Goal: Contribute content: Add original content to the website for others to see

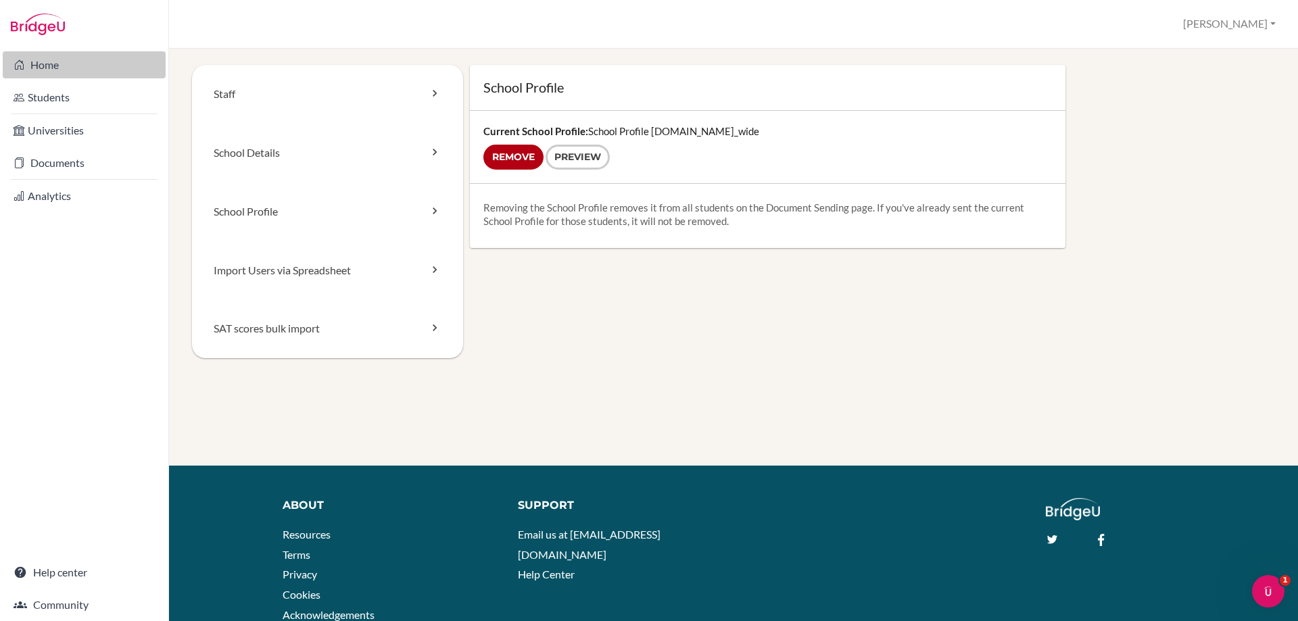
click at [30, 66] on link "Home" at bounding box center [84, 64] width 163 height 27
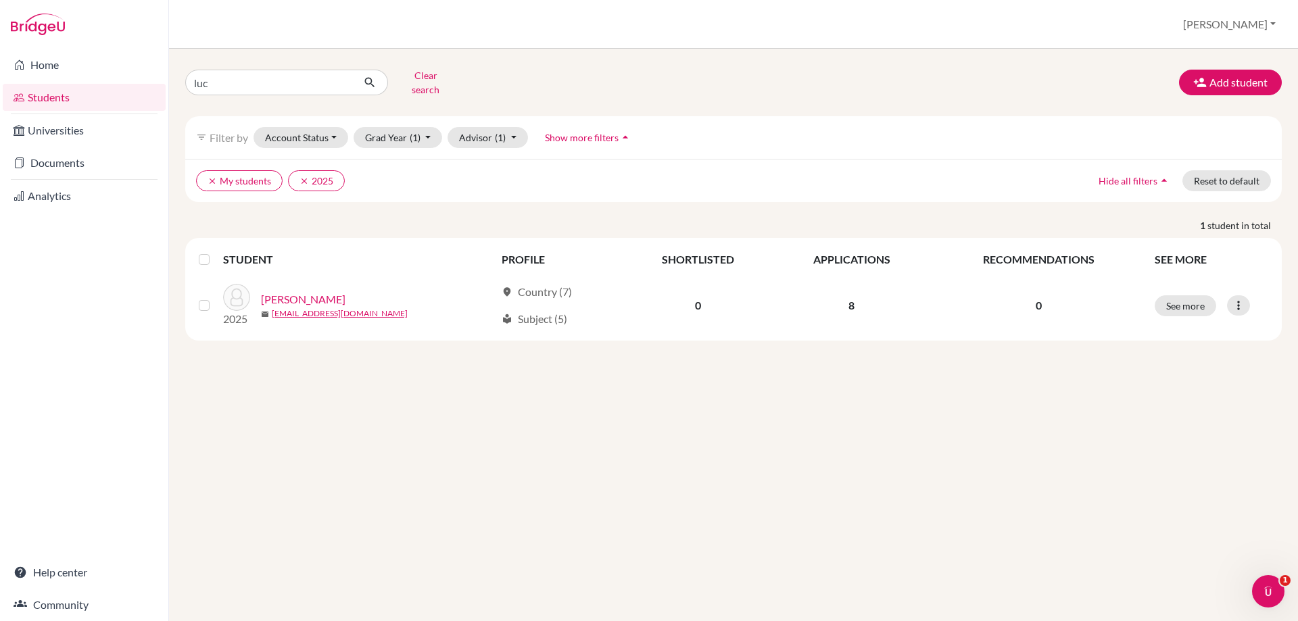
type input "luca"
click button "submit" at bounding box center [370, 83] width 36 height 26
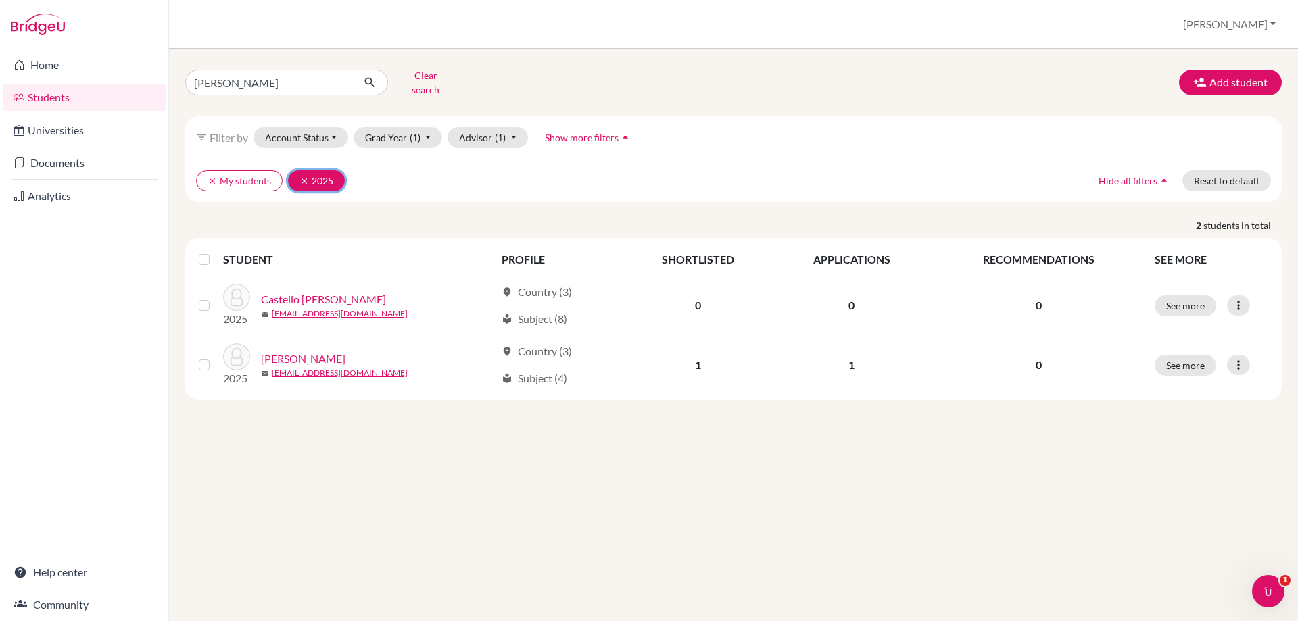
click at [307, 176] on icon "clear" at bounding box center [303, 180] width 9 height 9
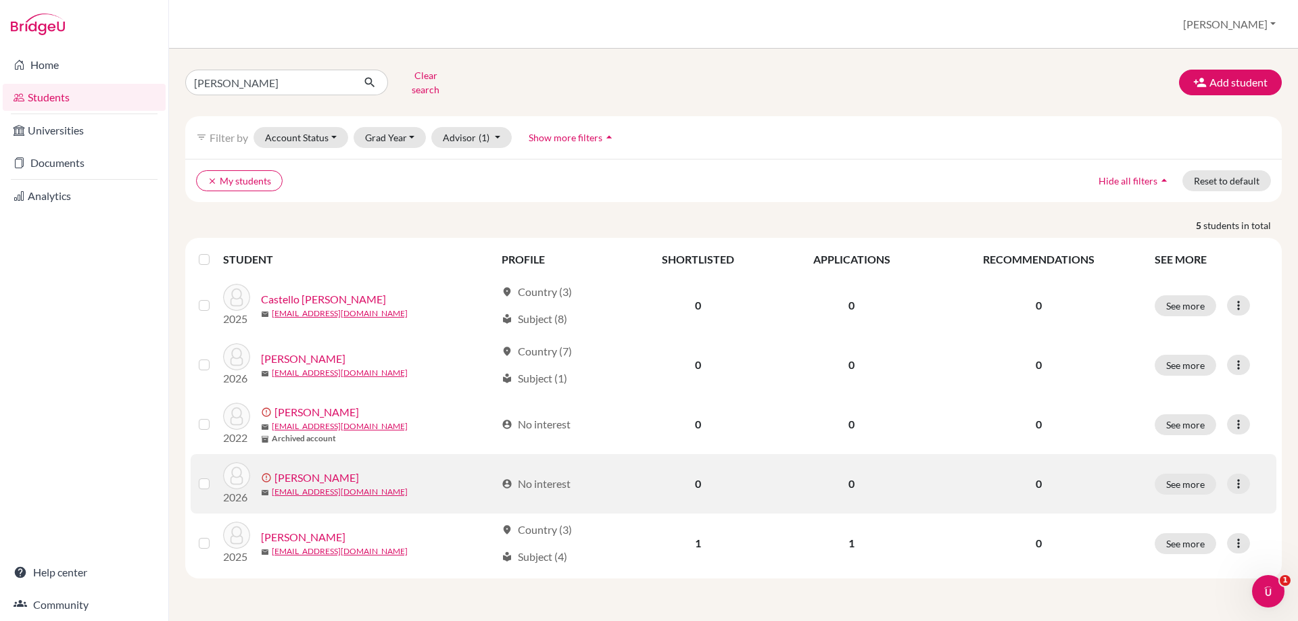
click at [286, 470] on link "Fotuhi, Luca" at bounding box center [316, 478] width 84 height 16
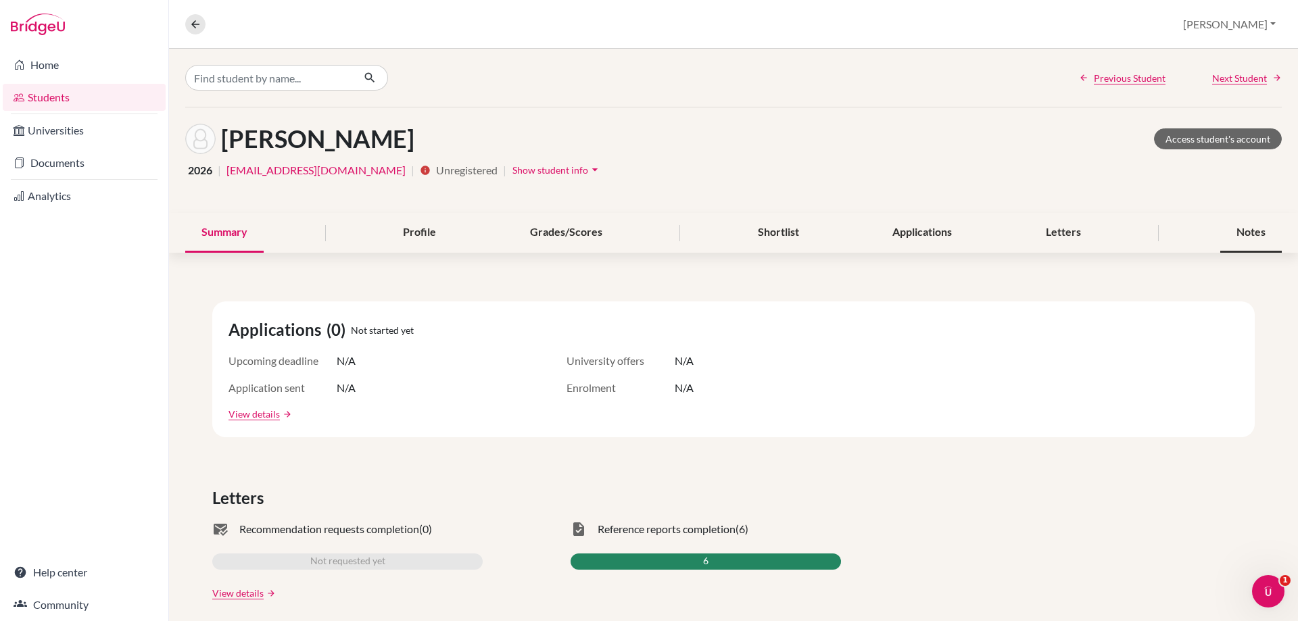
click at [1244, 235] on div "Notes" at bounding box center [1251, 233] width 62 height 40
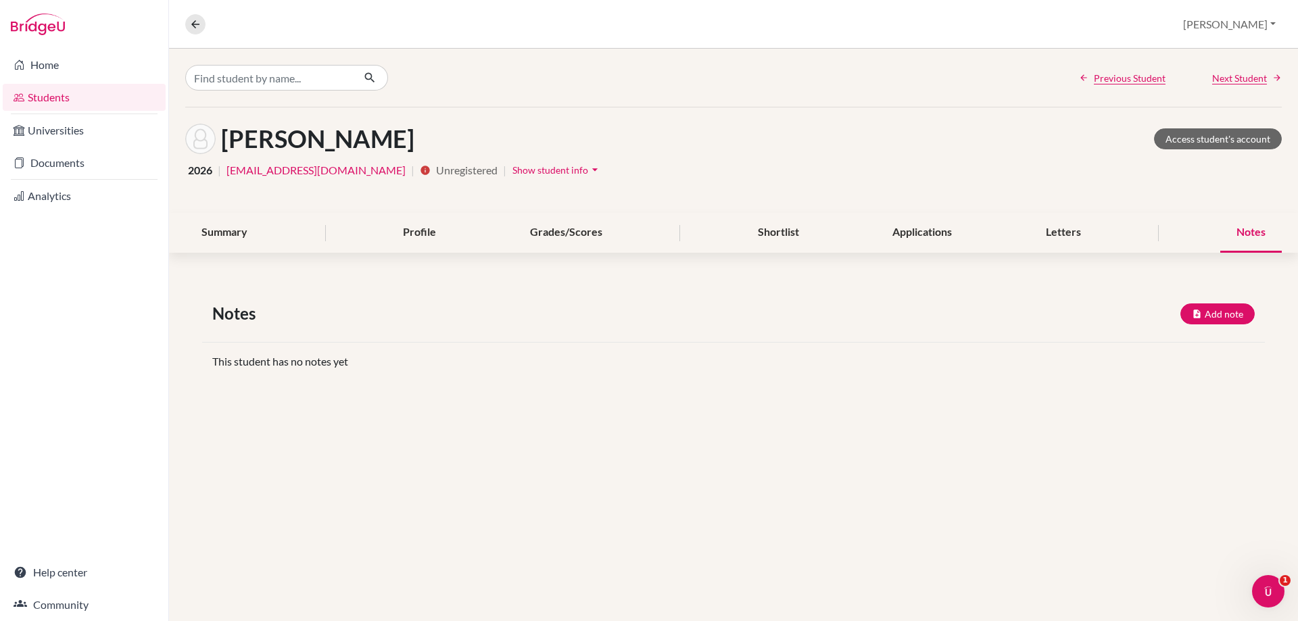
click at [512, 172] on span "Show student info" at bounding box center [550, 169] width 76 height 11
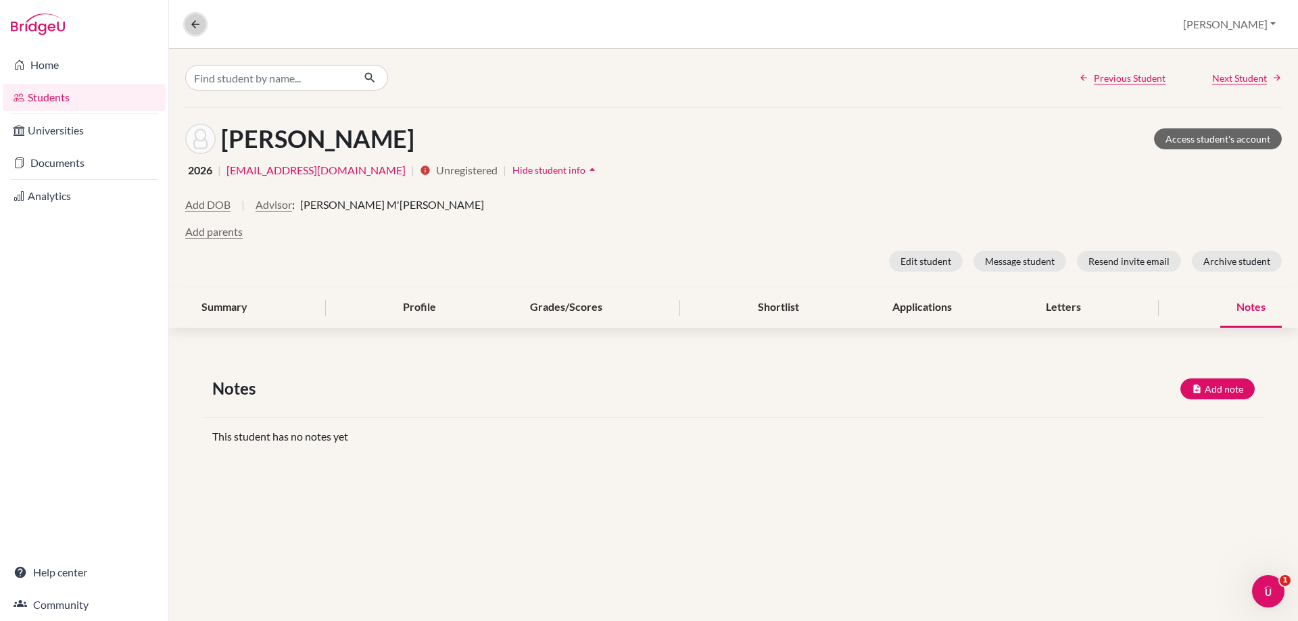
drag, startPoint x: 197, startPoint y: 33, endPoint x: 217, endPoint y: 0, distance: 38.5
click at [197, 32] on button at bounding box center [195, 24] width 20 height 20
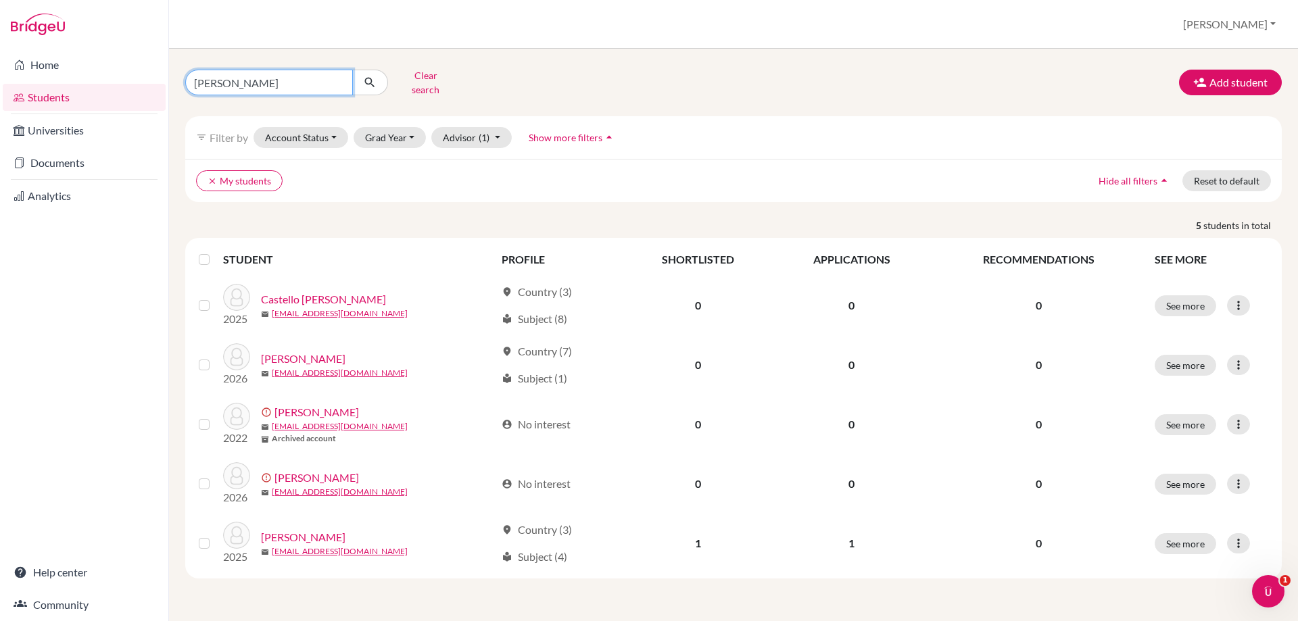
drag, startPoint x: 228, startPoint y: 75, endPoint x: 173, endPoint y: 84, distance: 56.1
click at [173, 84] on div "luca Clear search Add student filter_list Filter by Account Status Active accou…" at bounding box center [733, 335] width 1129 height 573
type input "siya"
click at [358, 79] on button "submit" at bounding box center [370, 83] width 36 height 26
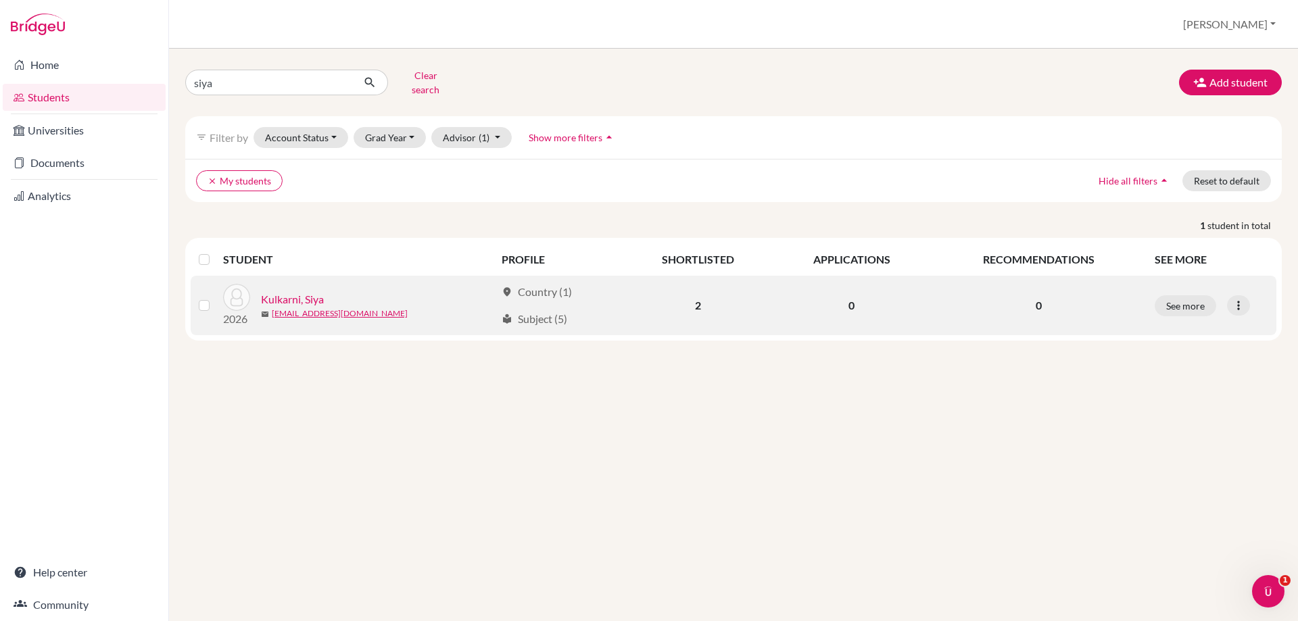
click at [291, 291] on link "Kulkarni, Siya" at bounding box center [292, 299] width 63 height 16
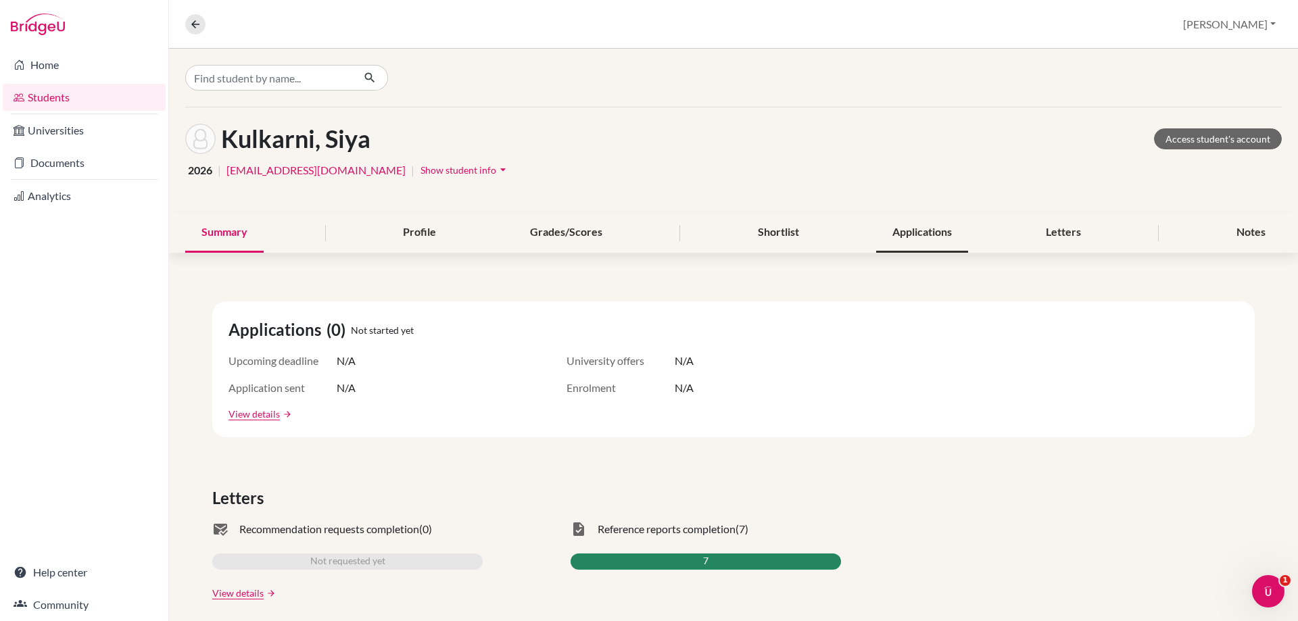
click at [926, 229] on div "Applications" at bounding box center [922, 233] width 92 height 40
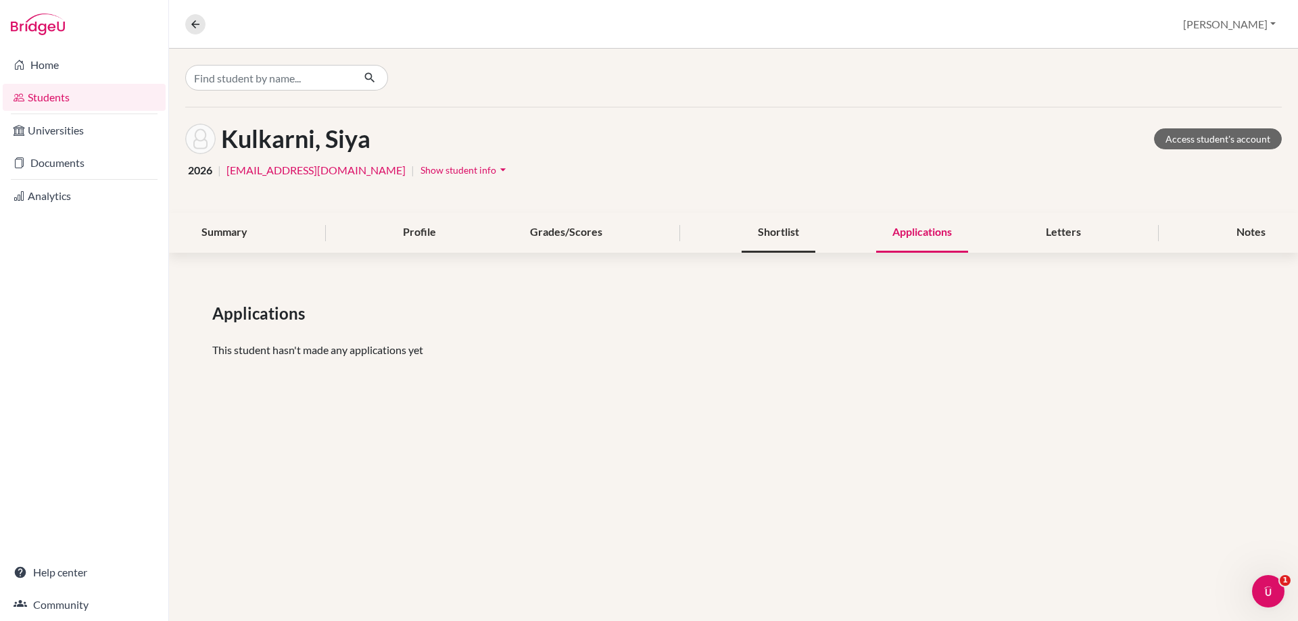
click at [802, 233] on div "Shortlist" at bounding box center [779, 233] width 74 height 40
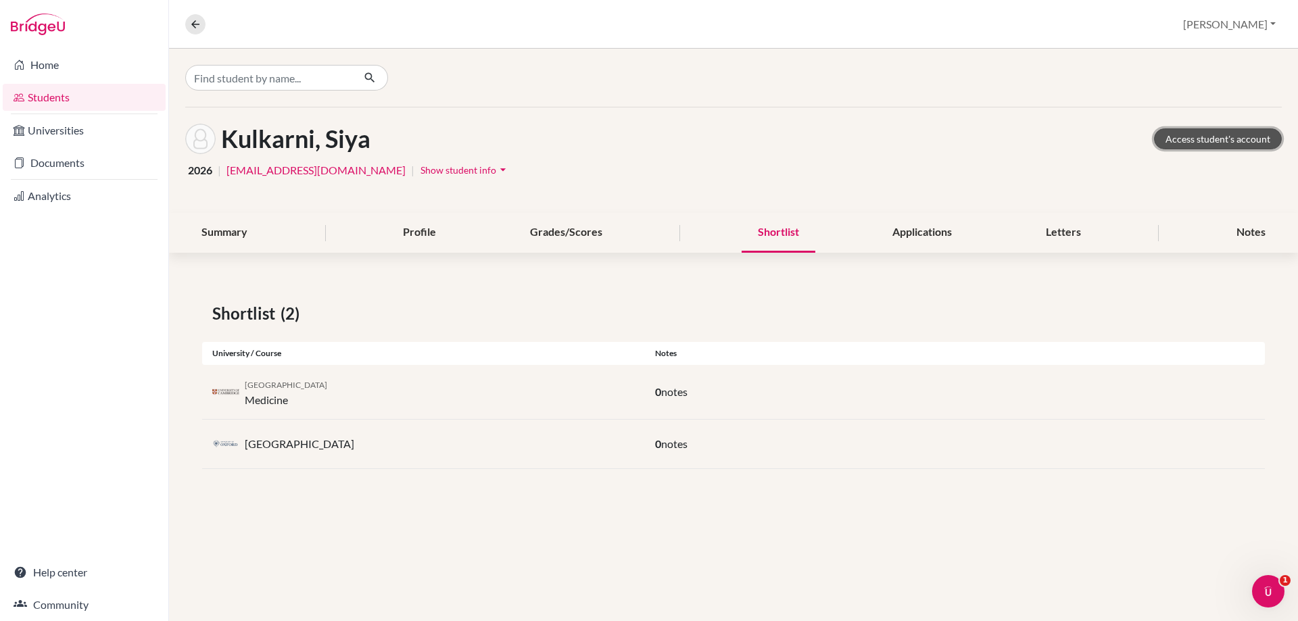
drag, startPoint x: 1190, startPoint y: 141, endPoint x: 1169, endPoint y: 130, distance: 23.9
click at [1190, 141] on link "Access student's account" at bounding box center [1218, 138] width 128 height 21
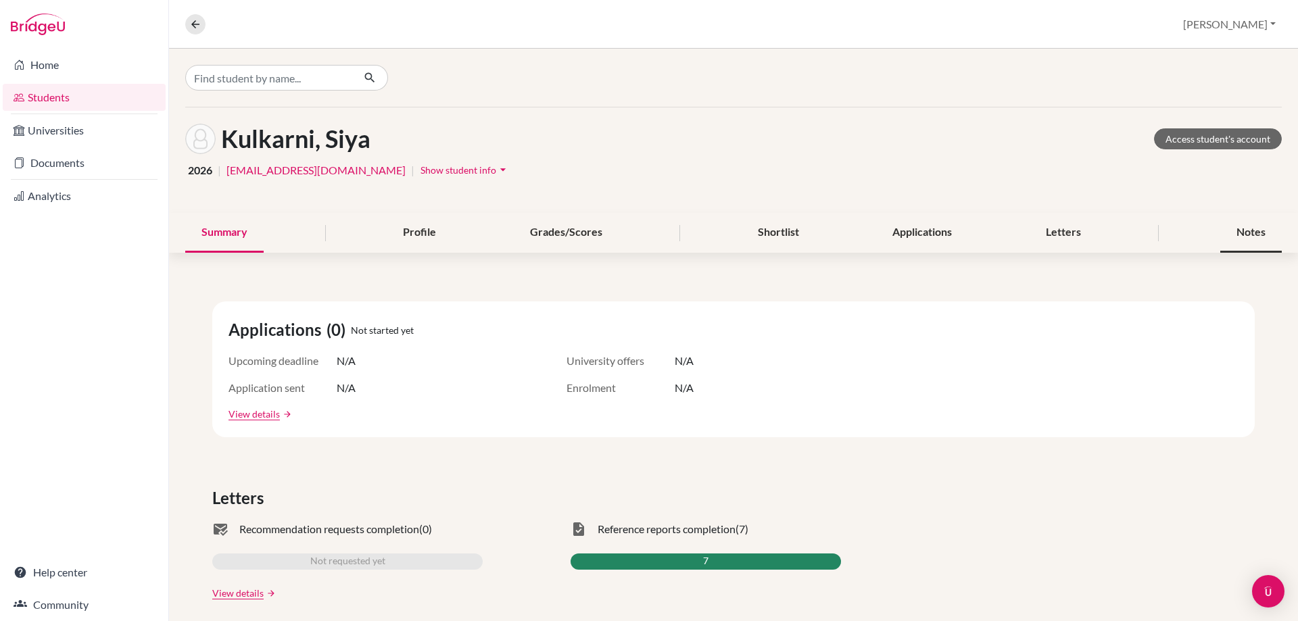
click at [1242, 228] on div "Notes" at bounding box center [1251, 233] width 62 height 40
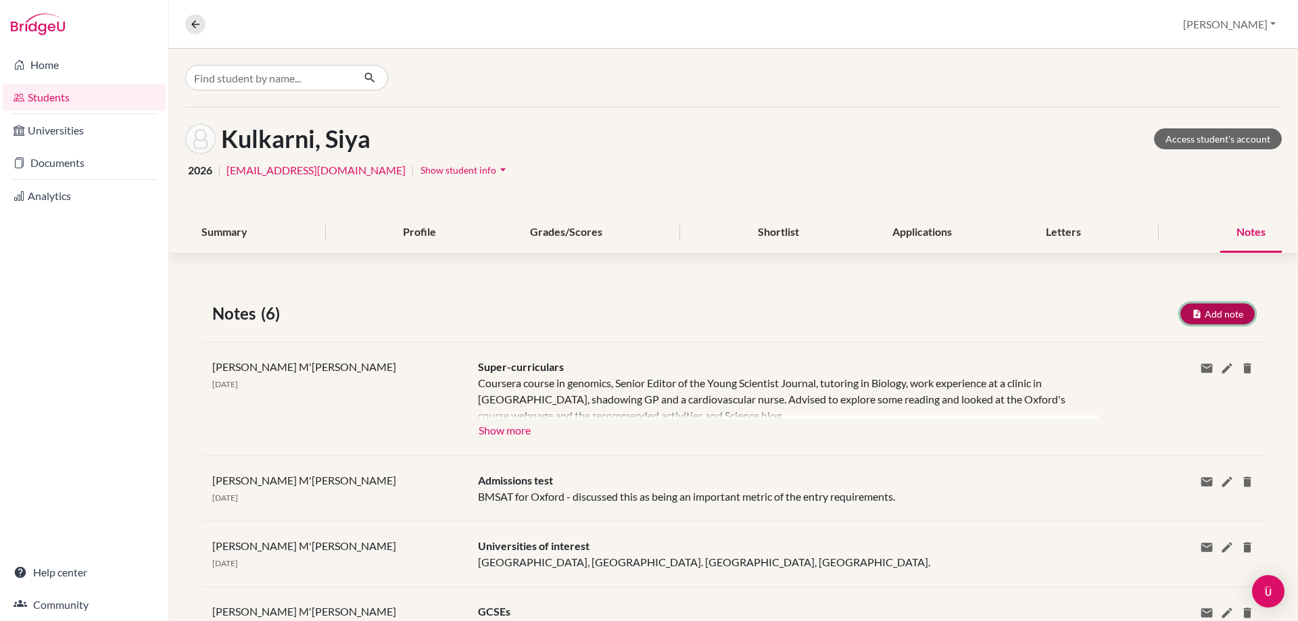
click at [1219, 304] on button "Add note" at bounding box center [1217, 314] width 74 height 21
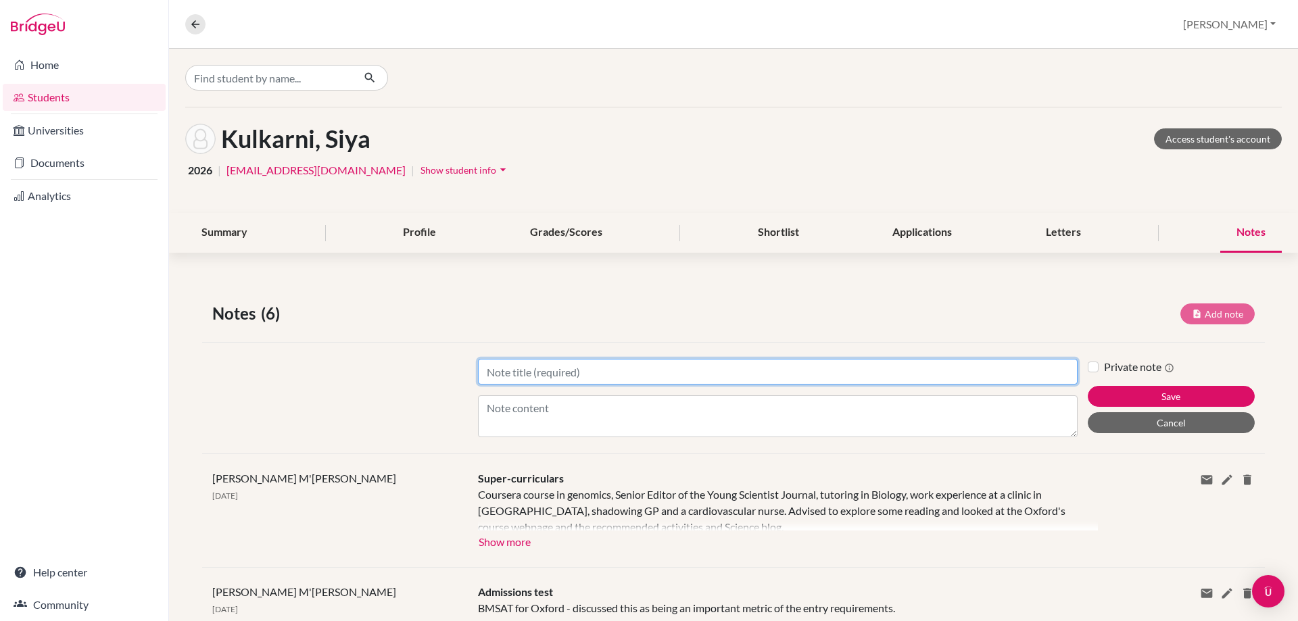
click at [541, 370] on input "Title" at bounding box center [778, 372] width 600 height 26
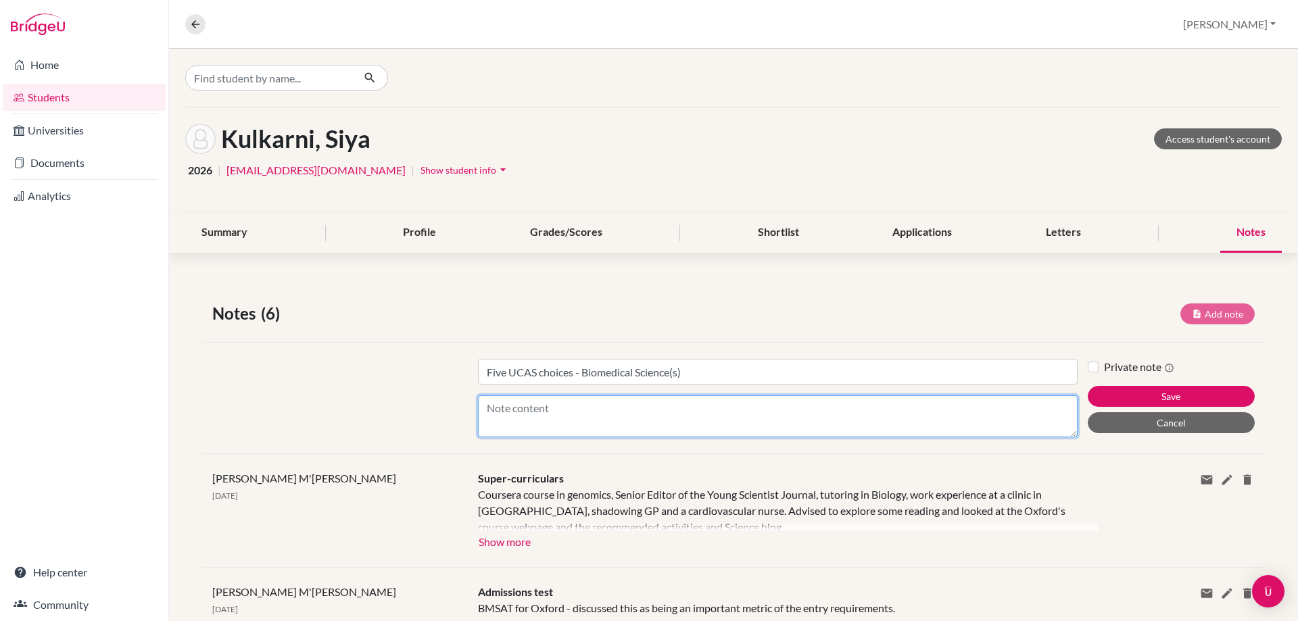
click at [489, 414] on textarea "Content" at bounding box center [778, 416] width 600 height 42
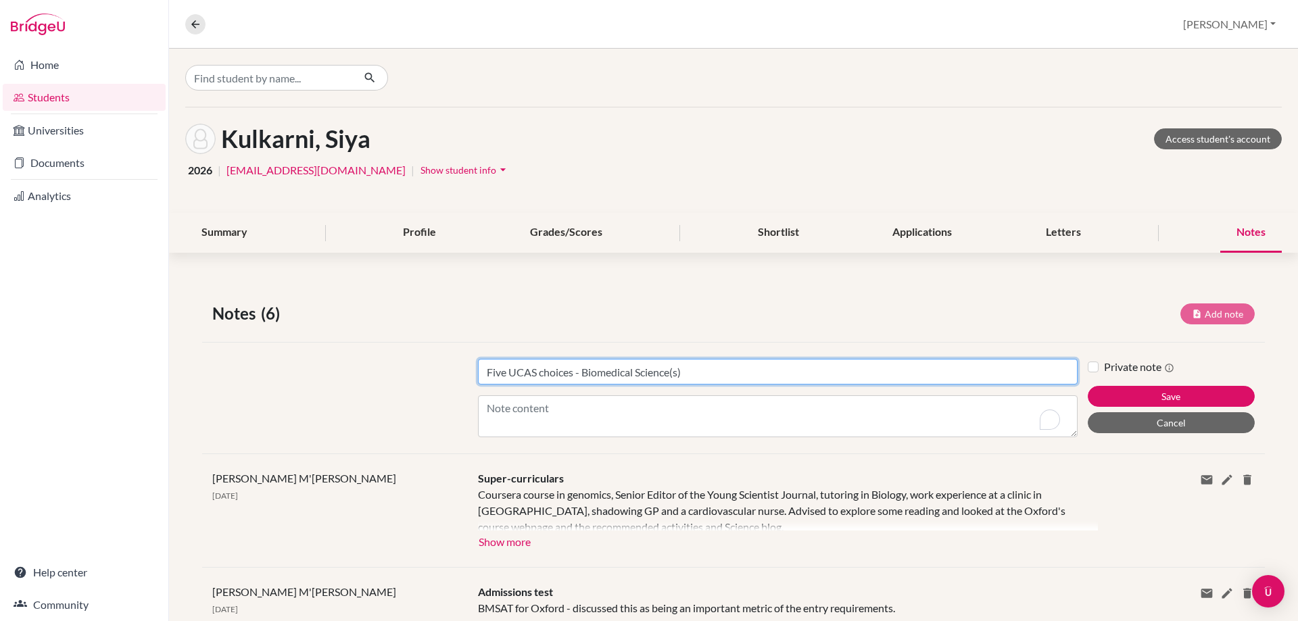
click at [574, 369] on input "Five UCAS choices - Biomedical Science(s)" at bounding box center [778, 372] width 600 height 26
type input "Five UCAS choices with Entry Requirements - Biomedical Science(s)"
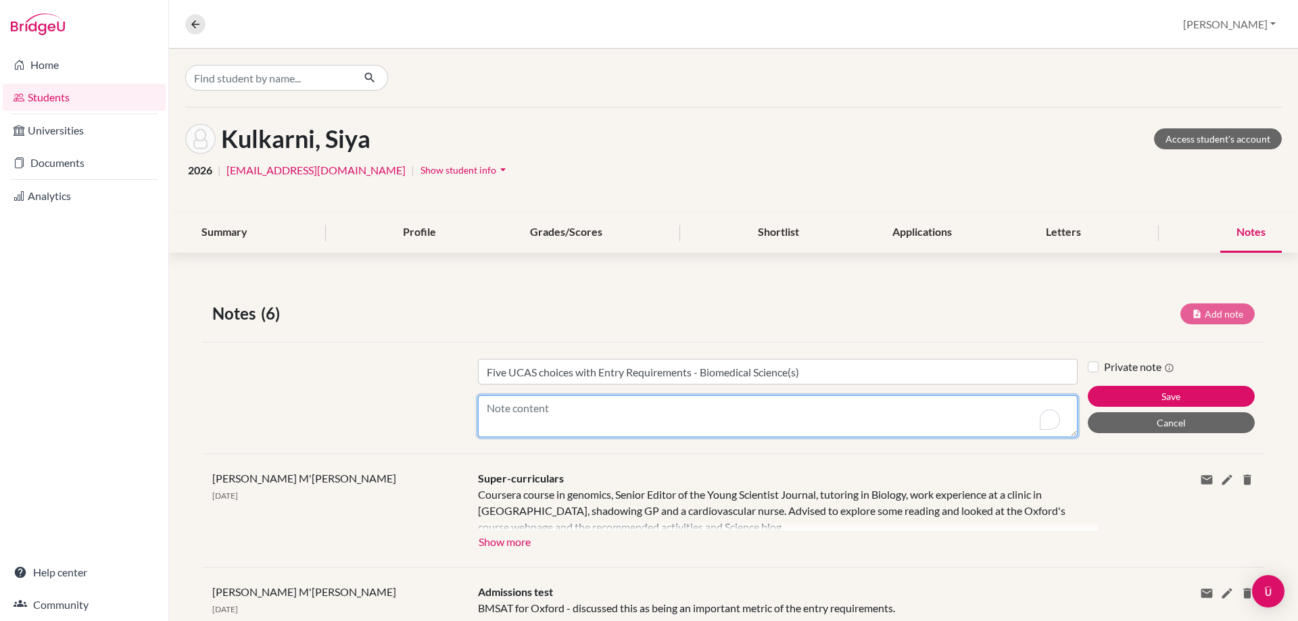
click at [565, 401] on textarea "Content" at bounding box center [778, 416] width 600 height 42
click at [611, 414] on textarea "1. [GEOGRAPHIC_DATA]:" at bounding box center [778, 416] width 600 height 42
paste textarea "39 (including core points) with 766 at HL. Candidates are required to have two …"
click at [841, 426] on textarea "1. University of Oxford: 39 (including core points) with 766 at HL. Candidates …" at bounding box center [778, 416] width 600 height 42
click at [857, 427] on textarea "1. University of Oxford: 39 (including core points) with 766 at HL. Candidates …" at bounding box center [778, 416] width 600 height 42
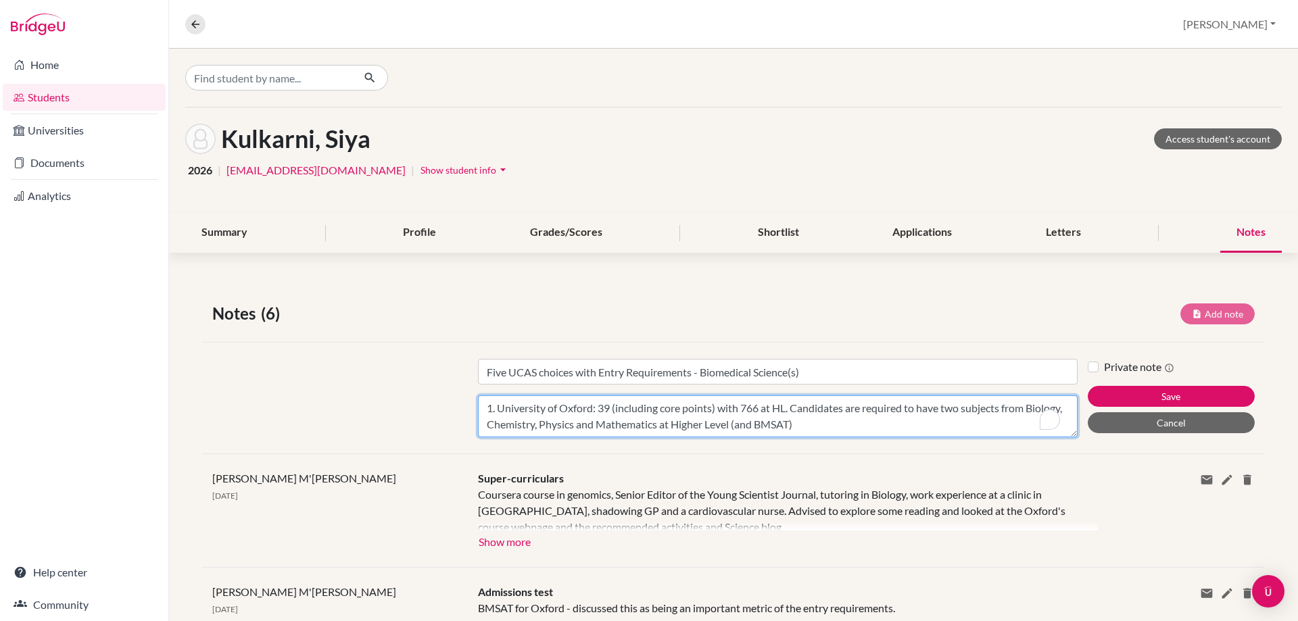
scroll to position [10, 0]
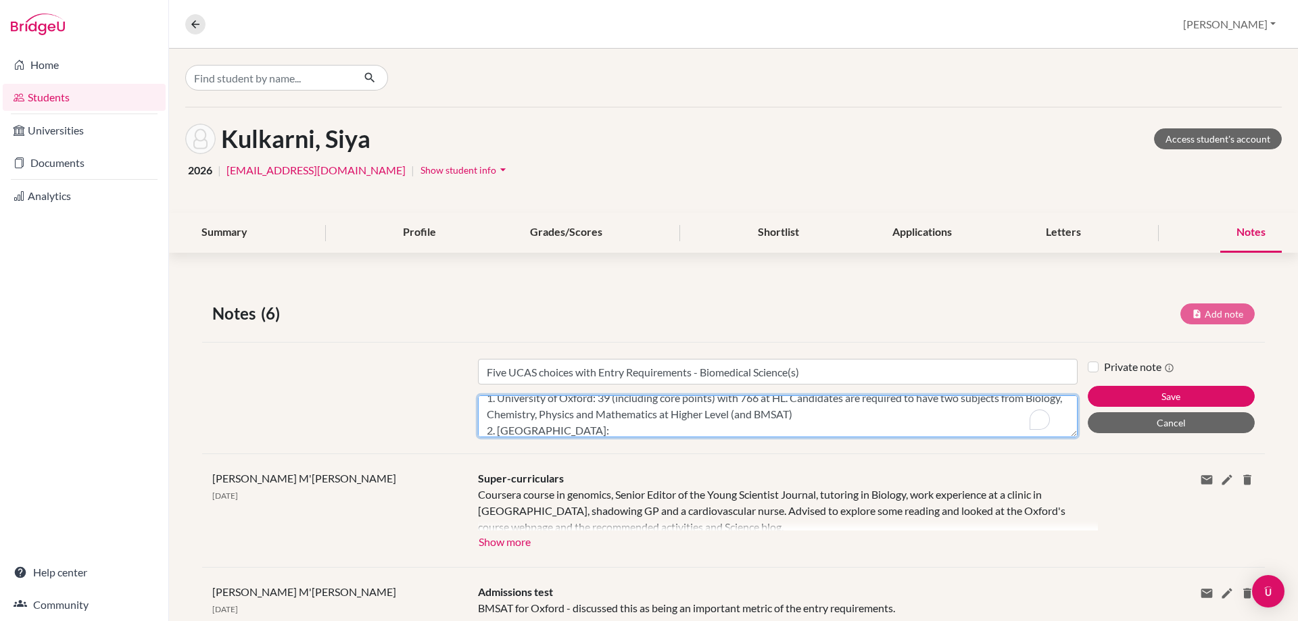
click at [642, 427] on textarea "1. University of Oxford: 39 (including core points) with 766 at HL. Candidates …" at bounding box center [778, 416] width 600 height 42
paste textarea "36 points overall or an aggregate score of 18 from three Higher Levels. Must in…"
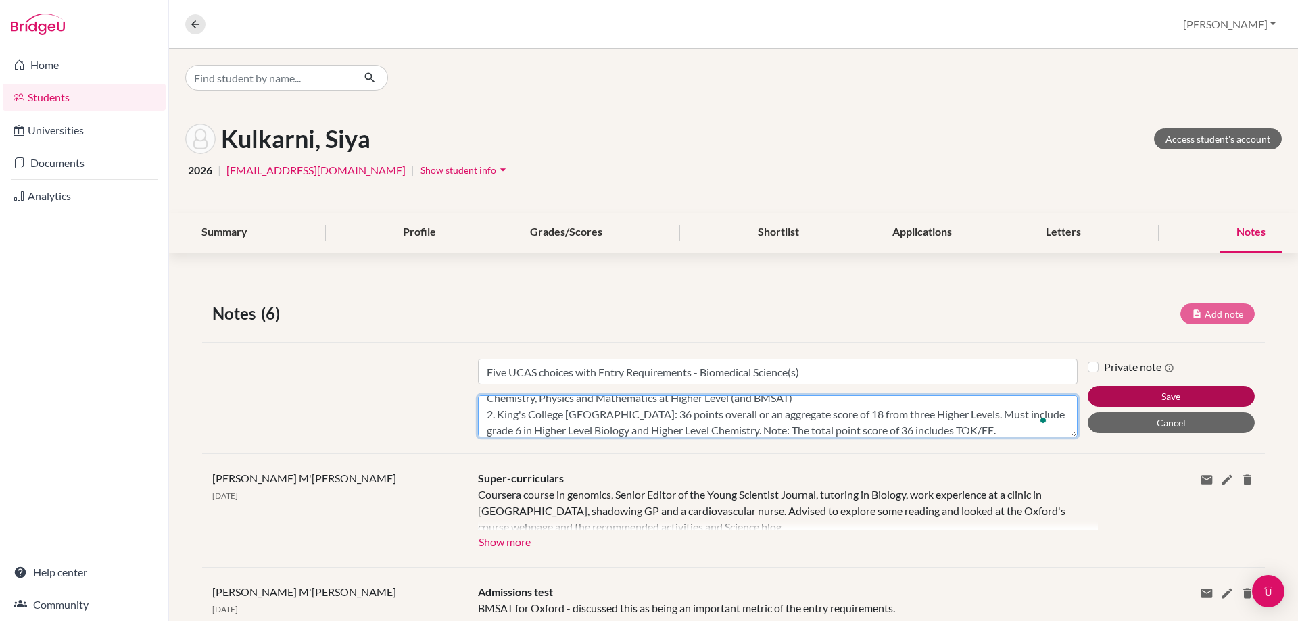
scroll to position [43, 0]
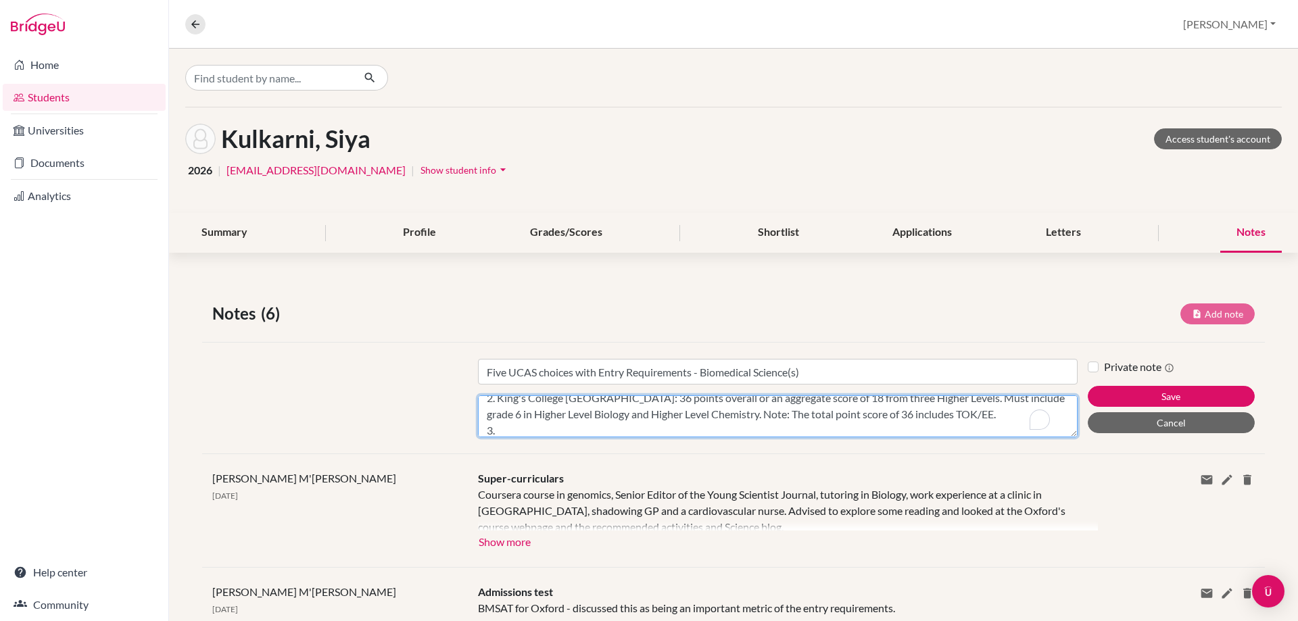
click at [516, 427] on textarea "1. University of Oxford: 39 (including core points) with 766 at HL. Candidates …" at bounding box center [778, 416] width 600 height 42
click at [611, 431] on textarea "1. University of Oxford: 39 (including core points) with 766 at HL. Candidates …" at bounding box center [778, 416] width 600 height 42
paste textarea "35 points overall with 16 points from the best 3 HL subjects including 6 in HL …"
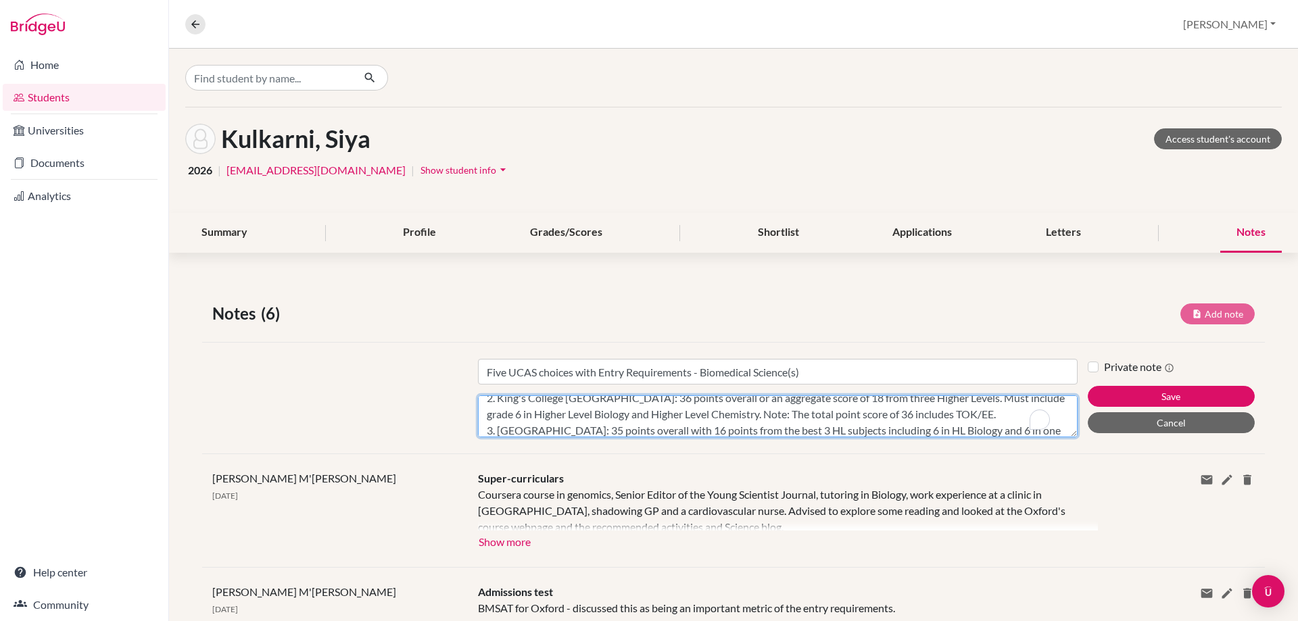
scroll to position [59, 0]
click at [871, 430] on textarea "1. University of Oxford: 39 (including core points) with 766 at HL. Candidates …" at bounding box center [778, 416] width 600 height 42
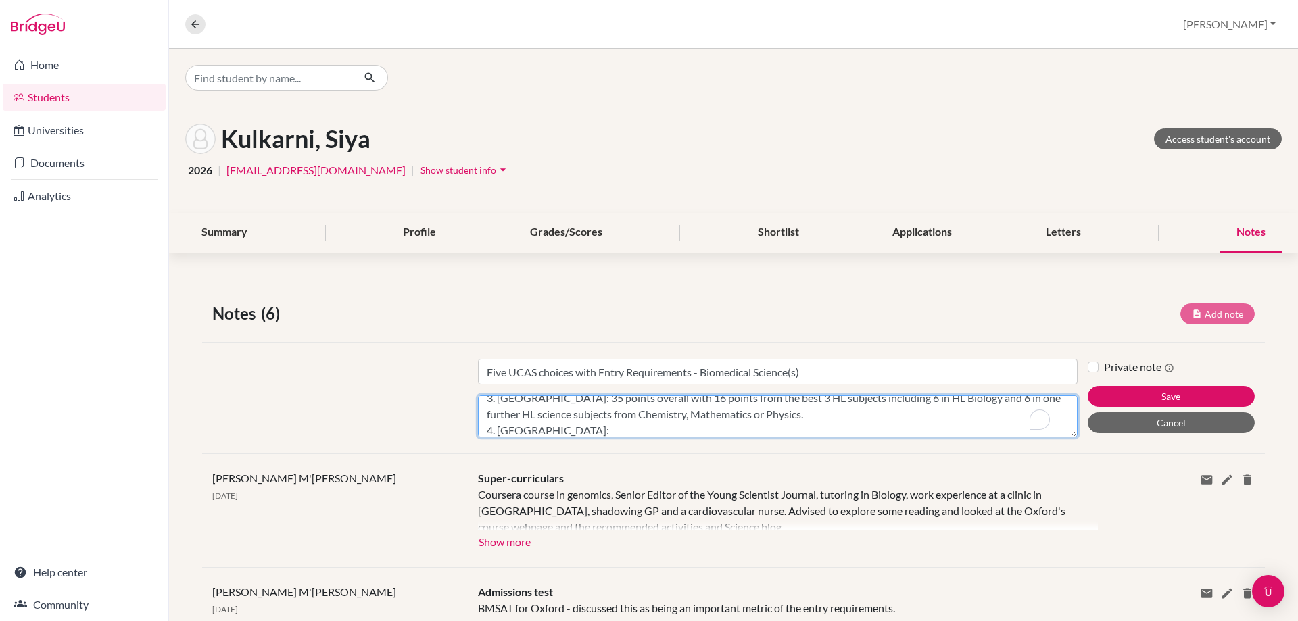
click at [660, 429] on textarea "1. University of Oxford: 39 (including core points) with 766 at HL. Candidates …" at bounding box center [778, 416] width 600 height 42
paste textarea "36 points overall and 6, 6, 6 or 7, 6, 5 in three Higher Level subjects includi…"
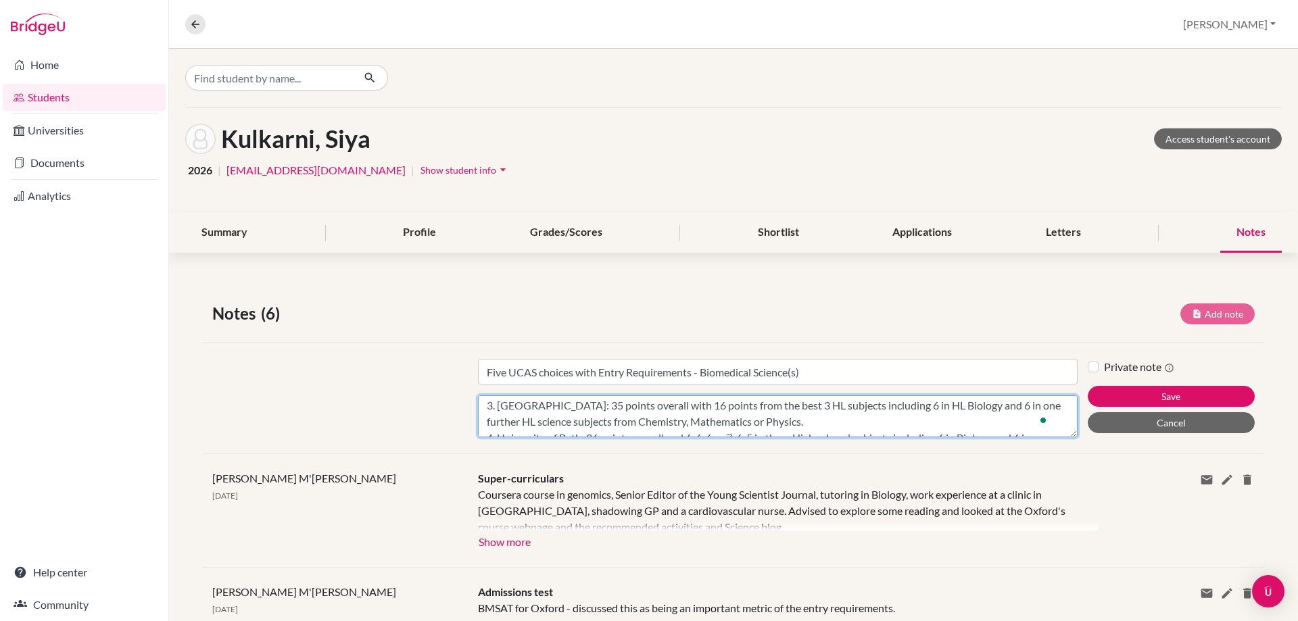
scroll to position [0, 0]
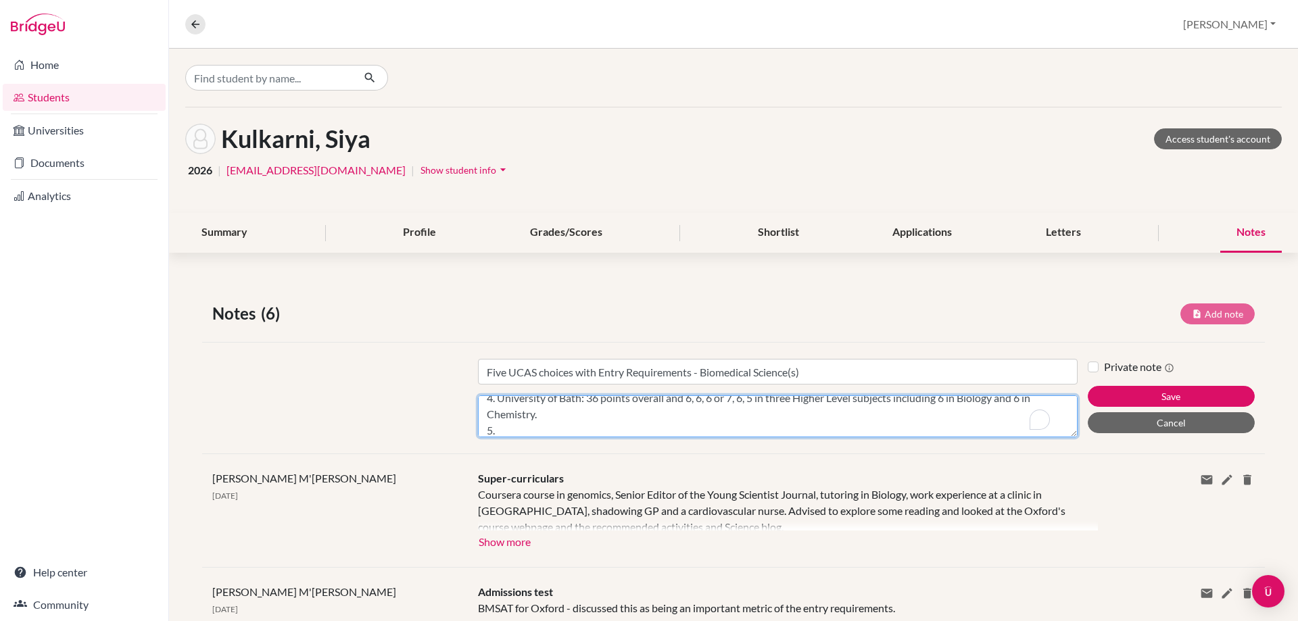
click at [498, 433] on textarea "1. University of Oxford: 39 (including core points) with 766 at HL. Candidates …" at bounding box center [778, 416] width 600 height 42
paste textarea "32/655 Either HL6 in Biology and HL5 in another accepted Science subject, or HL…"
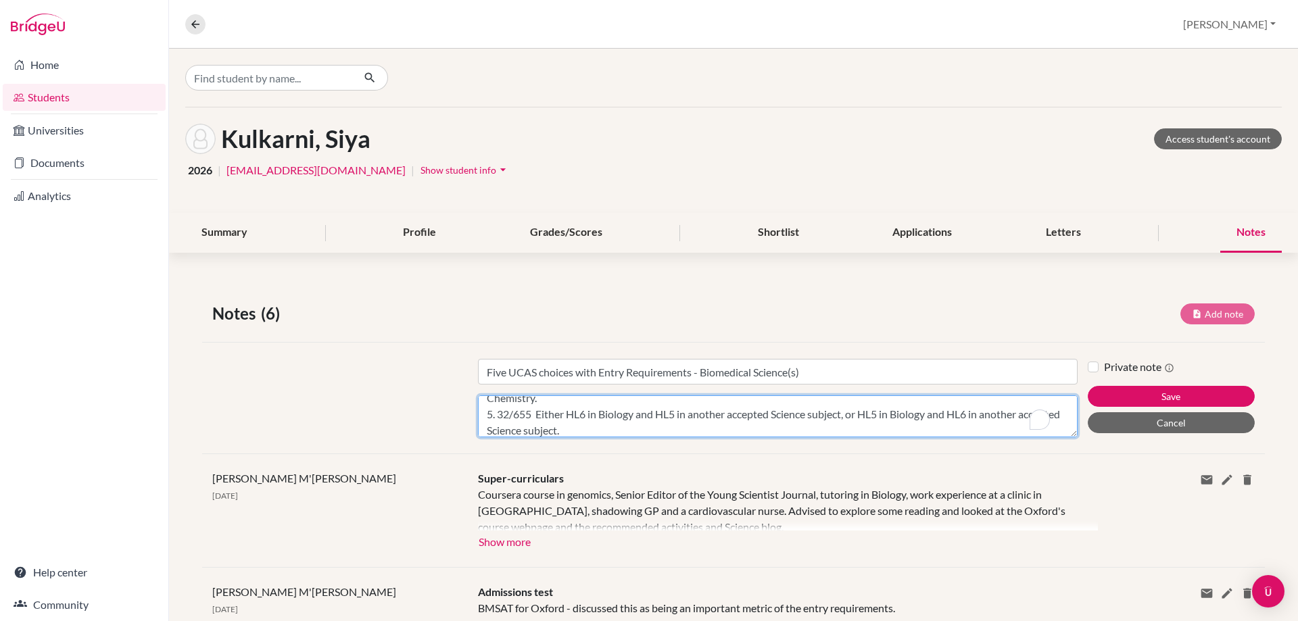
click at [496, 418] on textarea "1. University of Oxford: 39 (including core points) with 766 at HL. Candidates …" at bounding box center [778, 416] width 600 height 42
drag, startPoint x: 497, startPoint y: 414, endPoint x: 513, endPoint y: 420, distance: 16.7
click at [497, 414] on textarea "1. University of Oxford: 39 (including core points) with 766 at HL. Candidates …" at bounding box center [778, 416] width 600 height 42
type textarea "1. University of Oxford: 39 (including core points) with 766 at HL. Candidates …"
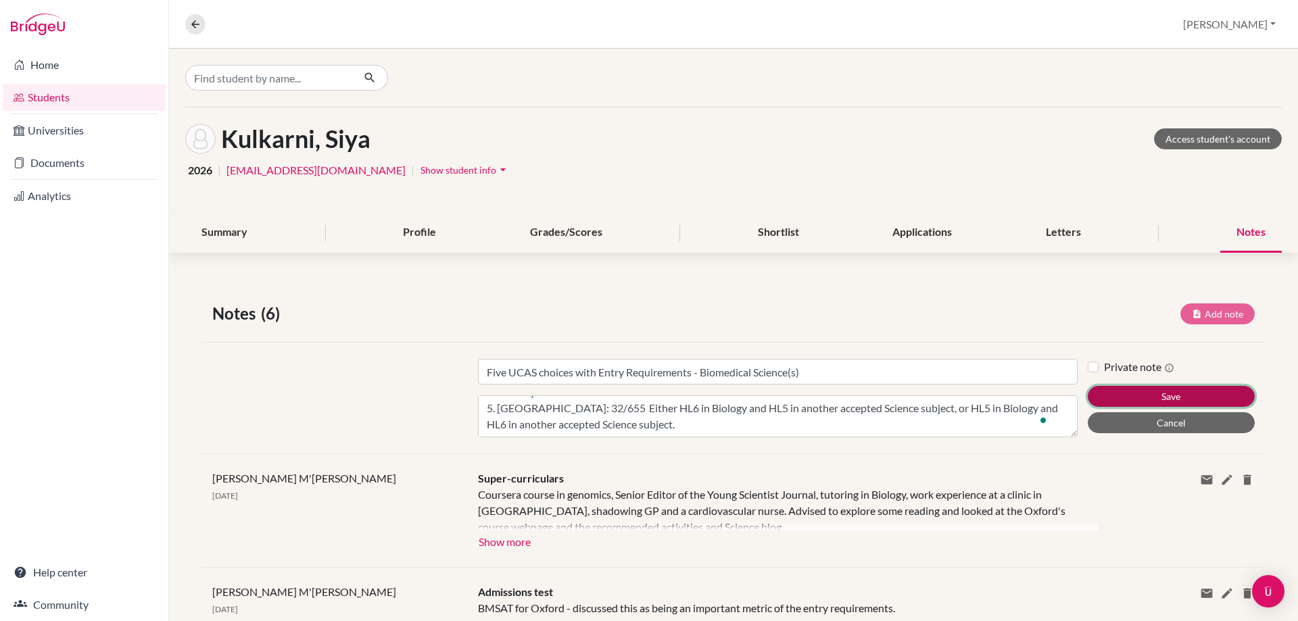
click at [1114, 387] on button "Save" at bounding box center [1171, 396] width 167 height 21
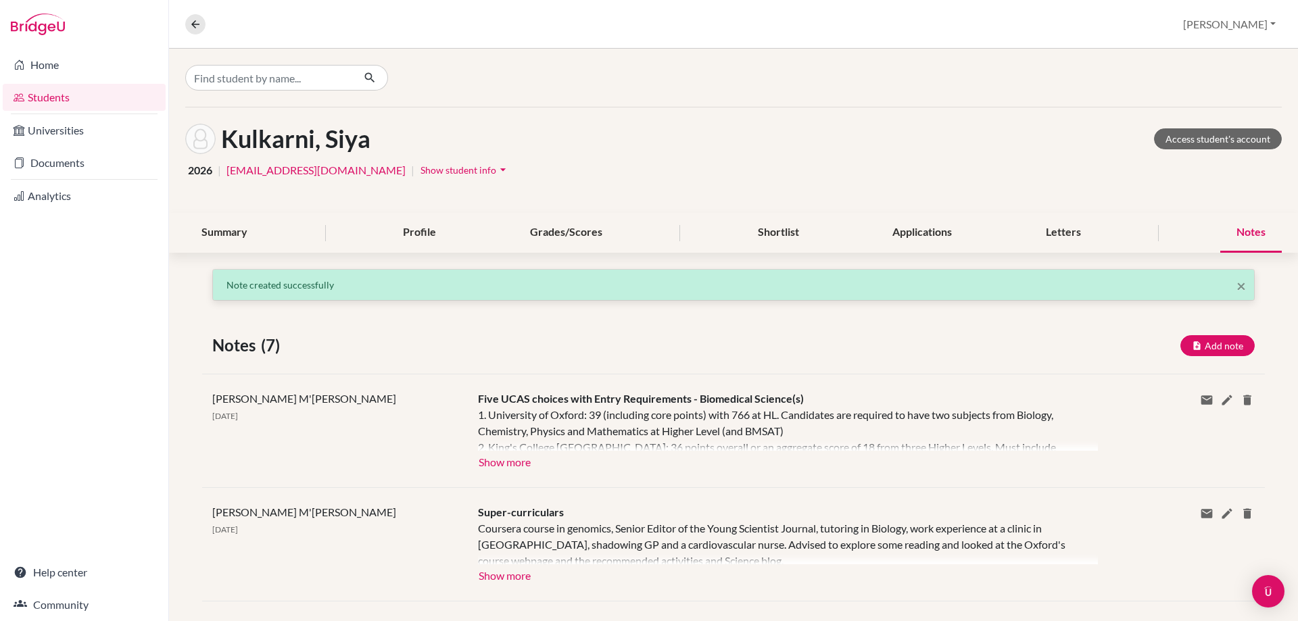
click at [497, 450] on div at bounding box center [788, 429] width 620 height 44
click at [497, 463] on button "Show more" at bounding box center [504, 461] width 53 height 20
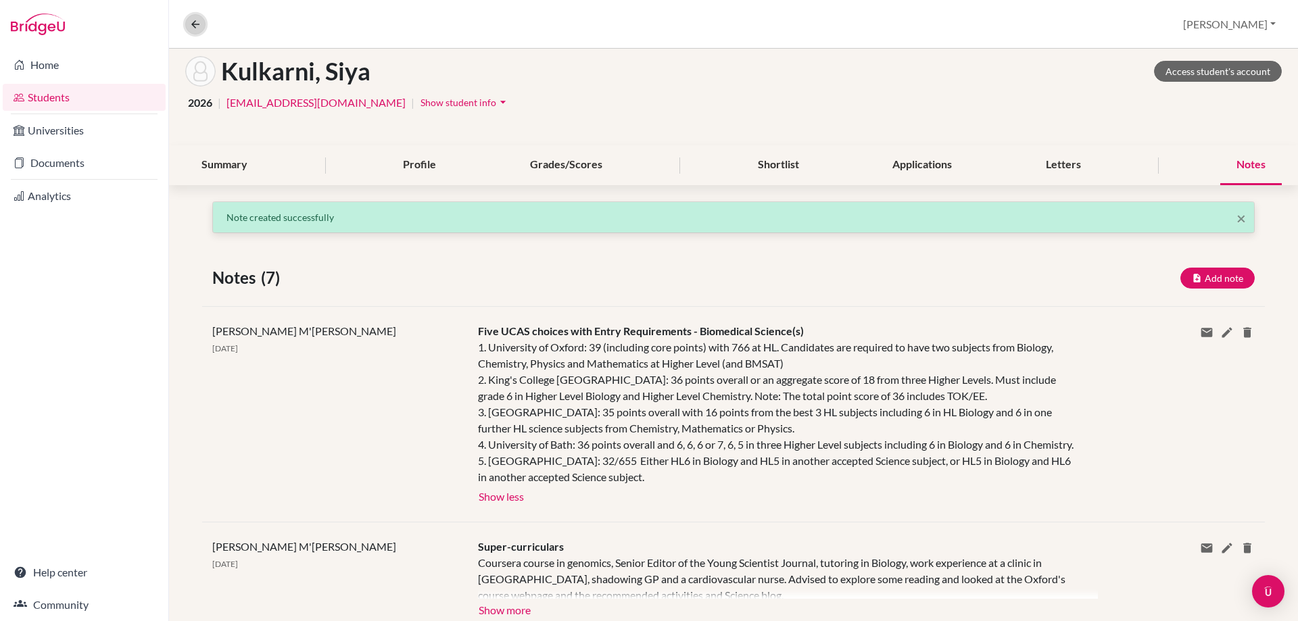
click at [196, 26] on icon at bounding box center [195, 24] width 12 height 12
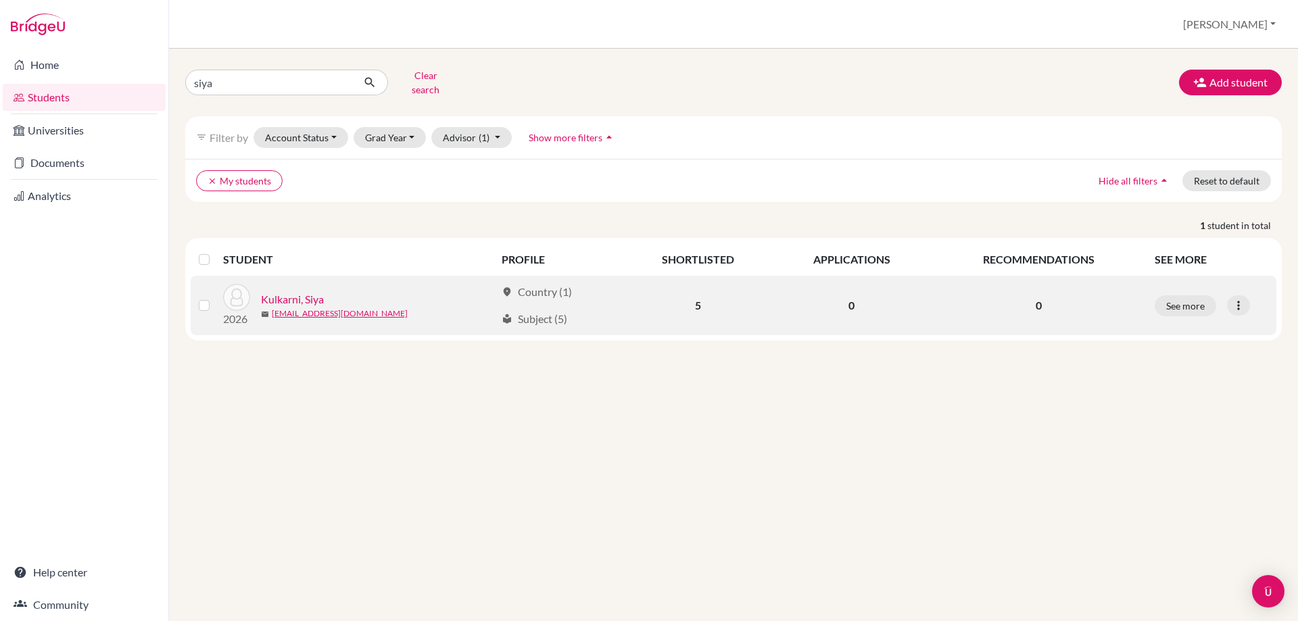
click at [285, 291] on link "Kulkarni, Siya" at bounding box center [292, 299] width 63 height 16
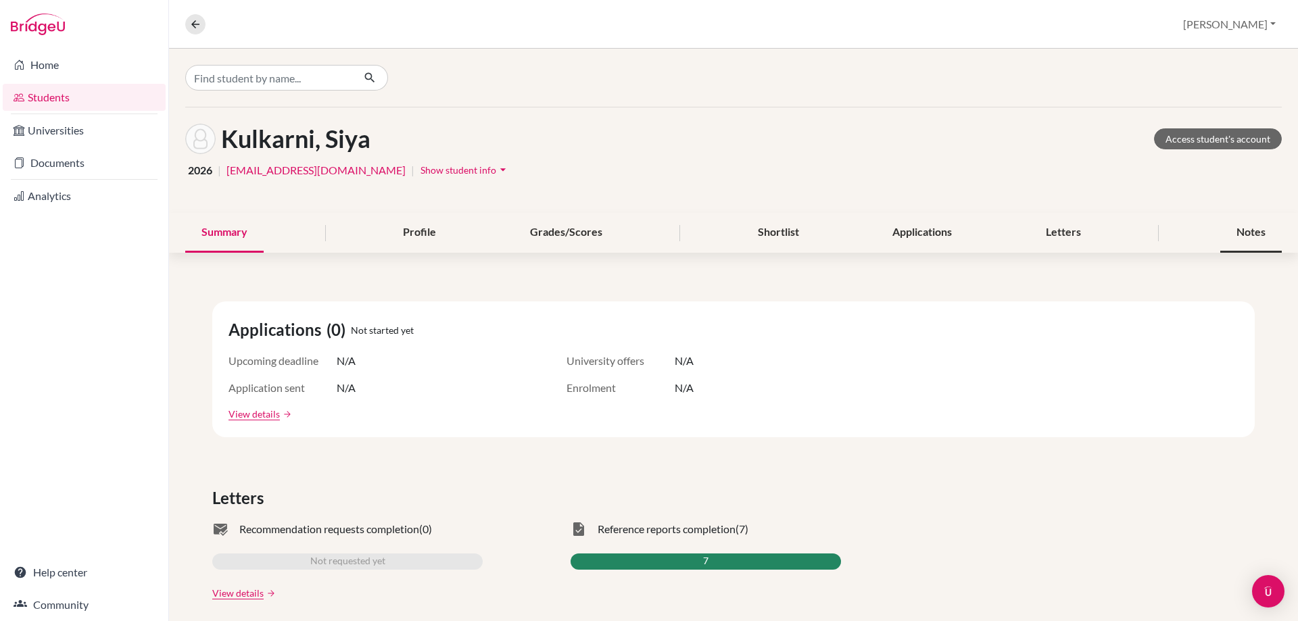
click at [1234, 232] on div "Notes" at bounding box center [1251, 233] width 62 height 40
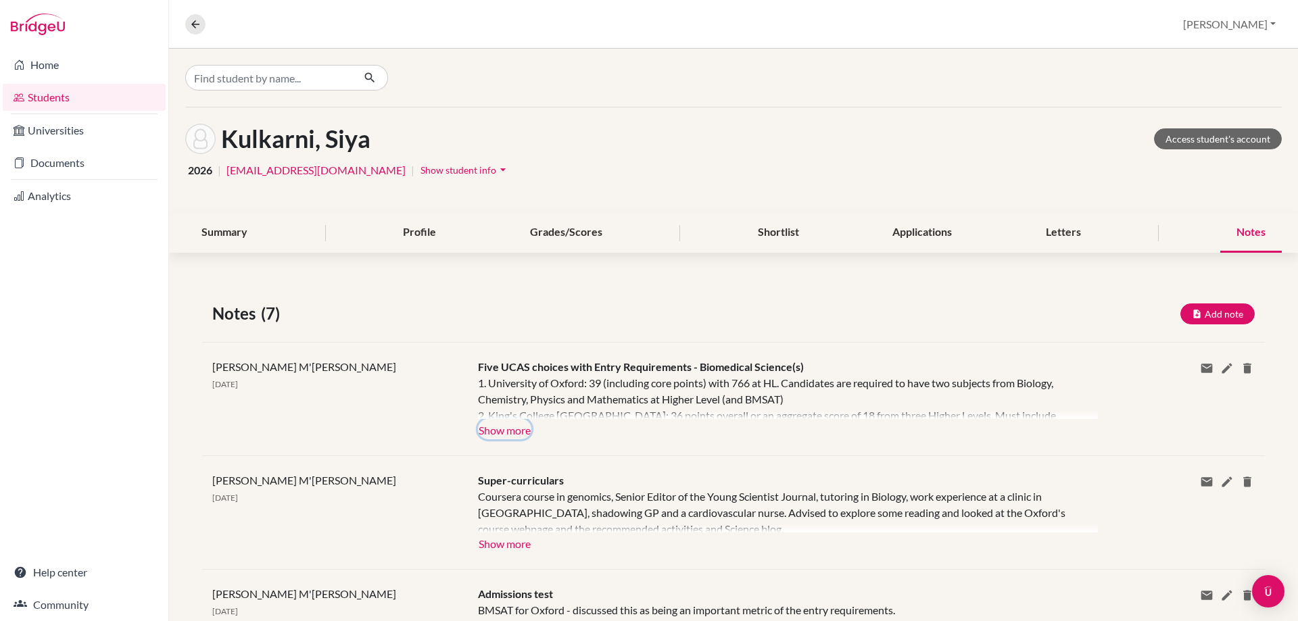
click at [504, 430] on button "Show more" at bounding box center [504, 429] width 53 height 20
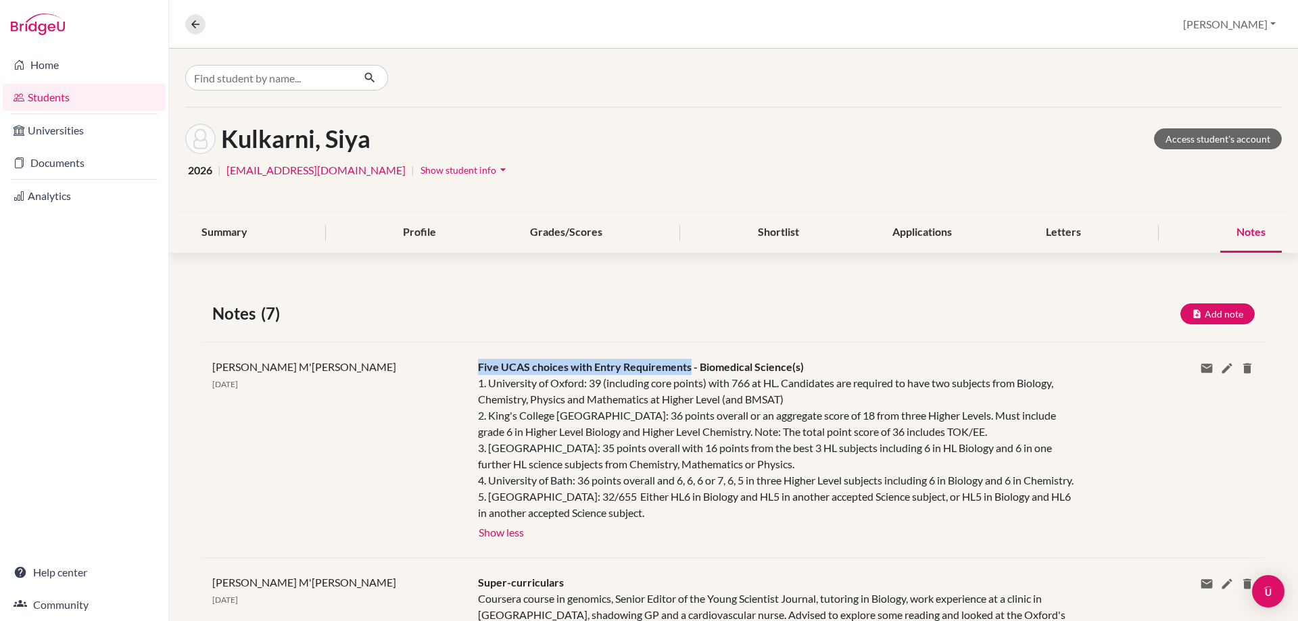
drag, startPoint x: 475, startPoint y: 365, endPoint x: 685, endPoint y: 366, distance: 210.2
click at [685, 366] on span "Five UCAS choices with Entry Requirements - Biomedical Science(s)" at bounding box center [641, 366] width 326 height 13
copy span "Five UCAS choices with Entry Requirements"
click at [194, 21] on icon at bounding box center [195, 24] width 12 height 12
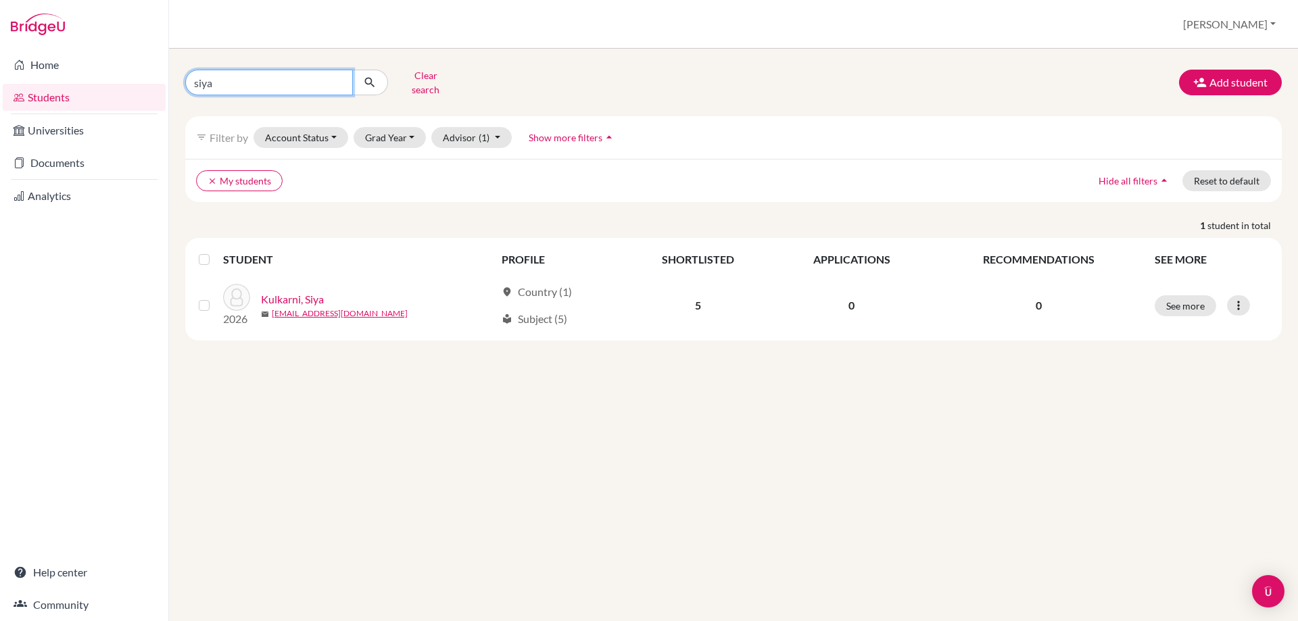
drag, startPoint x: 230, startPoint y: 78, endPoint x: 124, endPoint y: 112, distance: 110.7
click at [155, 91] on div "Home Students Universities Documents Analytics Help center Community Students o…" at bounding box center [649, 310] width 1298 height 621
type input "[PERSON_NAME]"
click button "submit" at bounding box center [370, 83] width 36 height 26
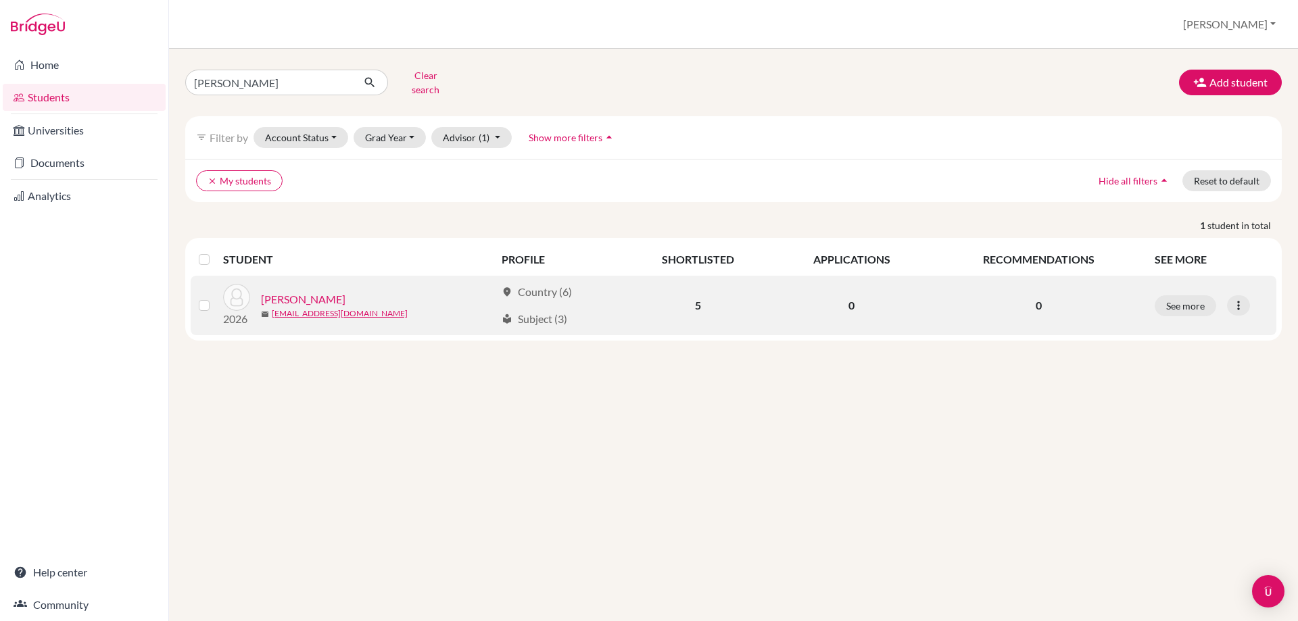
click at [299, 291] on link "[PERSON_NAME]" at bounding box center [303, 299] width 84 height 16
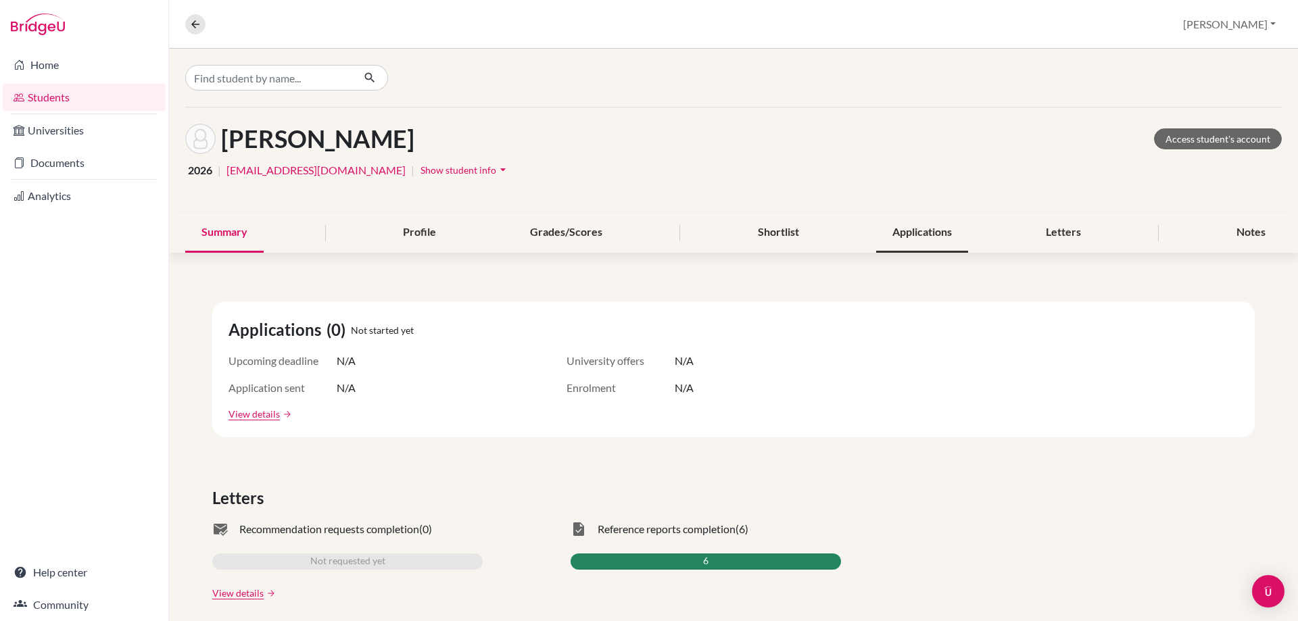
click at [930, 228] on div "Applications" at bounding box center [922, 233] width 92 height 40
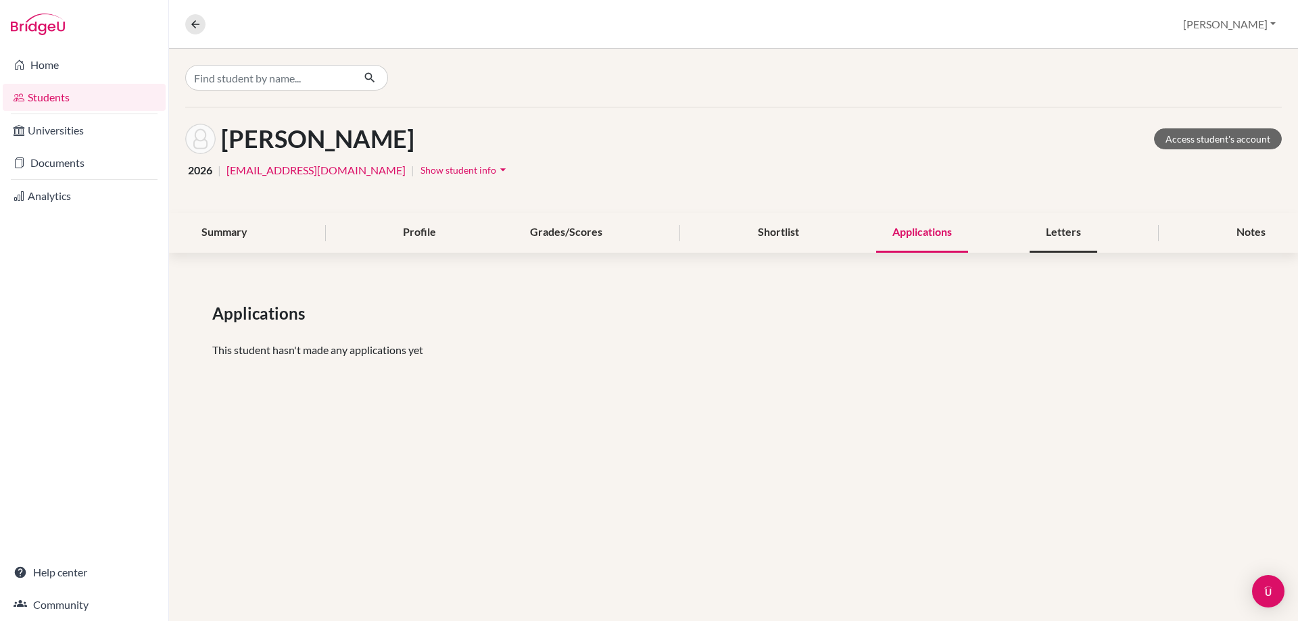
click at [1059, 230] on div "Letters" at bounding box center [1063, 233] width 68 height 40
click at [1261, 234] on div "Notes" at bounding box center [1251, 233] width 62 height 40
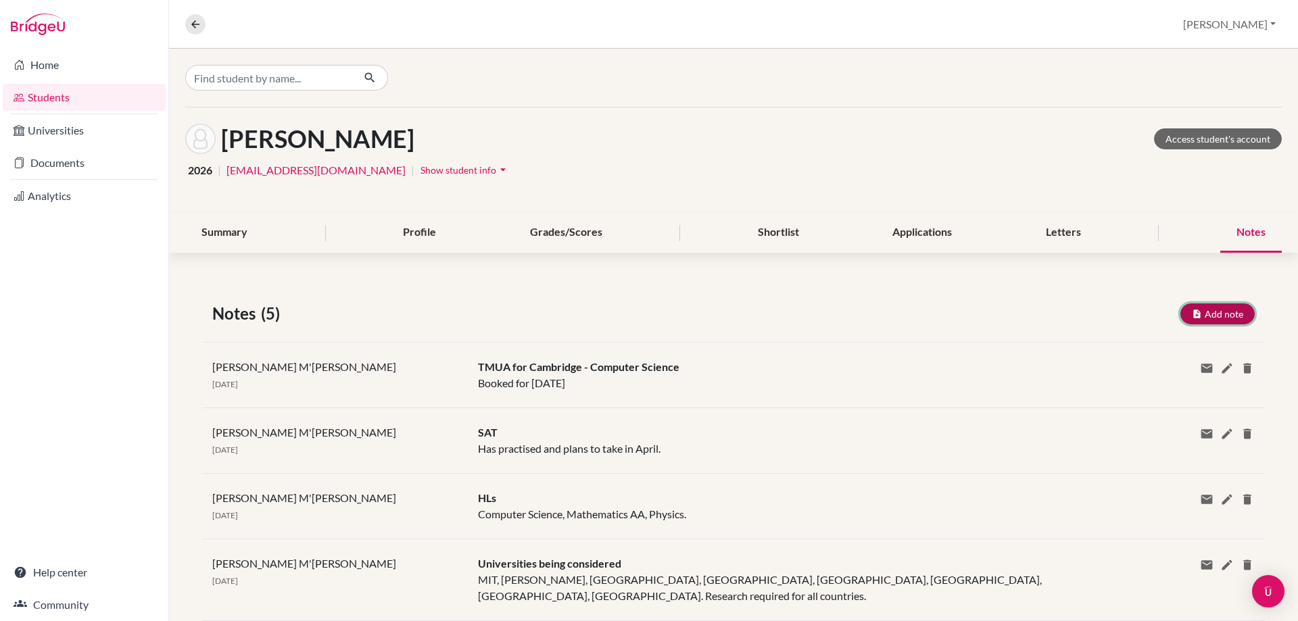
click at [1189, 308] on button "Add note" at bounding box center [1217, 314] width 74 height 21
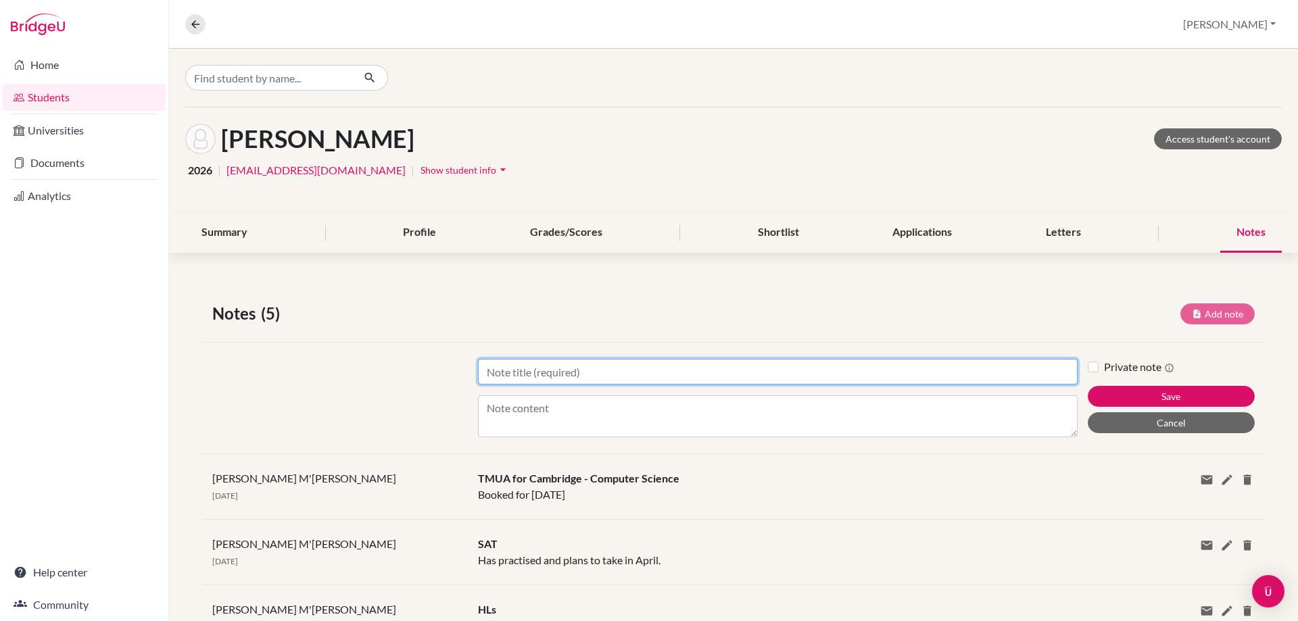
click at [521, 373] on input "Title" at bounding box center [778, 372] width 600 height 26
paste input "Five UCAS choices with Entry Requirements"
type input "Five UCAS choices with Entry Requirements - Computer Science"
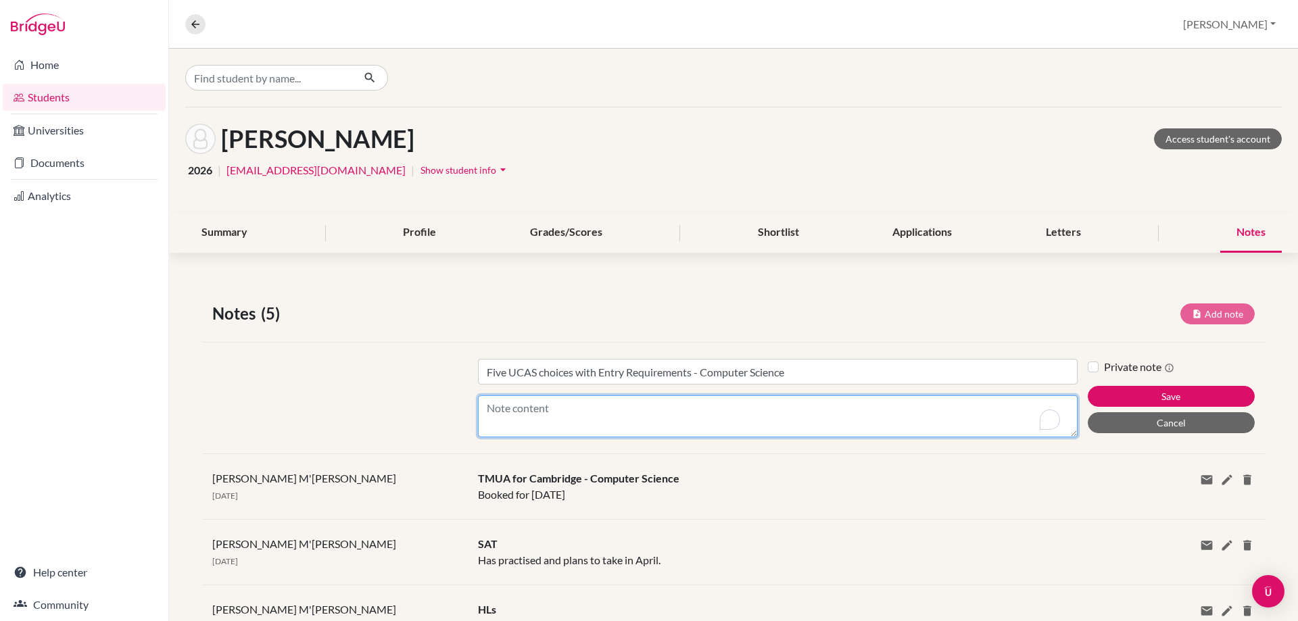
click at [582, 413] on textarea "Content" at bounding box center [778, 416] width 600 height 42
click at [644, 411] on textarea "1. [GEOGRAPHIC_DATA]:" at bounding box center [778, 416] width 600 height 42
paste textarea "41-42 points, with 776 at Higher Level"
click at [954, 404] on textarea "1. [GEOGRAPHIC_DATA]: 41-42 points, with 776 at Higher Level and Admissions Tes…" at bounding box center [778, 416] width 600 height 42
click at [969, 408] on textarea "1. [GEOGRAPHIC_DATA]: 41-42 points, with 776 at Higher Level and Admissions Tes…" at bounding box center [778, 416] width 600 height 42
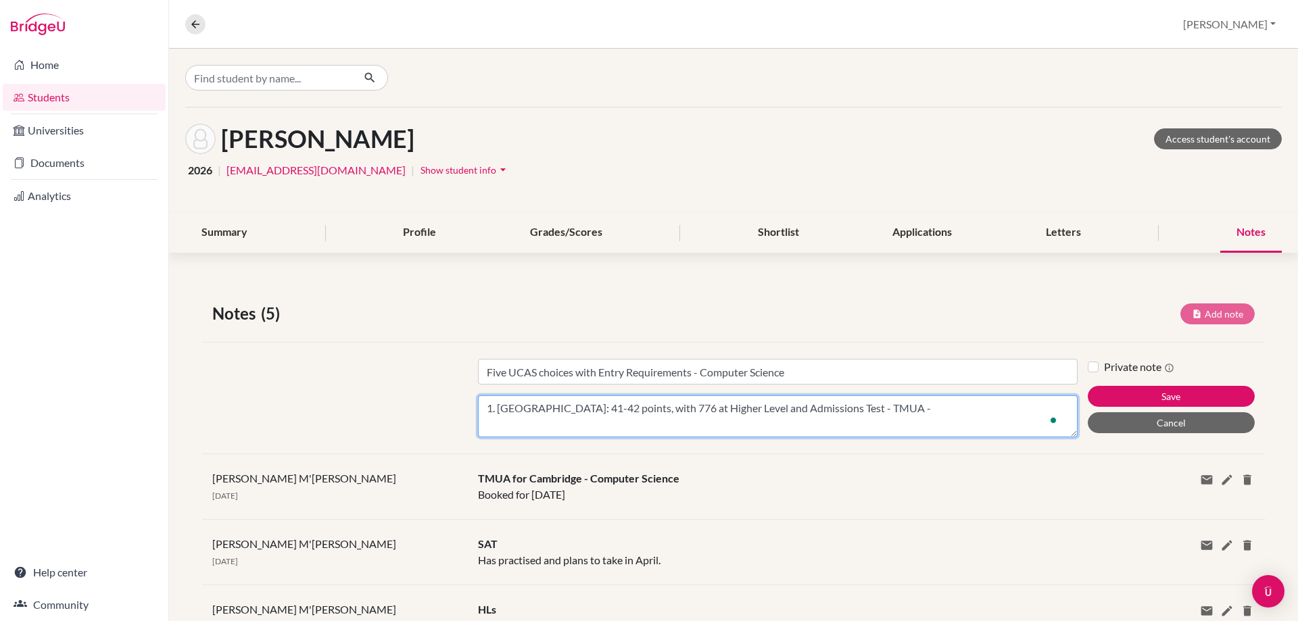
paste textarea "Peterhouse or [GEOGRAPHIC_DATA] you will also need to take the Computer Science…"
click at [561, 428] on textarea "1. [GEOGRAPHIC_DATA]: 41-42 points, with 776 at Higher Level and Admissions Tes…" at bounding box center [778, 416] width 600 height 42
click at [602, 423] on textarea "1. [GEOGRAPHIC_DATA]: 41-42 points, with 776 at Higher Level and Admissions Tes…" at bounding box center [778, 416] width 600 height 42
click at [804, 422] on textarea "1. [GEOGRAPHIC_DATA]: 41-42 points, with 776 at Higher Level and Admissions Tes…" at bounding box center [778, 416] width 600 height 42
click at [827, 429] on textarea "1. [GEOGRAPHIC_DATA]: 41-42 points, with 776 at Higher Level and Admissions Tes…" at bounding box center [778, 416] width 600 height 42
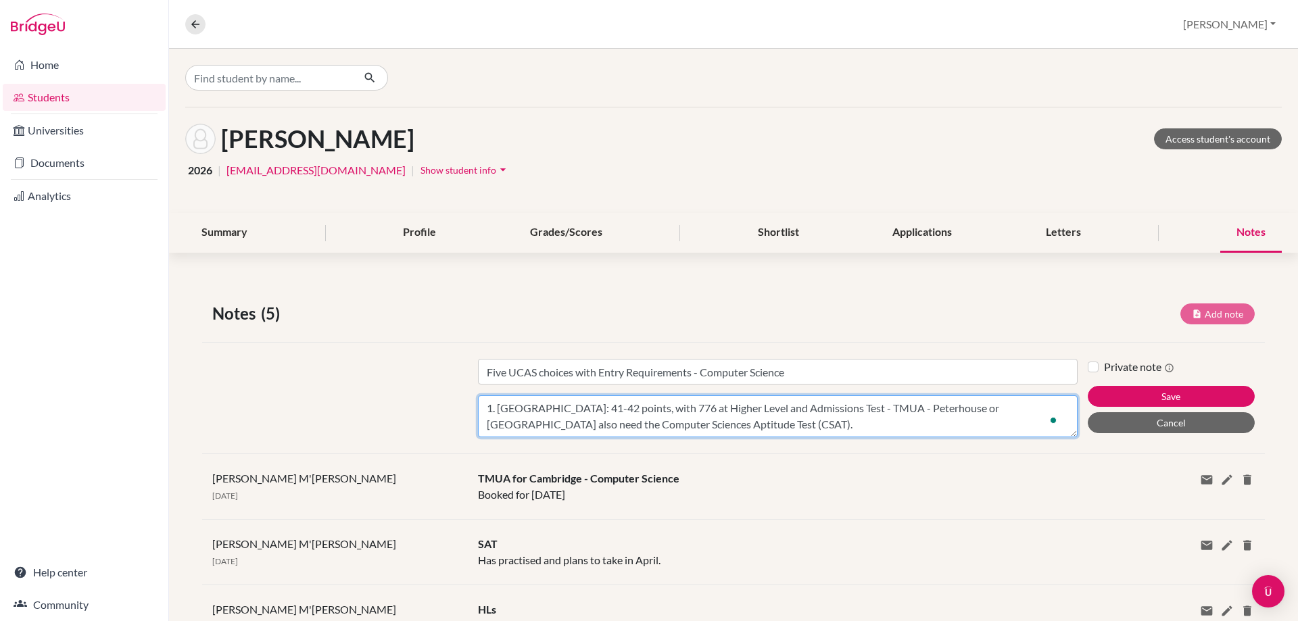
scroll to position [10, 0]
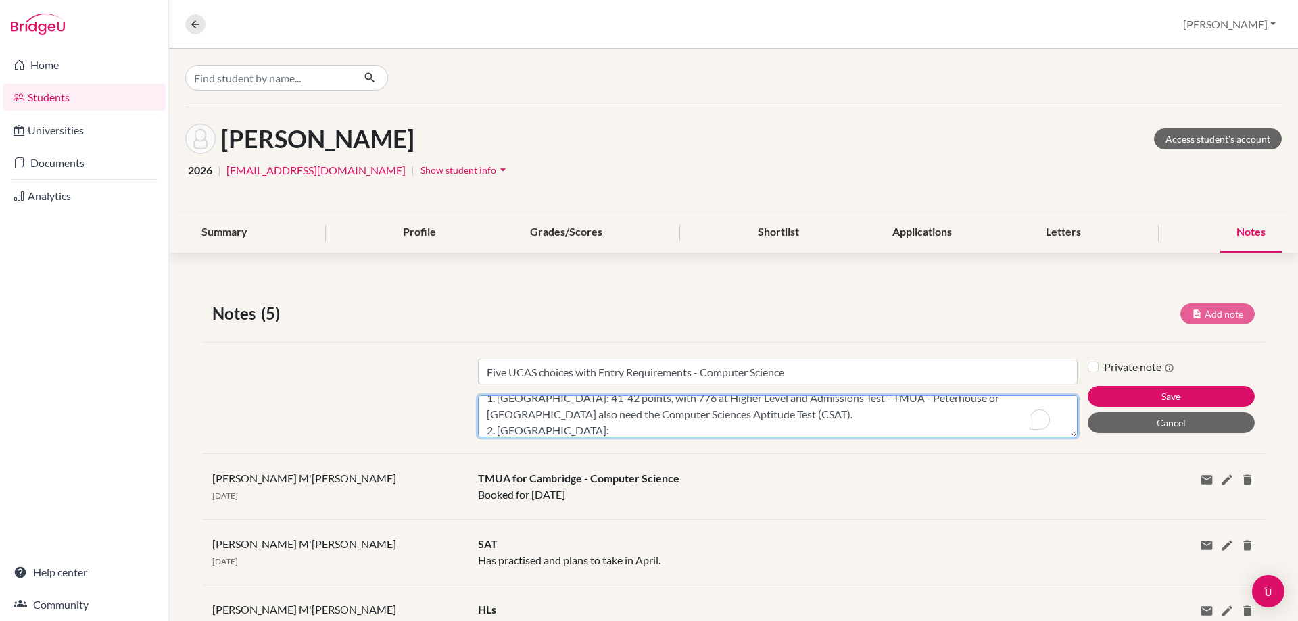
type textarea "1. [GEOGRAPHIC_DATA]: 41-42 points, with 776 at Higher Level and Admissions Tes…"
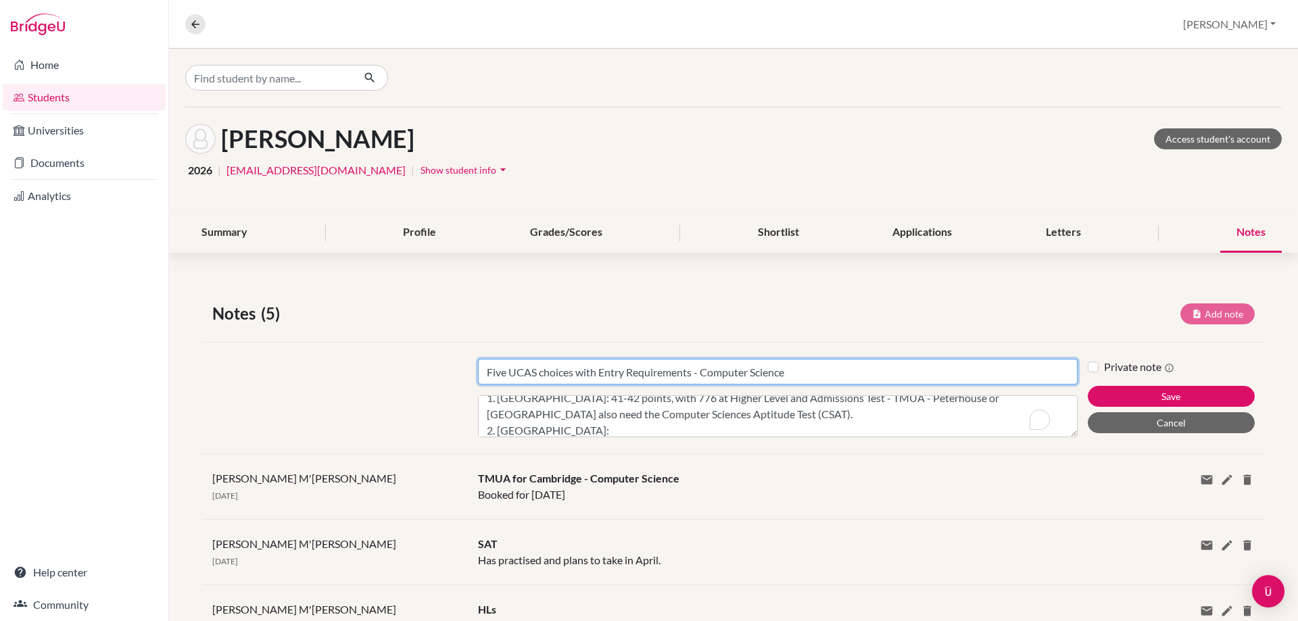
click at [802, 370] on input "Five UCAS choices with Entry Requirements - Computer Science" at bounding box center [778, 372] width 600 height 26
type input "Five UCAS choices with Entry Requirements - Computer Science/Computing"
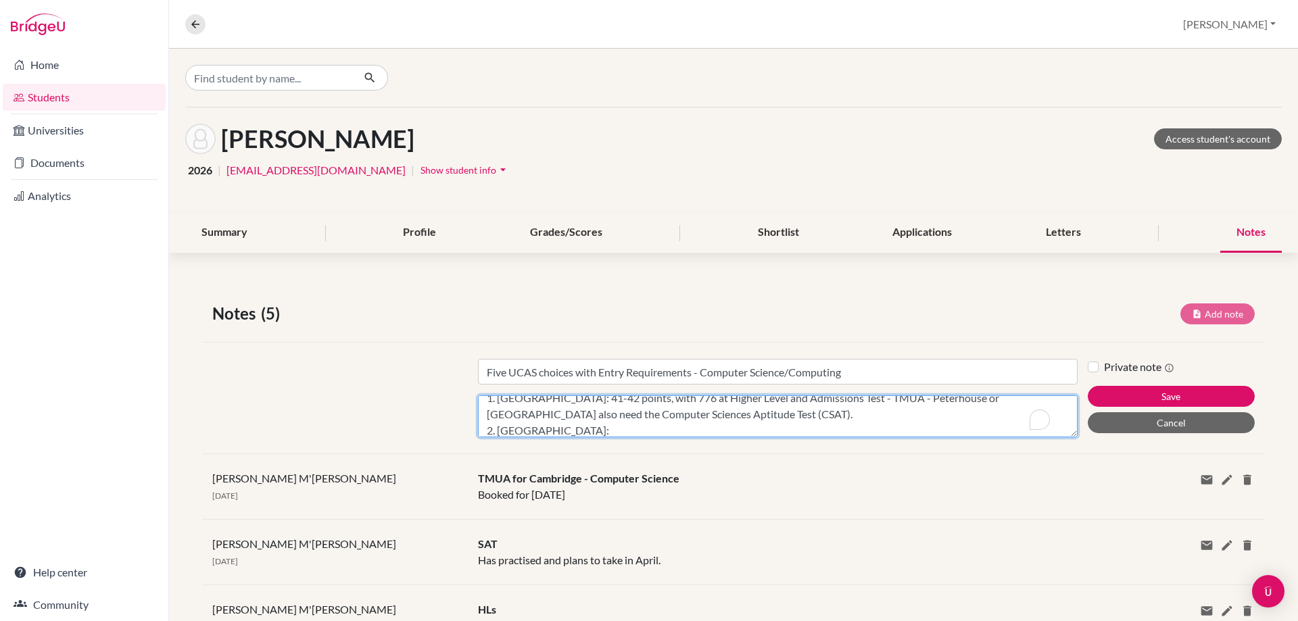
click at [608, 428] on textarea "1. [GEOGRAPHIC_DATA]: 41-42 points, with 776 at Higher Level and Admissions Tes…" at bounding box center [778, 416] width 600 height 42
click at [673, 432] on textarea "1. [GEOGRAPHIC_DATA]: 41-42 points, with 776 at Higher Level and Admissions Tes…" at bounding box center [778, 416] width 600 height 42
paste textarea "41 points To include: 7 in Mathematics at higher level 7 in another relevant su…"
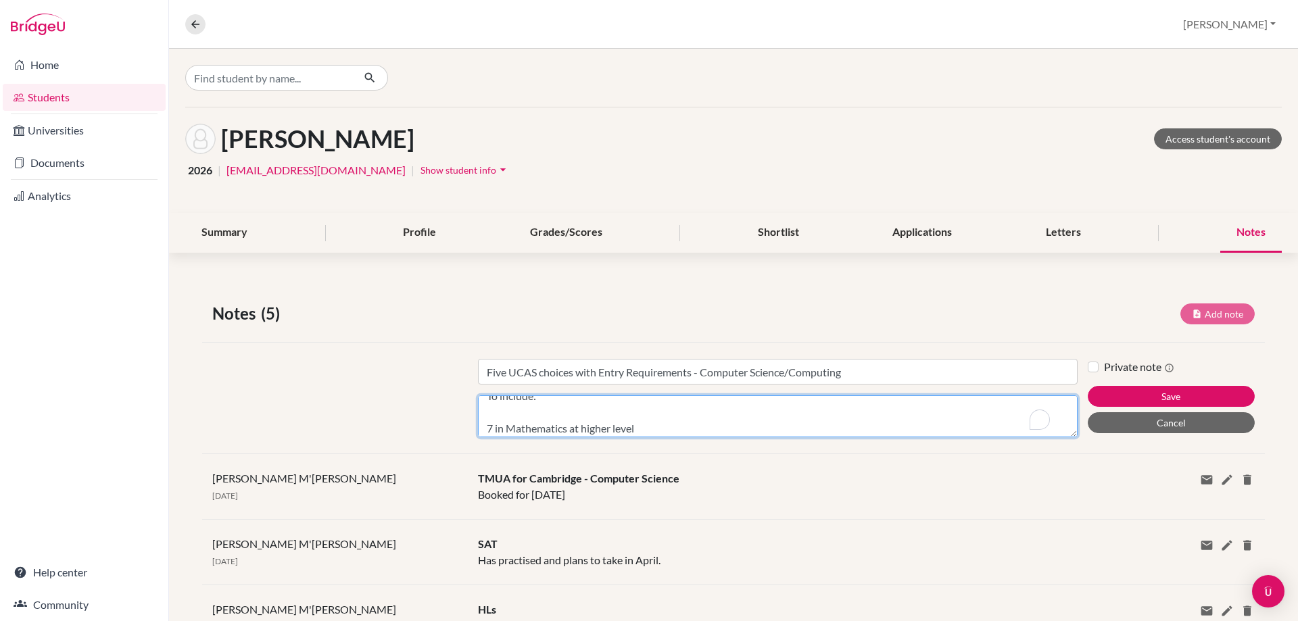
scroll to position [56, 0]
click at [486, 418] on textarea "1. [GEOGRAPHIC_DATA]: 41-42 points, with 776 at Higher Level and Admissions Tes…" at bounding box center [778, 416] width 600 height 42
click at [750, 416] on textarea "1. [GEOGRAPHIC_DATA]: 41-42 points, with 776 at Higher Level and Admissions Tes…" at bounding box center [778, 416] width 600 height 42
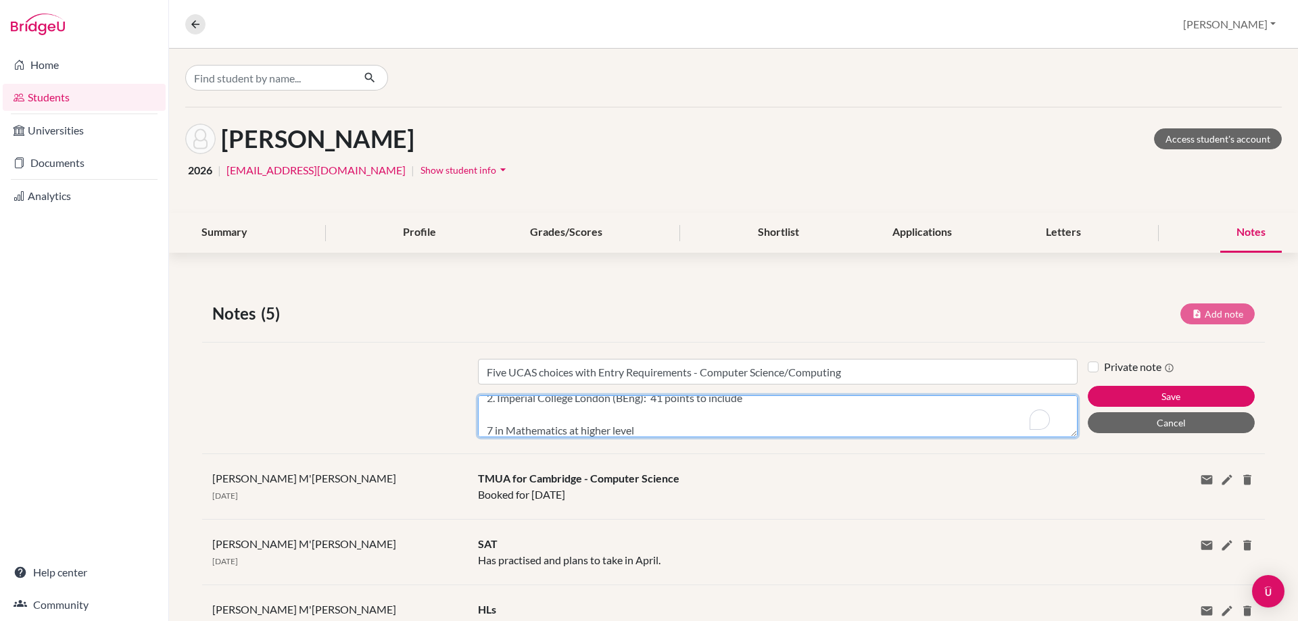
click at [485, 435] on textarea "1. [GEOGRAPHIC_DATA]: 41-42 points, with 776 at Higher Level and Admissions Tes…" at bounding box center [778, 416] width 600 height 42
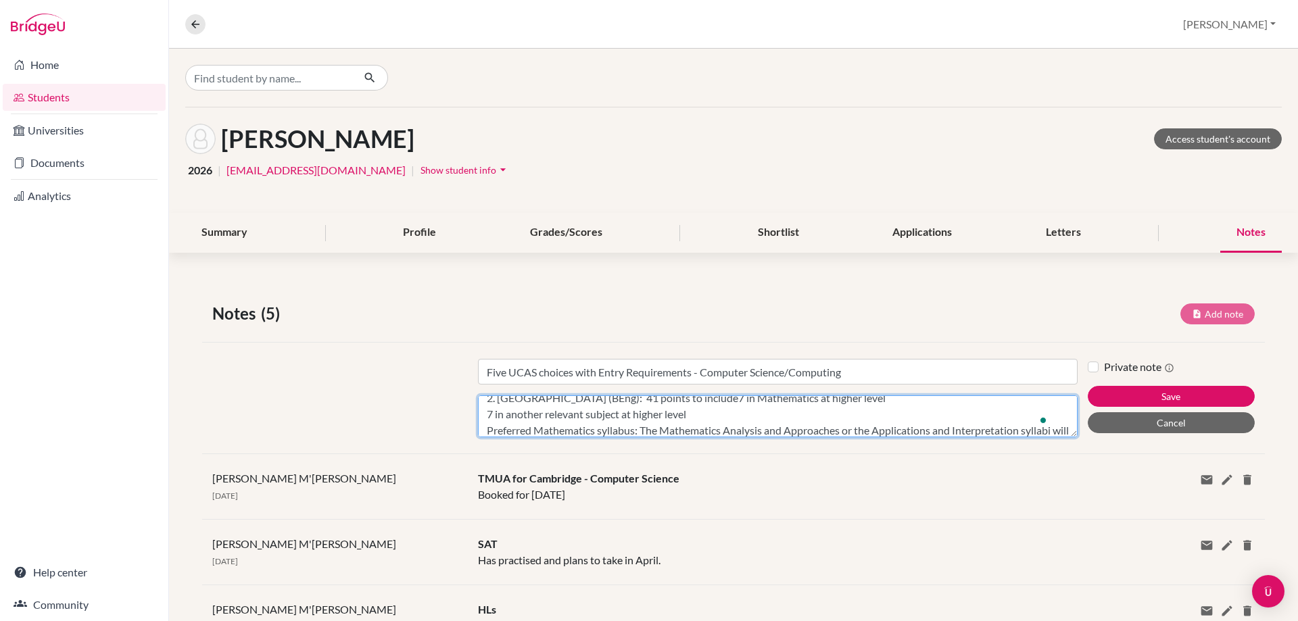
scroll to position [26, 0]
click at [485, 432] on textarea "1. [GEOGRAPHIC_DATA]: 41-42 points, with 776 at Higher Level and Admissions Tes…" at bounding box center [778, 416] width 600 height 42
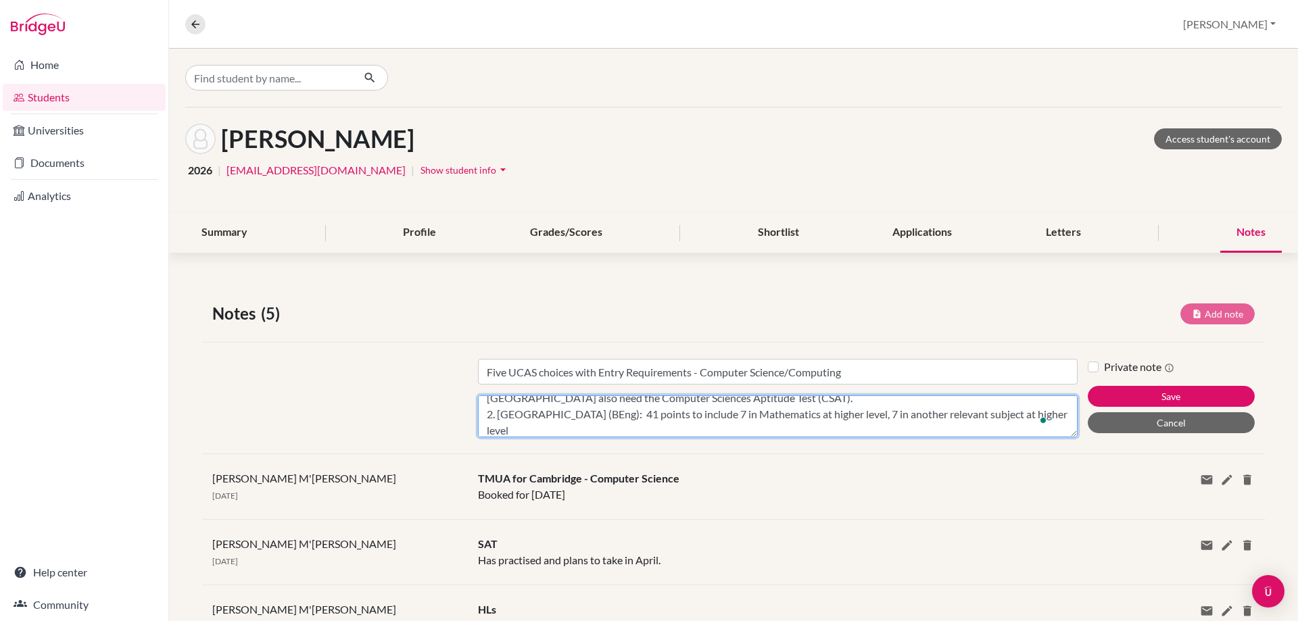
click at [516, 424] on textarea "1. [GEOGRAPHIC_DATA]: 41-42 points, with 776 at Higher Level and Admissions Tes…" at bounding box center [778, 416] width 600 height 42
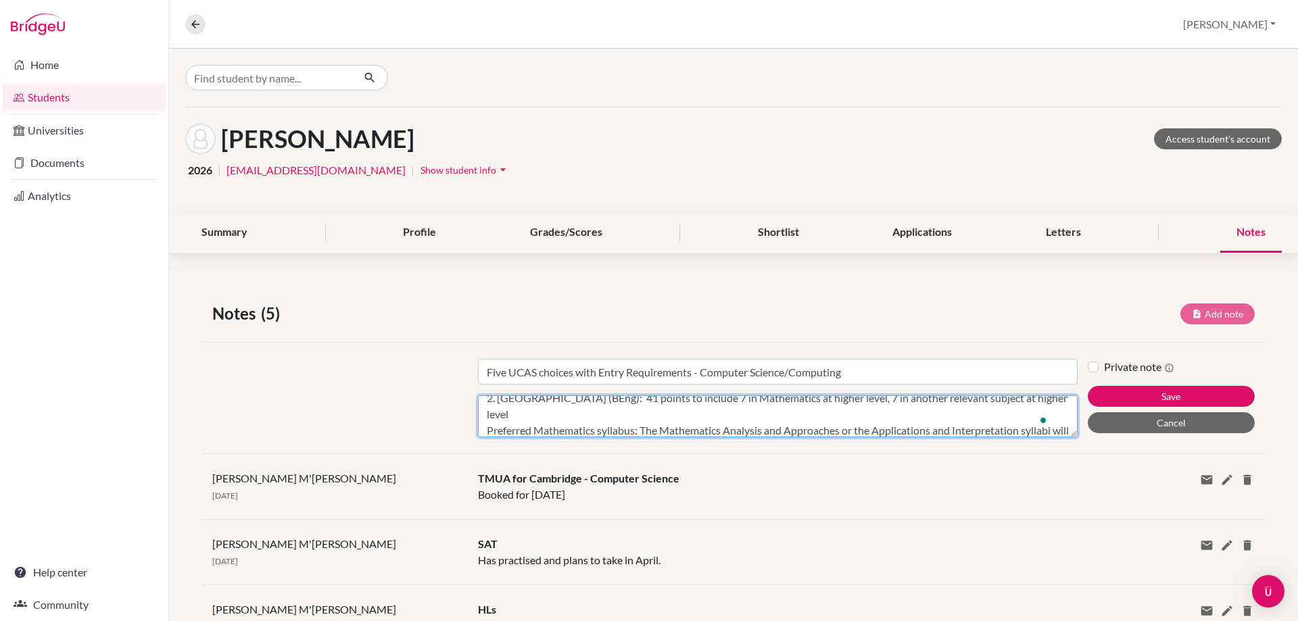
click at [489, 431] on textarea "1. [GEOGRAPHIC_DATA]: 41-42 points, with 776 at Higher Level and Admissions Tes…" at bounding box center [778, 416] width 600 height 42
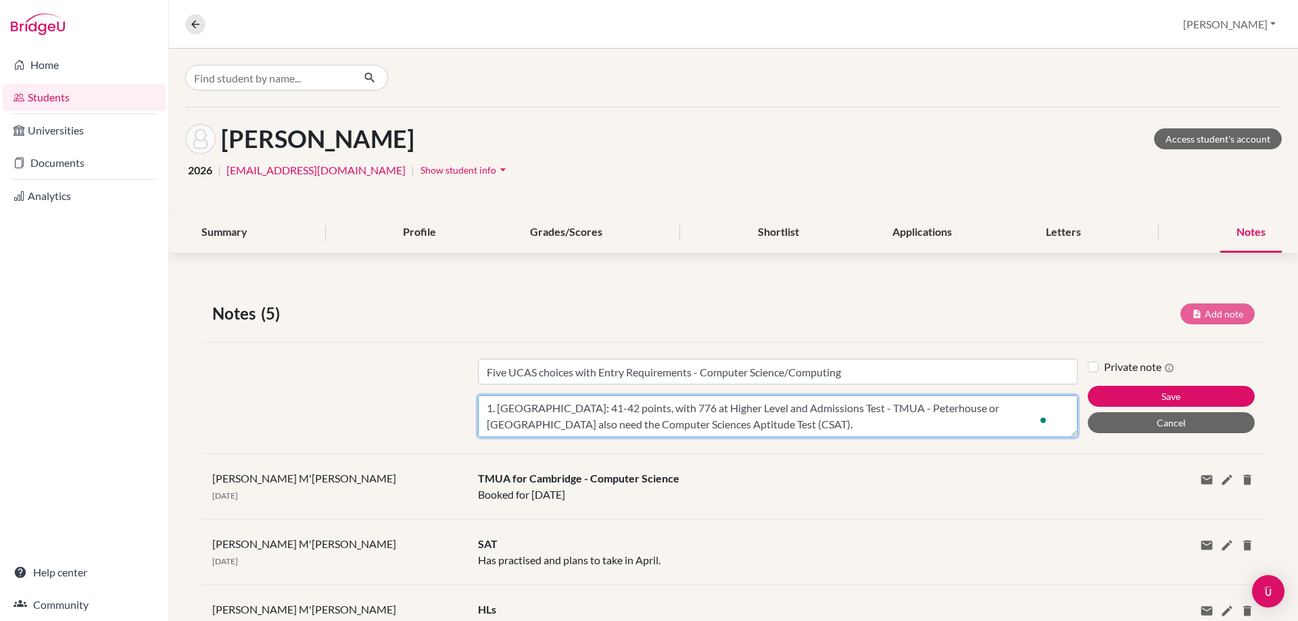
drag, startPoint x: 1296, startPoint y: 51, endPoint x: 825, endPoint y: 412, distance: 594.0
click at [825, 412] on textarea "1. [GEOGRAPHIC_DATA]: 41-42 points, with 776 at Higher Level and Admissions Tes…" at bounding box center [778, 416] width 600 height 42
click at [781, 427] on textarea "1. [GEOGRAPHIC_DATA]: 41-42 points, with 776 at Higher Level and Admissions Tes…" at bounding box center [778, 416] width 600 height 42
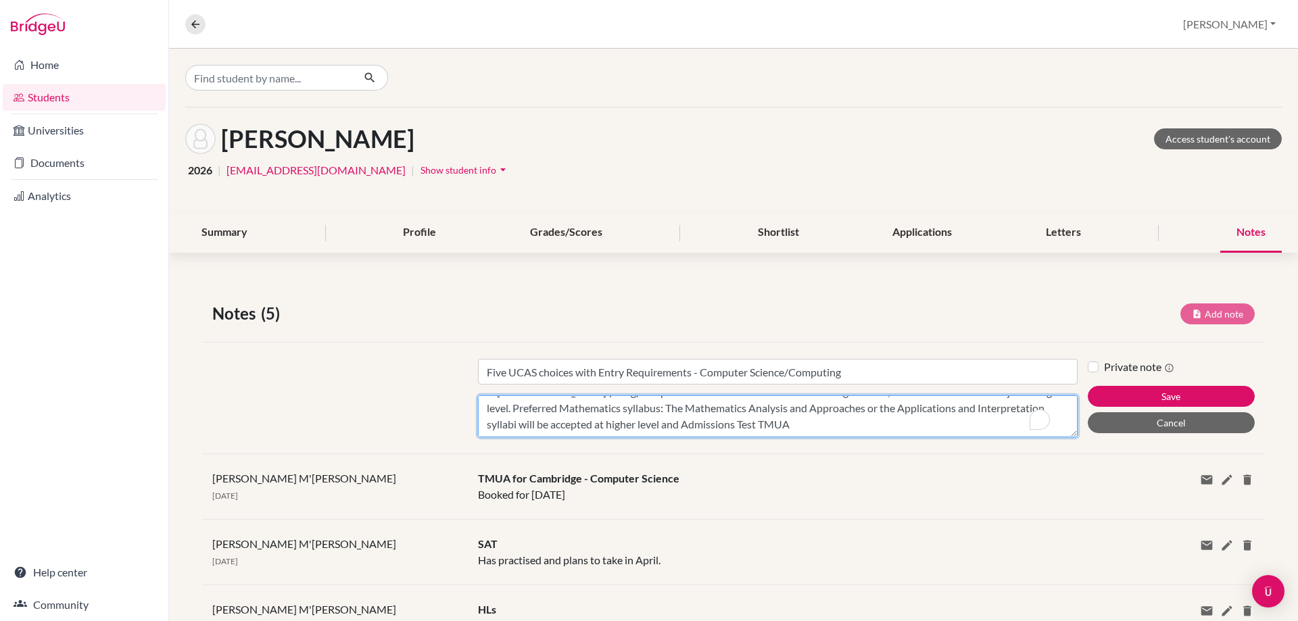
click at [834, 423] on textarea "1. [GEOGRAPHIC_DATA]: 41-42 points, with 776 at Higher Level and Admissions Tes…" at bounding box center [778, 416] width 600 height 42
click at [902, 433] on textarea "1. [GEOGRAPHIC_DATA]: 41-42 points, with 776 at Higher Level and Admissions Tes…" at bounding box center [778, 416] width 600 height 42
type textarea "1. [GEOGRAPHIC_DATA]: 41-42 points, with 776 at Higher Level and Admissions Tes…"
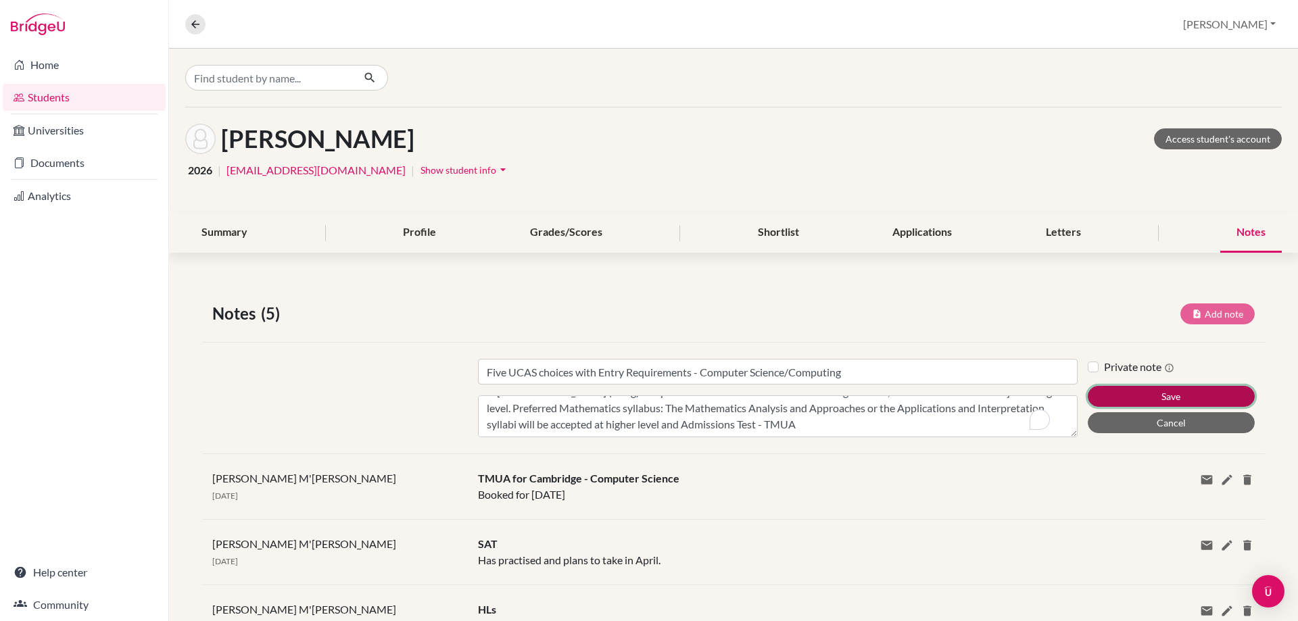
click at [1130, 397] on button "Save" at bounding box center [1171, 396] width 167 height 21
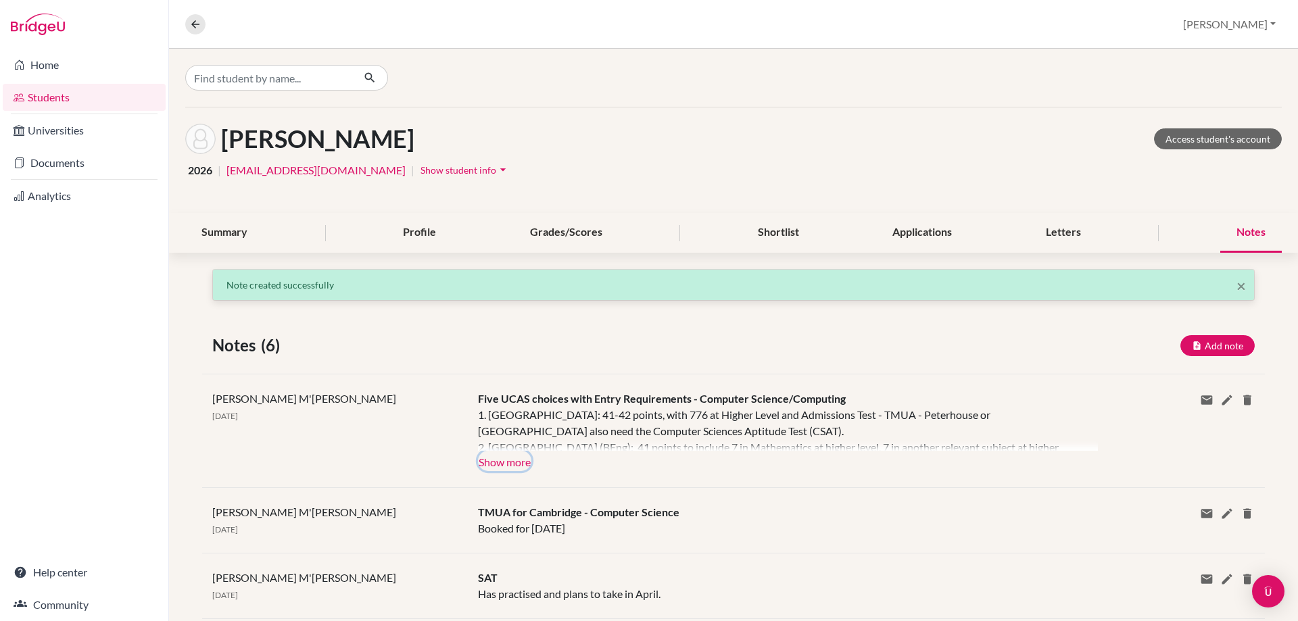
click at [524, 462] on button "Show more" at bounding box center [504, 461] width 53 height 20
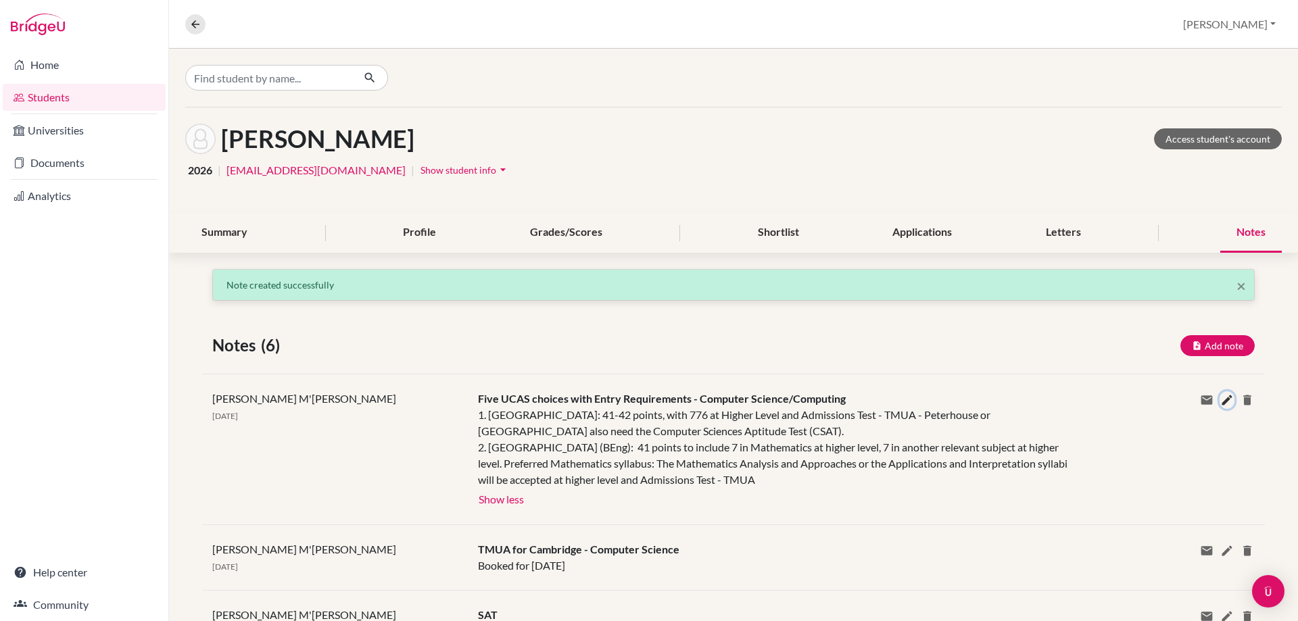
click at [1220, 398] on icon at bounding box center [1227, 400] width 14 height 14
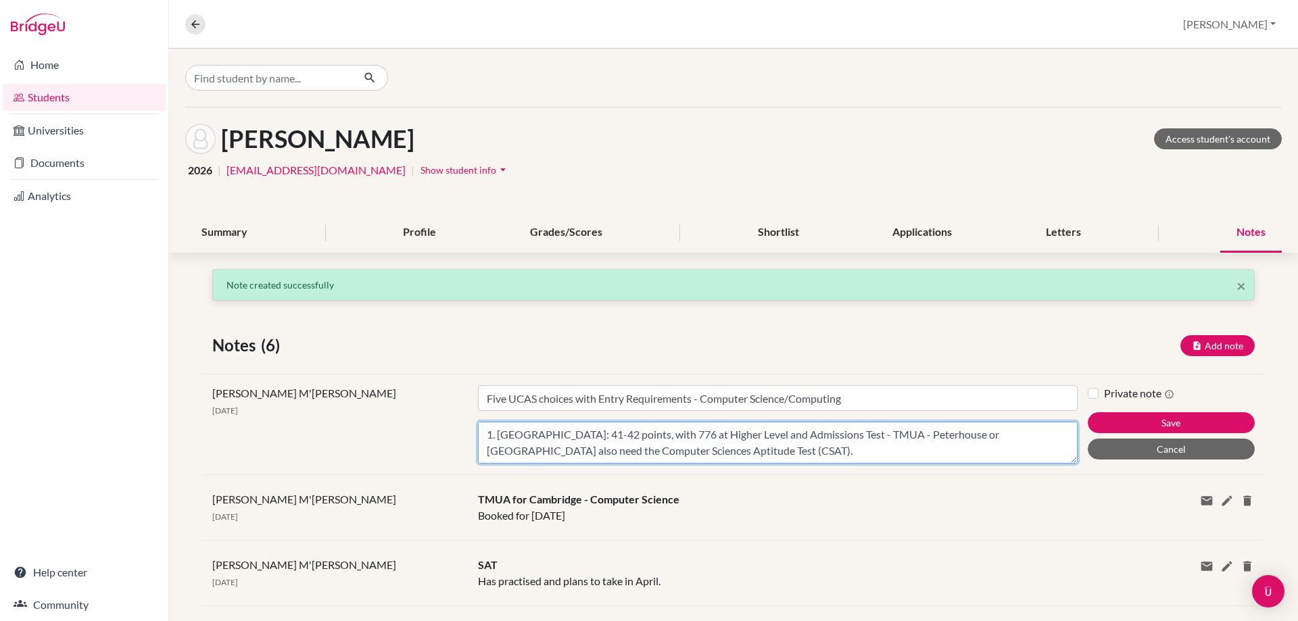
click at [808, 449] on textarea "1. [GEOGRAPHIC_DATA]: 41-42 points, with 776 at Higher Level and Admissions Tes…" at bounding box center [778, 443] width 600 height 42
click at [882, 450] on textarea "1. [GEOGRAPHIC_DATA]: 41-42 points, with 776 at Higher Level and Admissions Tes…" at bounding box center [778, 443] width 600 height 42
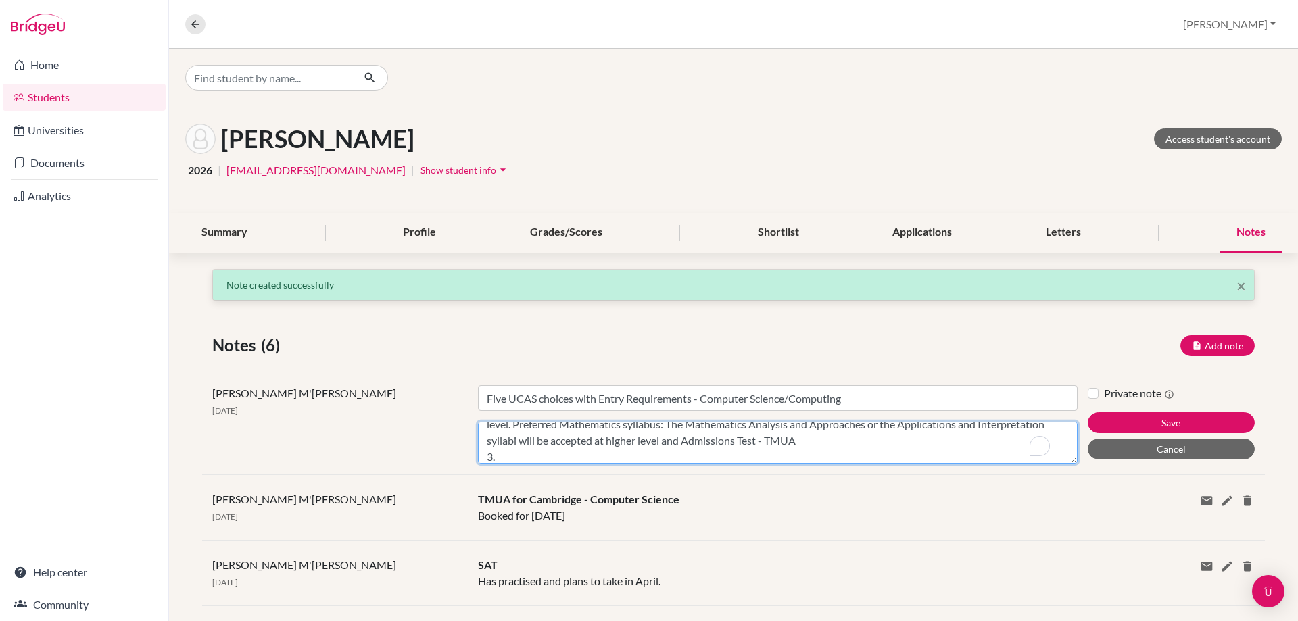
click at [510, 458] on textarea "1. [GEOGRAPHIC_DATA]: 41-42 points, with 776 at Higher Level and Admissions Tes…" at bounding box center [778, 443] width 600 height 42
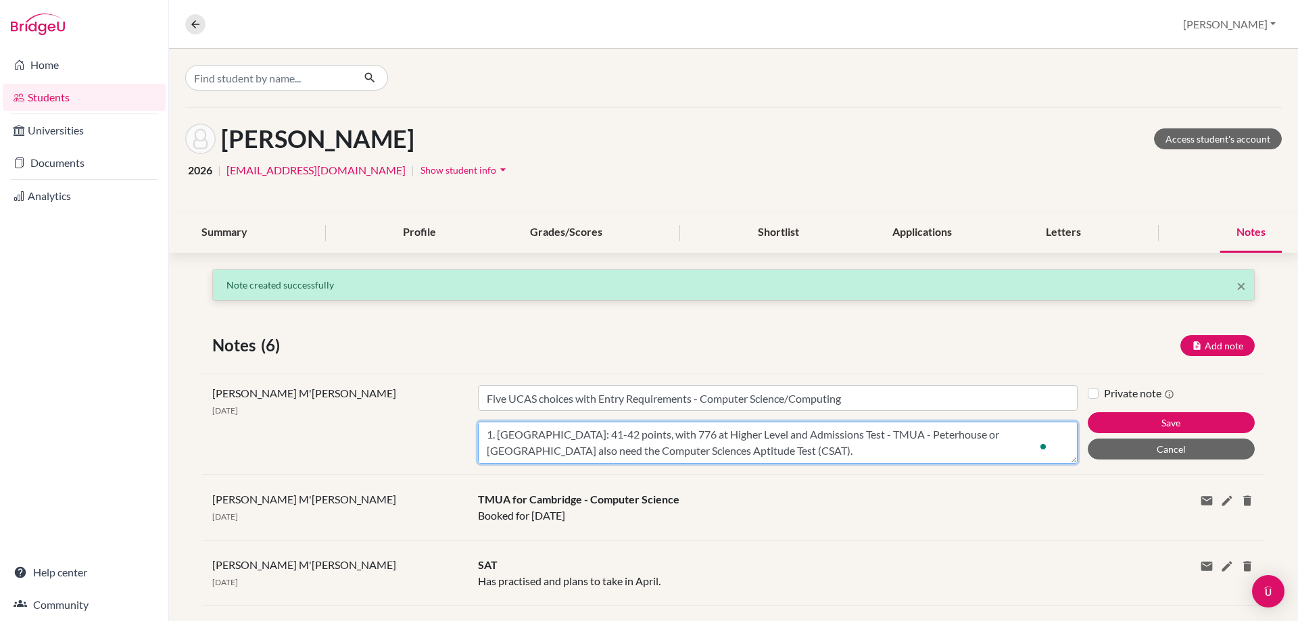
scroll to position [65, 0]
click at [629, 458] on textarea "1. [GEOGRAPHIC_DATA]: 41-42 points, with 776 at Higher Level and Admissions Tes…" at bounding box center [778, 443] width 600 height 42
paste textarea "6,6,6 - 6,5,5 at [GEOGRAPHIC_DATA] to include 6 in Mathematics with a minimum o…"
click at [571, 454] on textarea "1. [GEOGRAPHIC_DATA]: 41-42 points, with 776 at Higher Level and Admissions Tes…" at bounding box center [778, 443] width 600 height 42
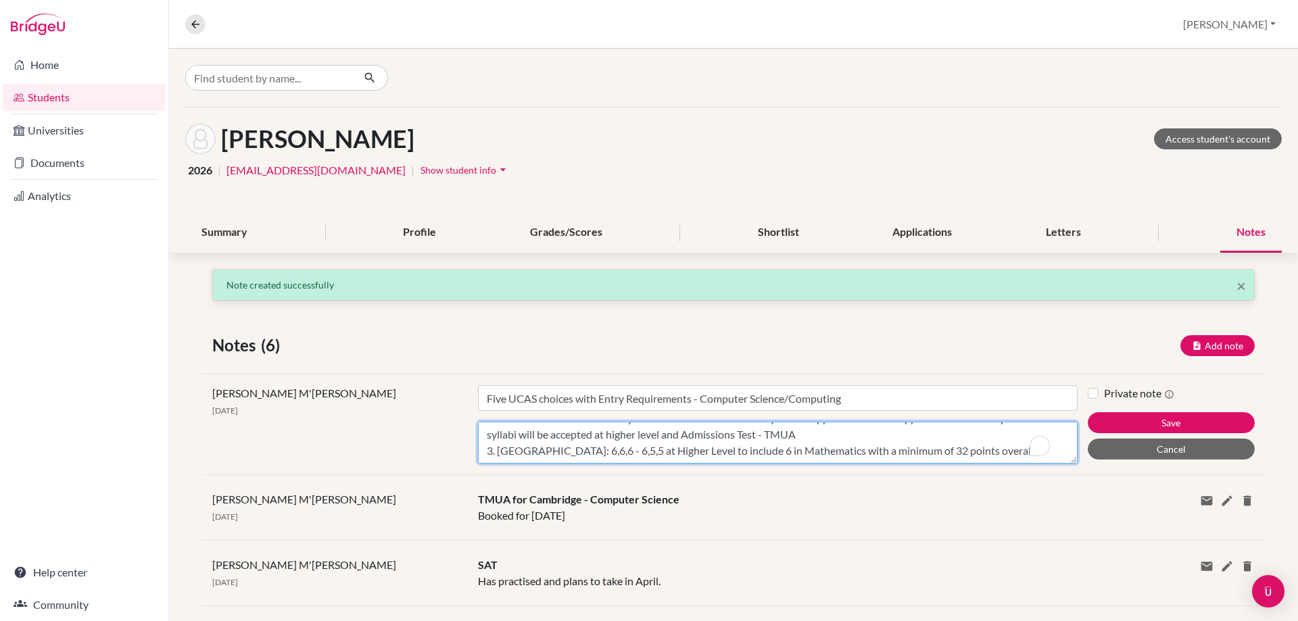
scroll to position [91, 0]
click at [608, 455] on textarea "1. [GEOGRAPHIC_DATA]: 41-42 points, with 776 at Higher Level and Admissions Tes…" at bounding box center [778, 443] width 600 height 42
paste textarea "38 points overall with 18 at Higher Level, including 7 at Higher Level in Mathe…"
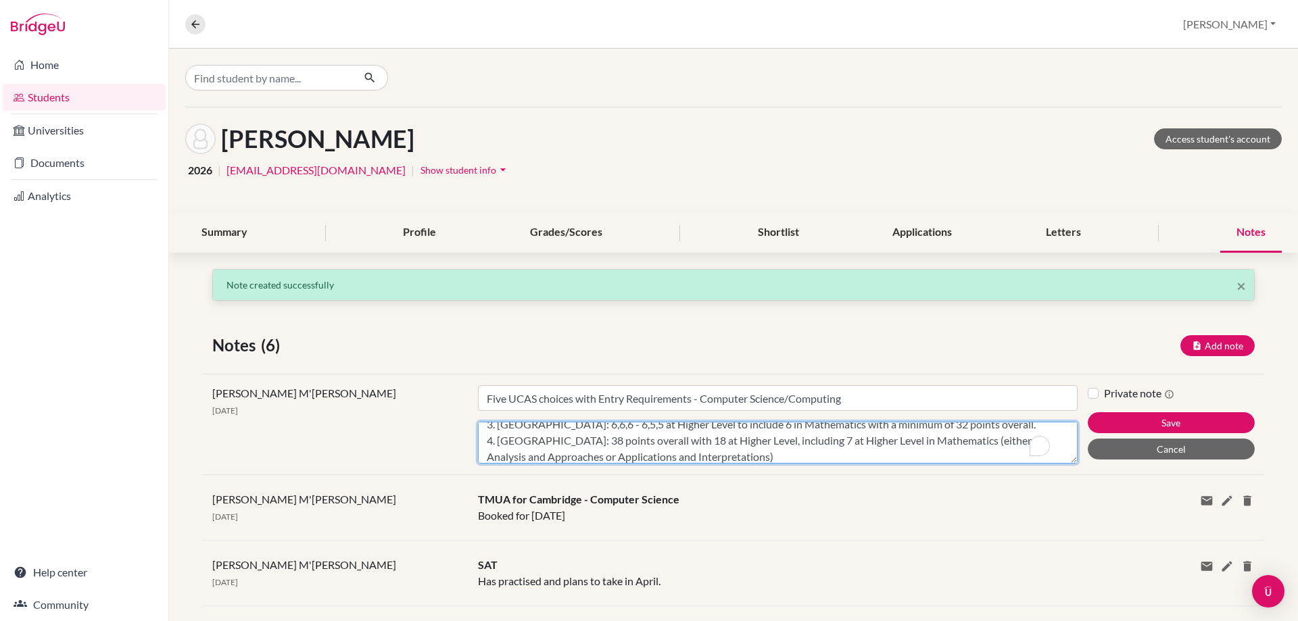
scroll to position [107, 0]
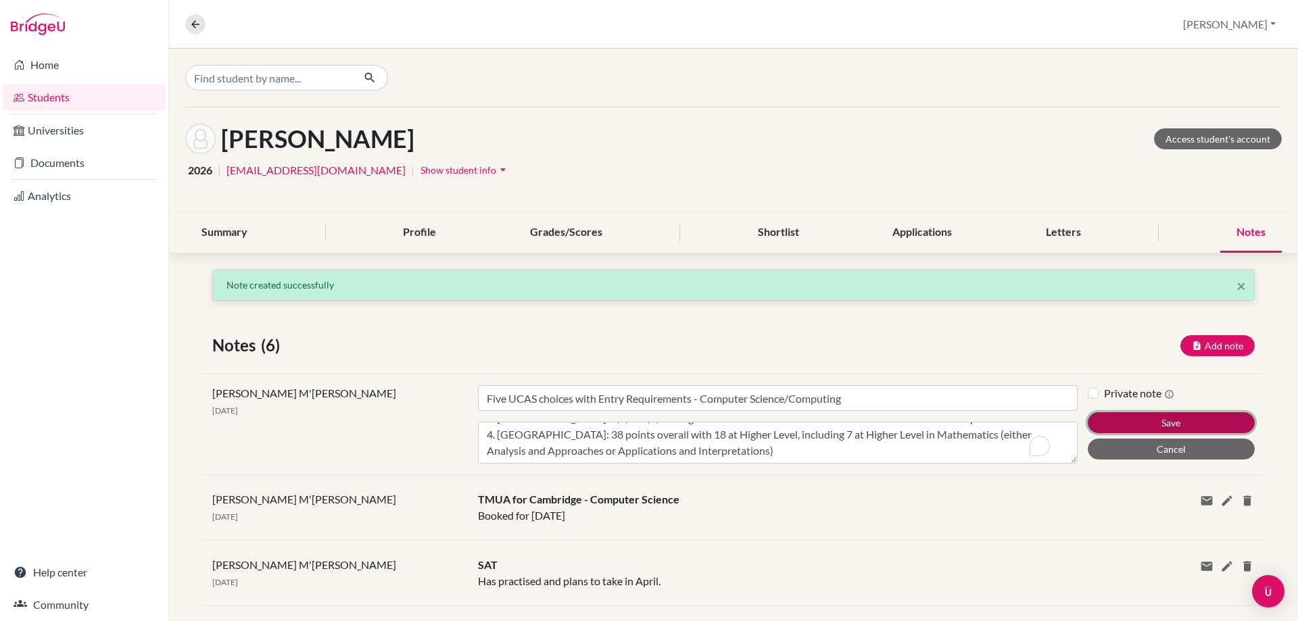
click at [1136, 427] on button "Save" at bounding box center [1171, 422] width 167 height 21
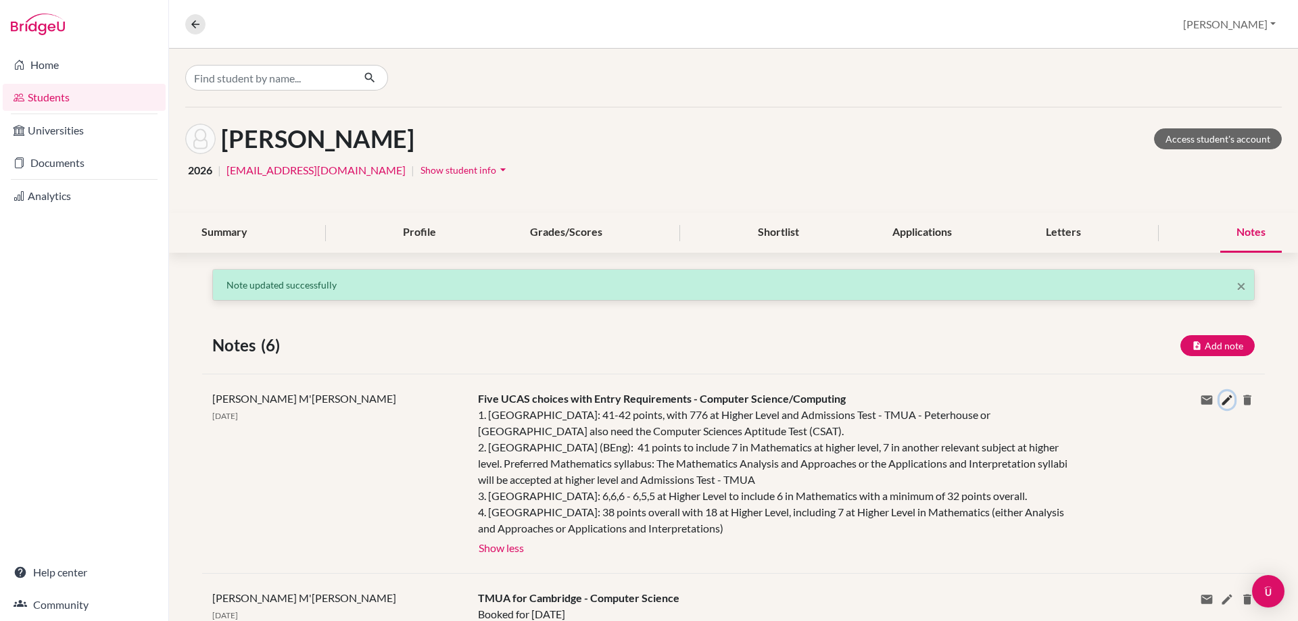
click at [1221, 399] on icon at bounding box center [1227, 400] width 14 height 14
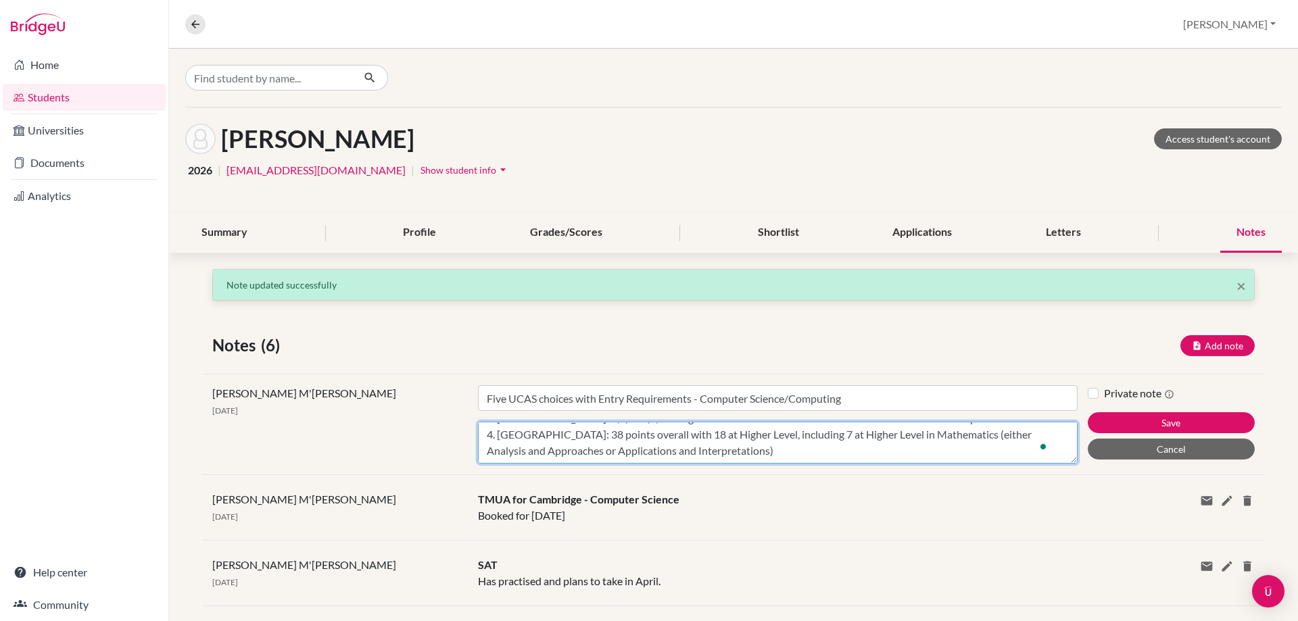
click at [773, 454] on textarea "1. [GEOGRAPHIC_DATA]: 41-42 points, with 776 at Higher Level and Admissions Tes…" at bounding box center [778, 443] width 600 height 42
click at [518, 456] on textarea "1. [GEOGRAPHIC_DATA]: 41-42 points, with 776 at Higher Level and Admissions Tes…" at bounding box center [778, 443] width 600 height 42
click at [646, 461] on textarea "1. [GEOGRAPHIC_DATA]: 41-42 points, with 776 at Higher Level and Admissions Tes…" at bounding box center [778, 443] width 600 height 42
paste textarea "43 points with 777 at HL to 34 points with 665 at HL"
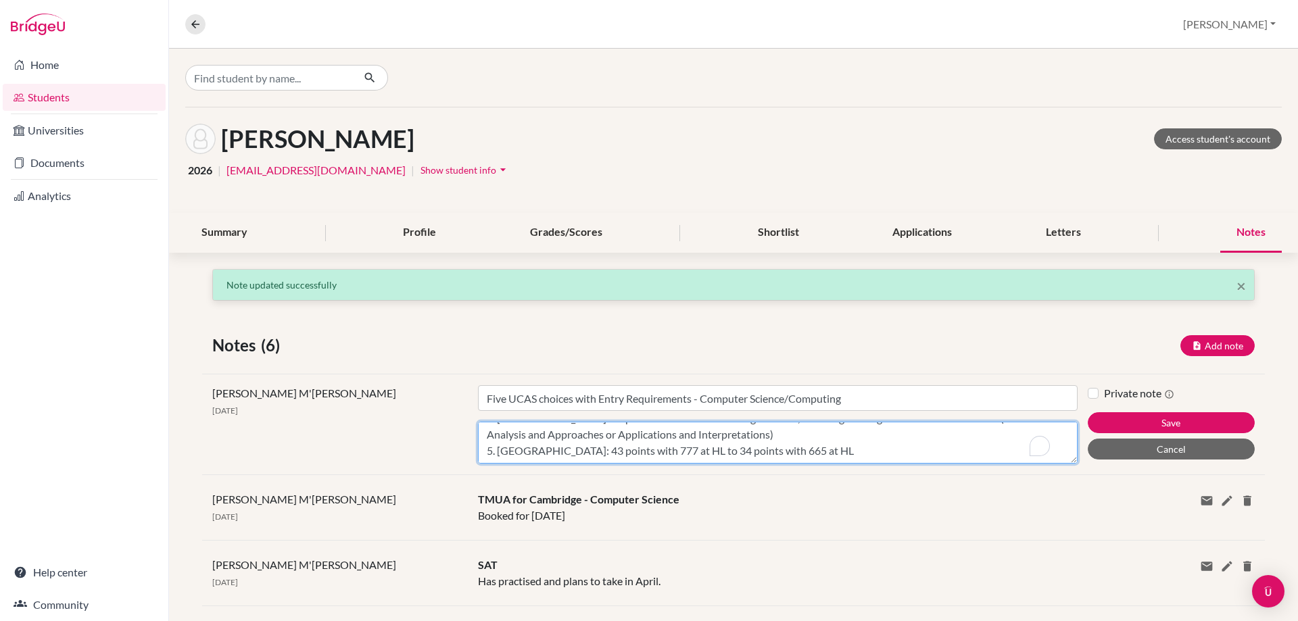
type textarea "1. [GEOGRAPHIC_DATA]: 41-42 points, with 776 at Higher Level and Admissions Tes…"
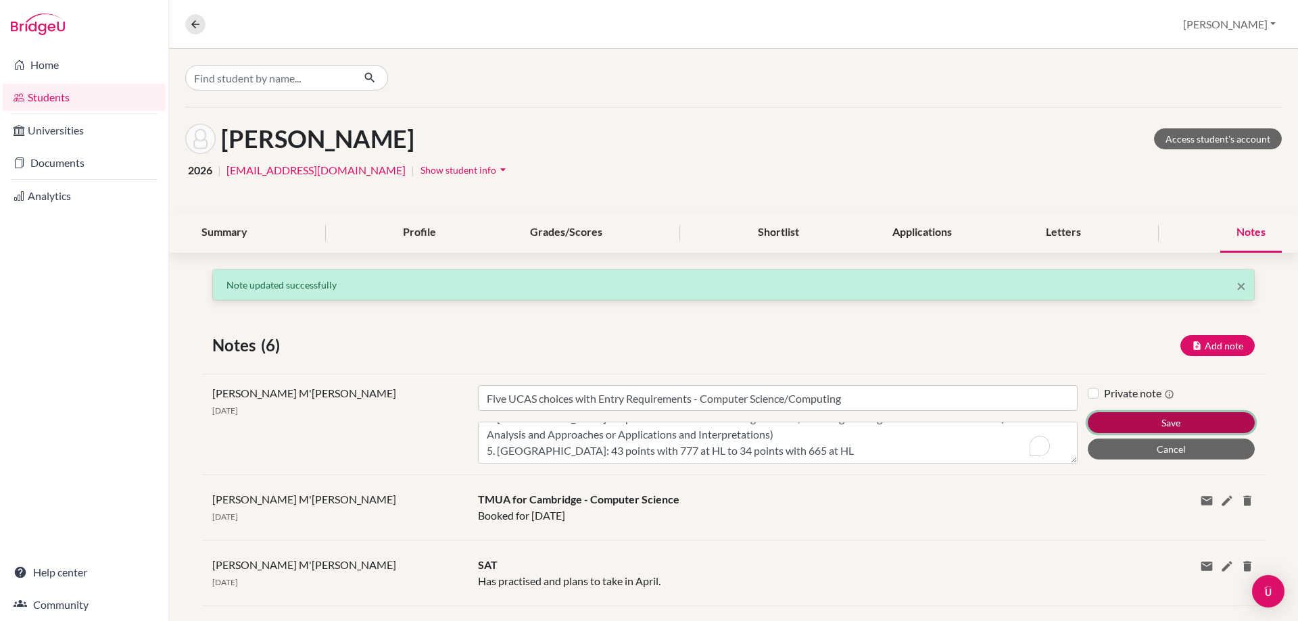
click at [1161, 415] on button "Save" at bounding box center [1171, 422] width 167 height 21
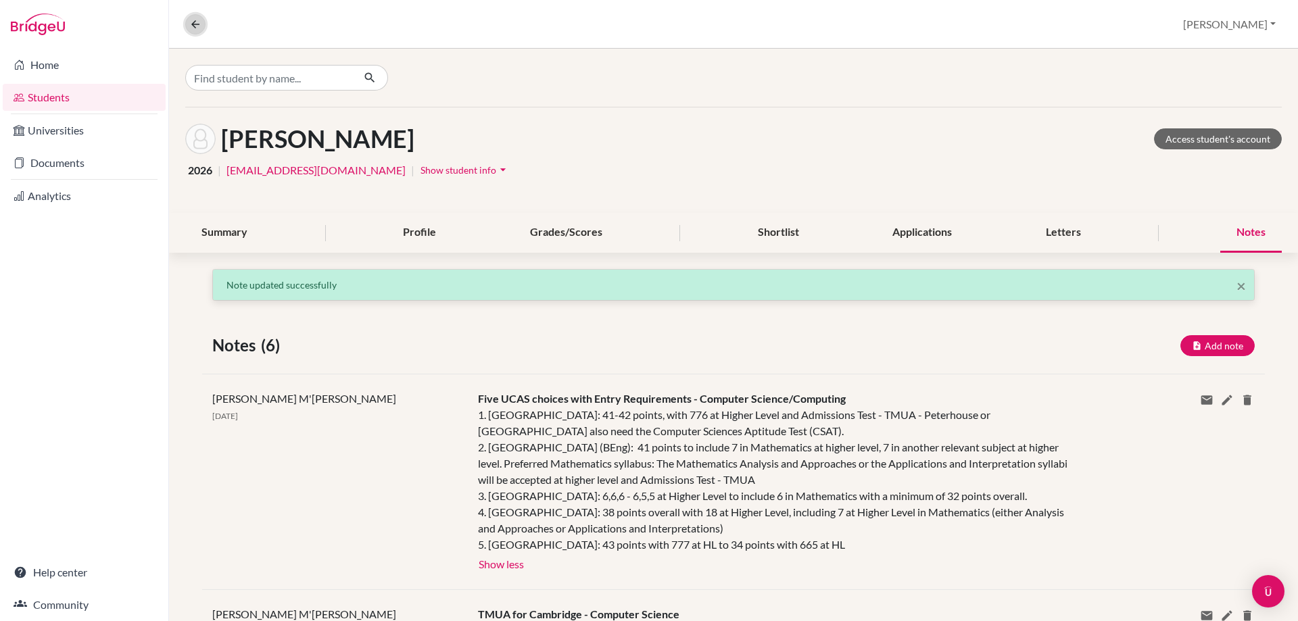
click at [192, 30] on icon at bounding box center [195, 24] width 12 height 12
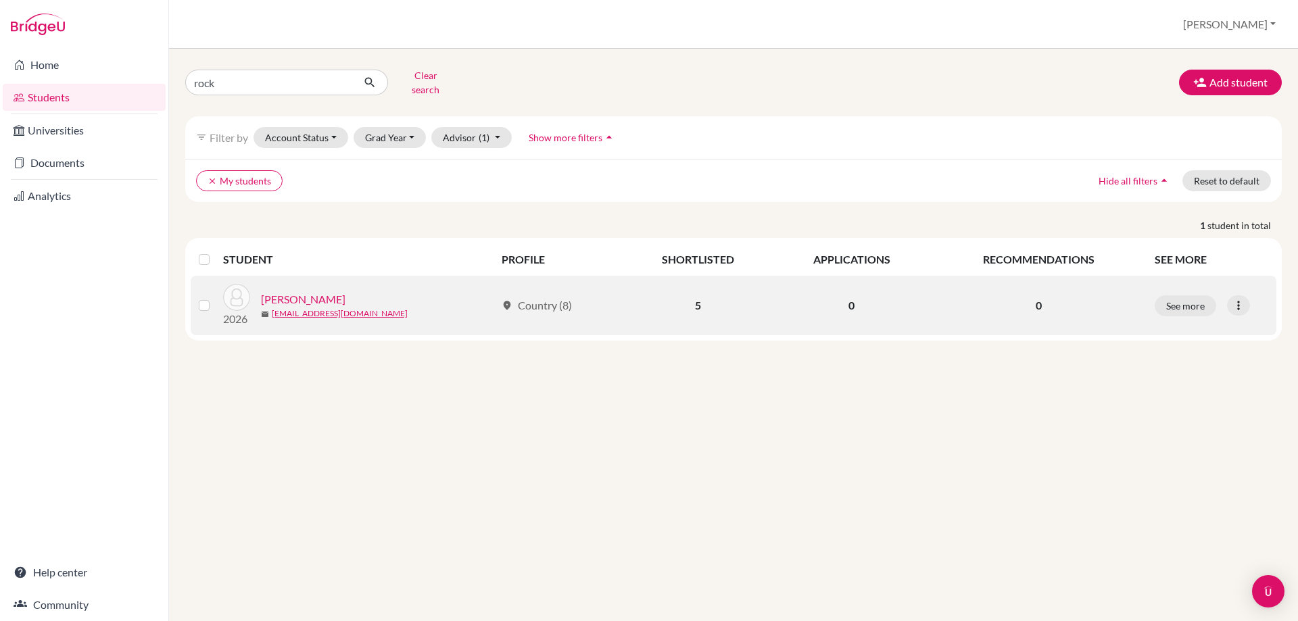
click at [316, 291] on link "[PERSON_NAME]" at bounding box center [303, 299] width 84 height 16
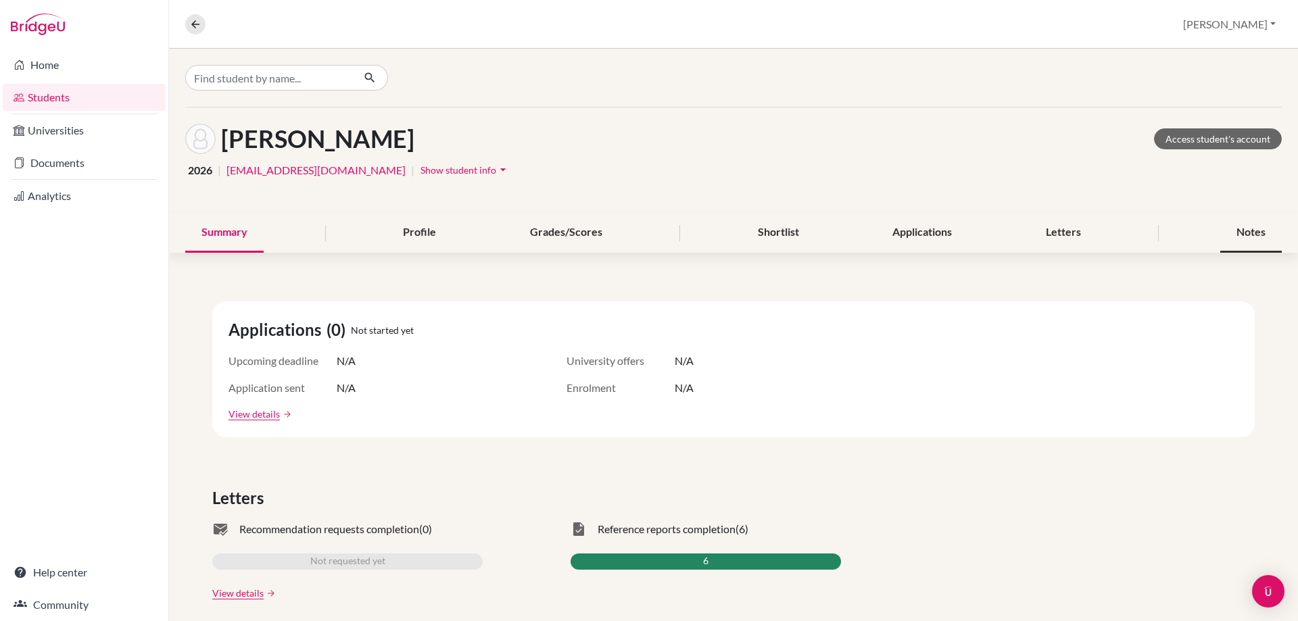
click at [1230, 239] on div "Notes" at bounding box center [1251, 233] width 62 height 40
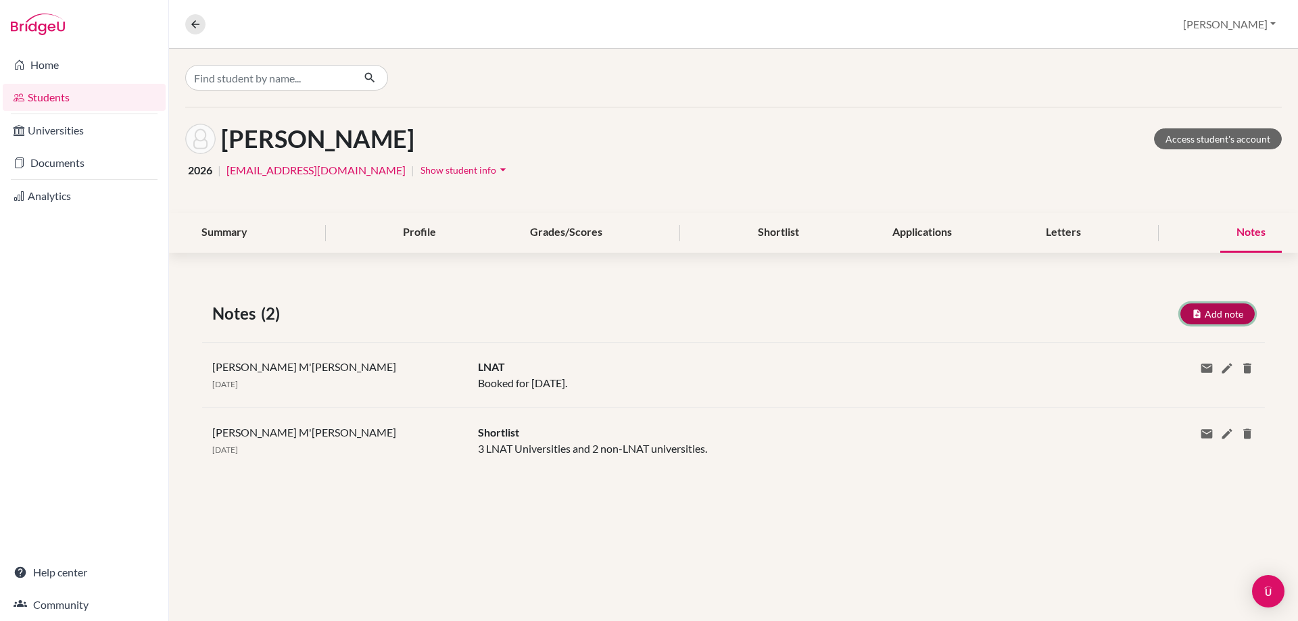
click at [1196, 310] on icon "button" at bounding box center [1197, 314] width 10 height 10
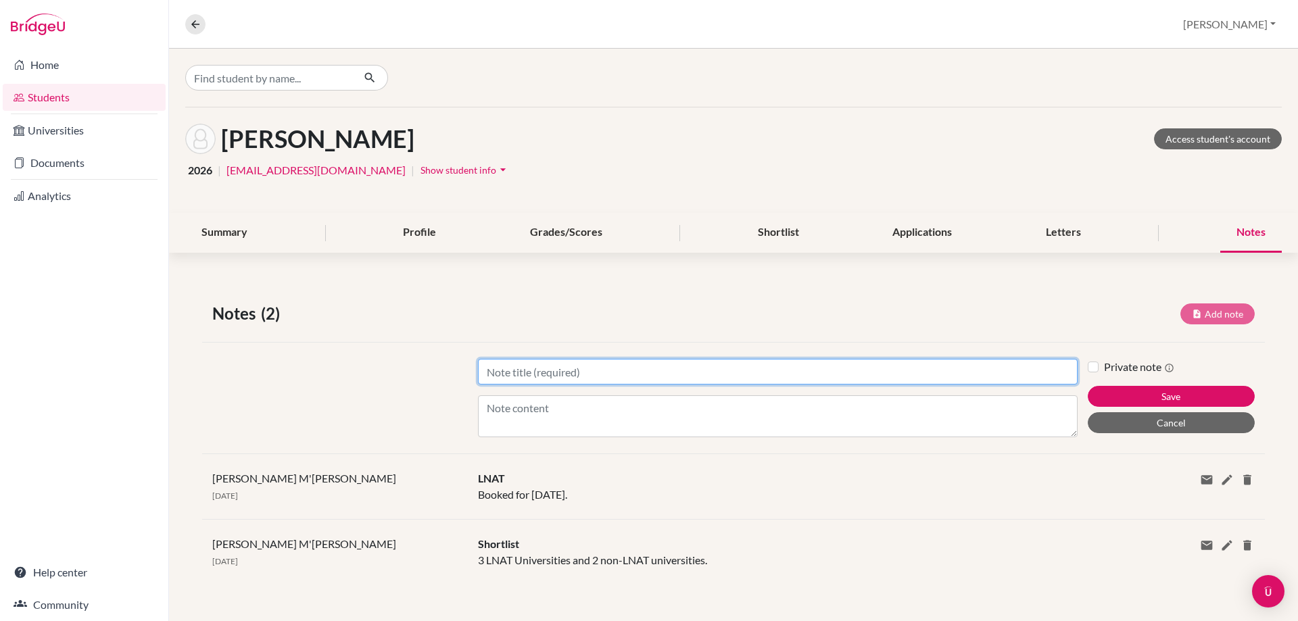
click at [514, 377] on input "Title" at bounding box center [778, 372] width 600 height 26
paste input "Five UCAS choices with Entry Requirements -"
type input "Five UCAS choices with Entry Requirements - Law"
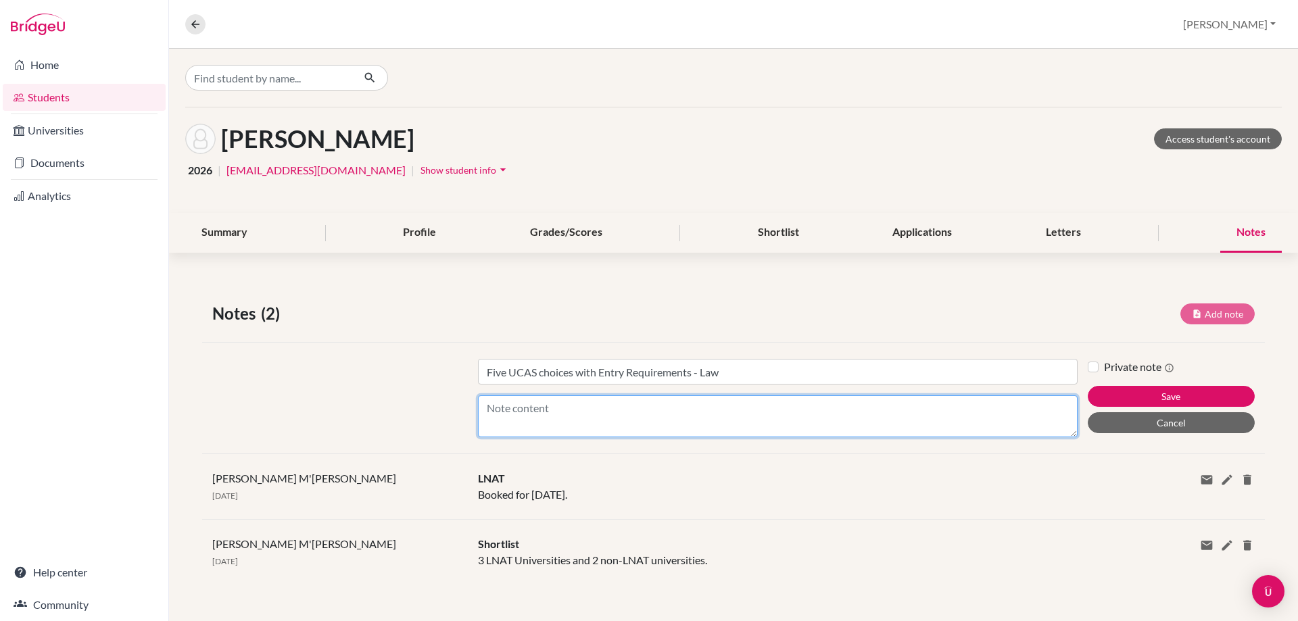
click at [524, 416] on textarea "Content" at bounding box center [778, 416] width 600 height 42
click at [591, 402] on textarea "1. [GEOGRAPHIC_DATA]:" at bounding box center [778, 416] width 600 height 42
click at [621, 414] on textarea "1. [GEOGRAPHIC_DATA]:" at bounding box center [778, 416] width 600 height 42
click at [656, 402] on textarea "1. [GEOGRAPHIC_DATA]:" at bounding box center [778, 416] width 600 height 42
paste textarea "41-42 points, with 776 at Higher Level"
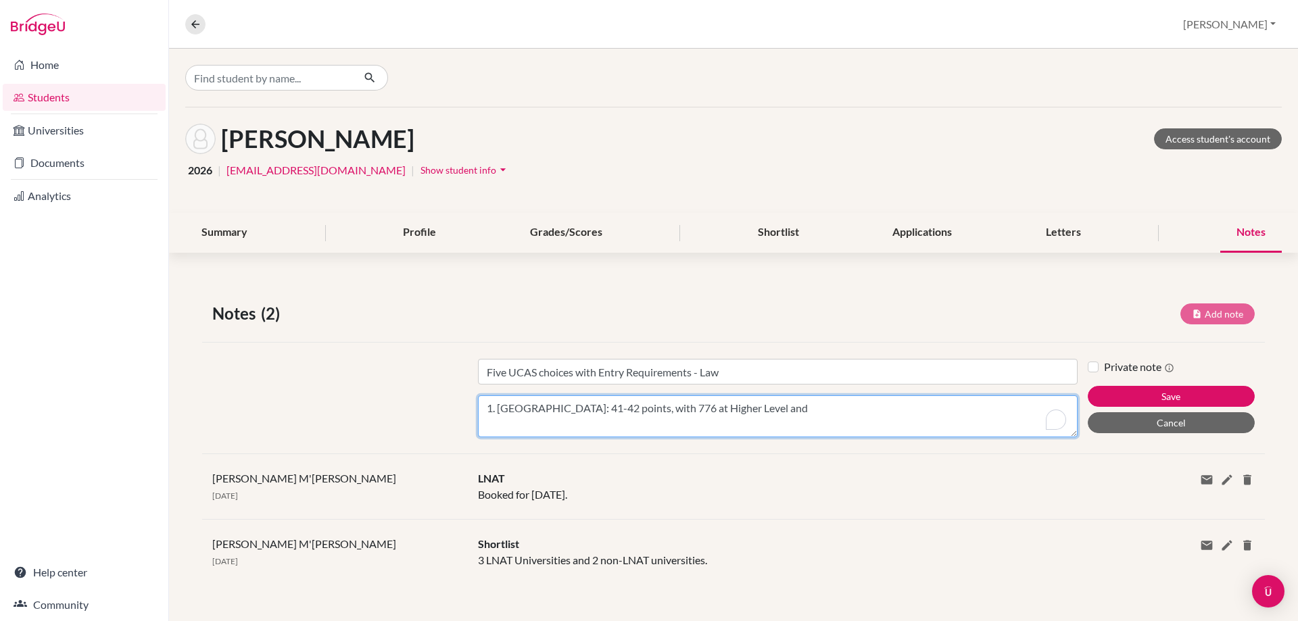
click at [848, 417] on textarea "1. [GEOGRAPHIC_DATA]: 41-42 points, with 776 at Higher Level and" at bounding box center [778, 416] width 600 height 42
click at [528, 427] on textarea "1. [GEOGRAPHIC_DATA]: 41-42 points, with 776 at Higher Level and Admissions Tes…" at bounding box center [778, 416] width 600 height 42
click at [523, 422] on textarea "1. [GEOGRAPHIC_DATA]: 41-42 points, with 776 at Higher Level and Admissions Tes…" at bounding box center [778, 416] width 600 height 42
paste textarea "38 with 666 in higher level subjects."
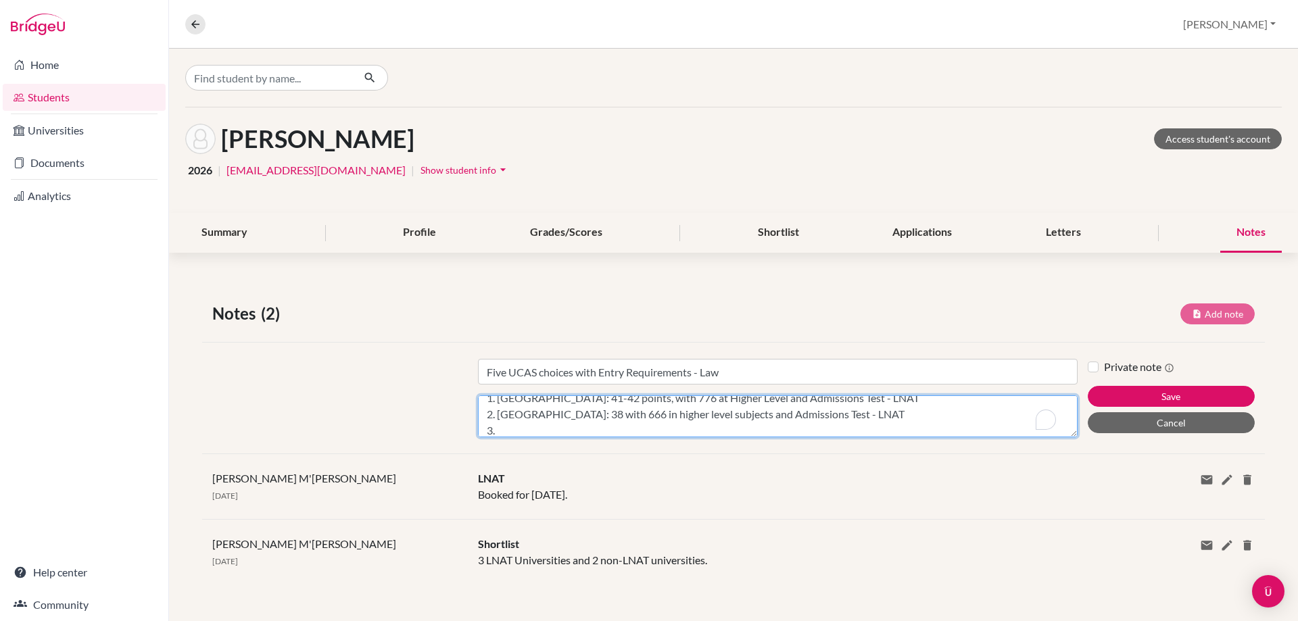
click at [514, 421] on textarea "1. [GEOGRAPHIC_DATA]: 41-42 points, with 776 at Higher Level and Admissions Tes…" at bounding box center [778, 416] width 600 height 42
click at [509, 427] on textarea "1. [GEOGRAPHIC_DATA]: 41-42 points, with 776 at Higher Level and Admissions Tes…" at bounding box center [778, 416] width 600 height 42
click at [672, 434] on textarea "1. [GEOGRAPHIC_DATA]: 41-42 points, with 776 at Higher Level and Admissions Tes…" at bounding box center [778, 416] width 600 height 42
paste textarea "39 points overall. 766 in higher level subjects"
click at [856, 432] on textarea "1. [GEOGRAPHIC_DATA]: 41-42 points, with 776 at Higher Level and Admissions Tes…" at bounding box center [778, 416] width 600 height 42
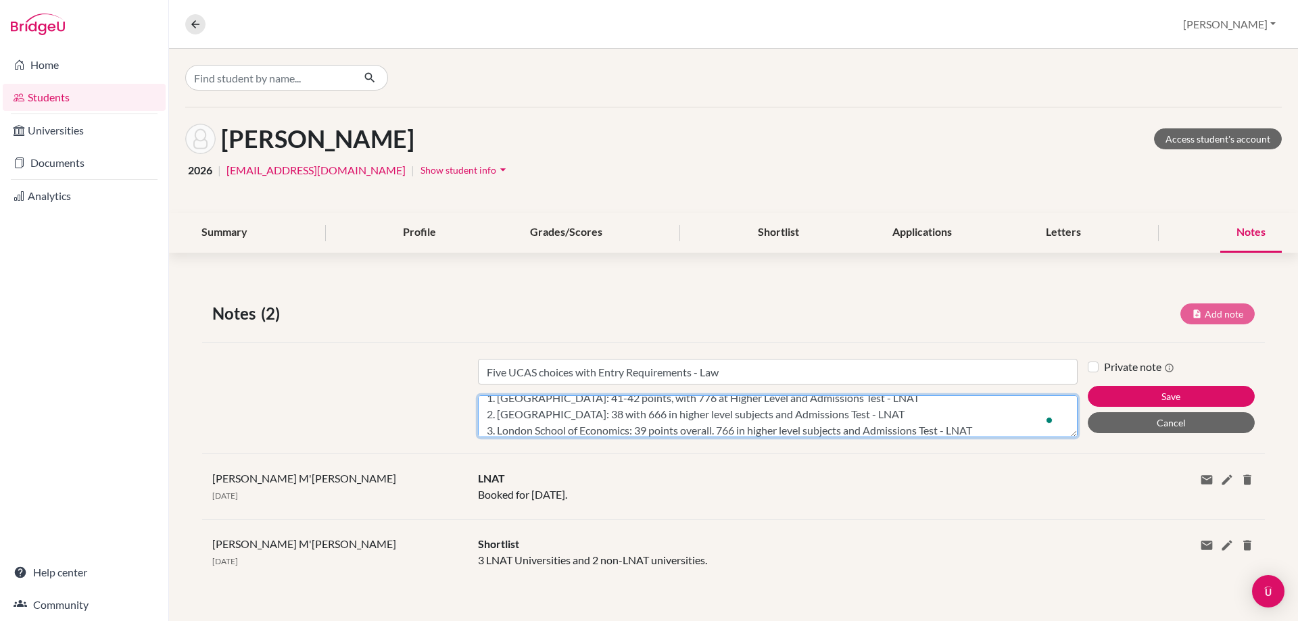
scroll to position [26, 0]
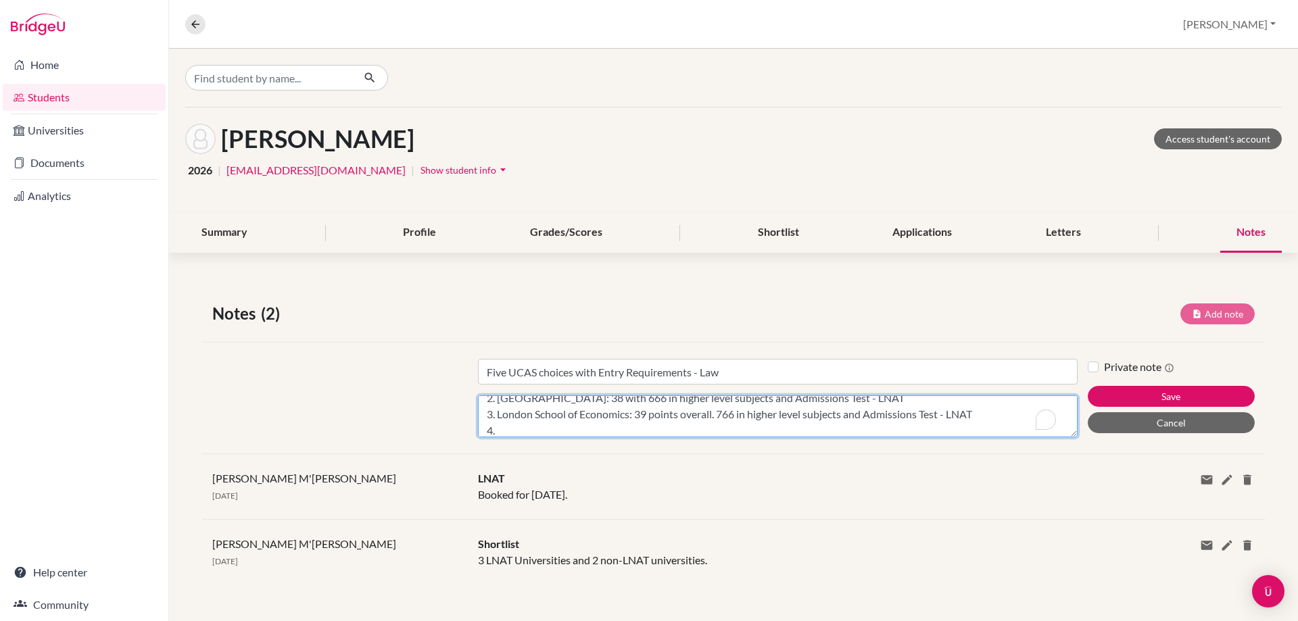
click at [509, 427] on textarea "1. [GEOGRAPHIC_DATA]: 41-42 points, with 776 at Higher Level and Admissions Tes…" at bounding box center [778, 416] width 600 height 42
click at [606, 431] on textarea "1. [GEOGRAPHIC_DATA]: 41-42 points, with 776 at Higher Level and Admissions Tes…" at bounding box center [778, 416] width 600 height 42
paste textarea "36/666"
click at [515, 430] on textarea "1. [GEOGRAPHIC_DATA]: 41-42 points, with 776 at Higher Level and Admissions Tes…" at bounding box center [778, 416] width 600 height 42
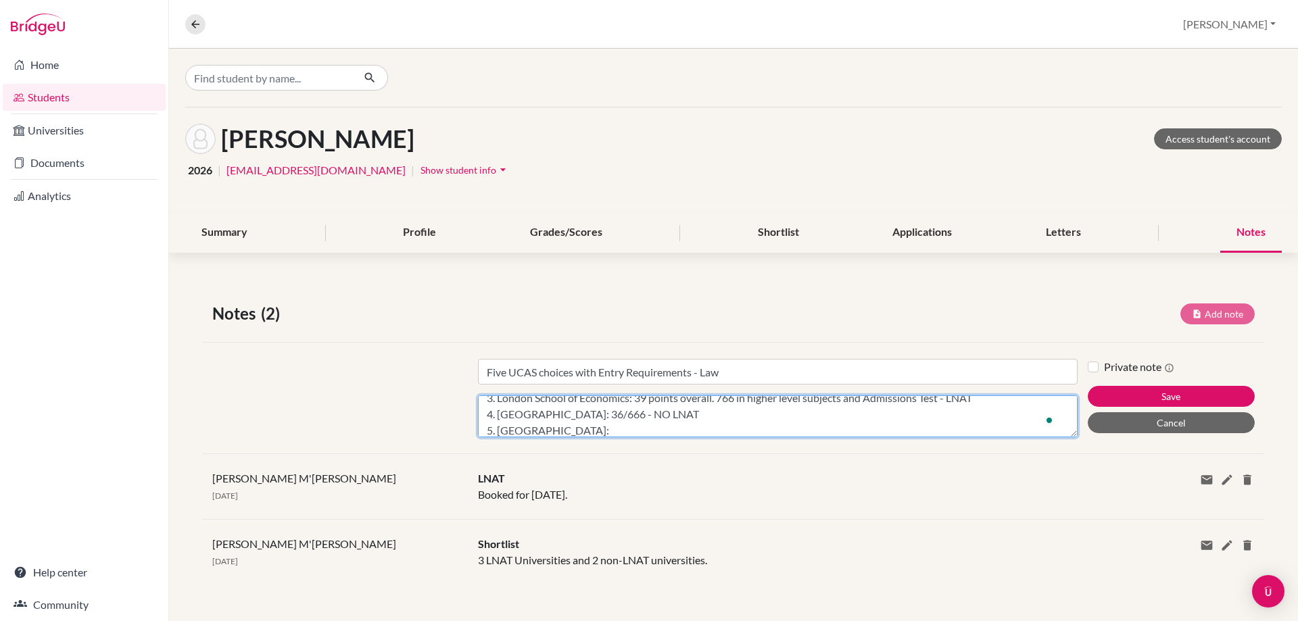
paste textarea "IB score 34 points overall or 666 in 3 HL certificates IB requirements Combinat…"
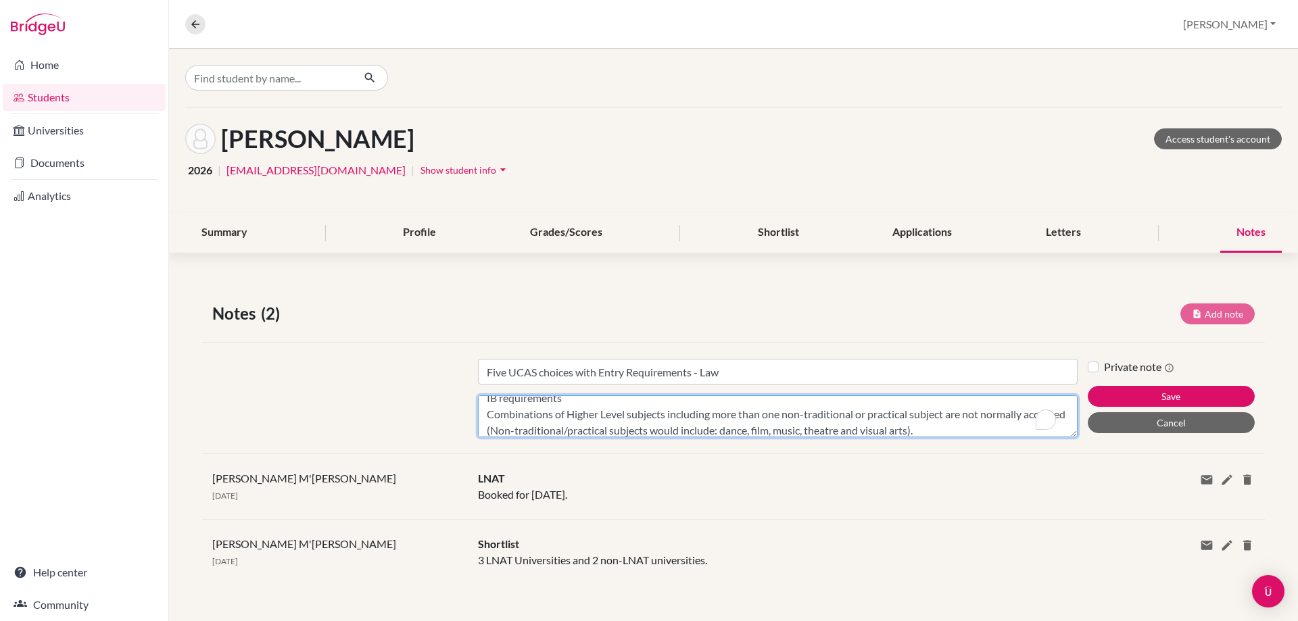
scroll to position [40, 0]
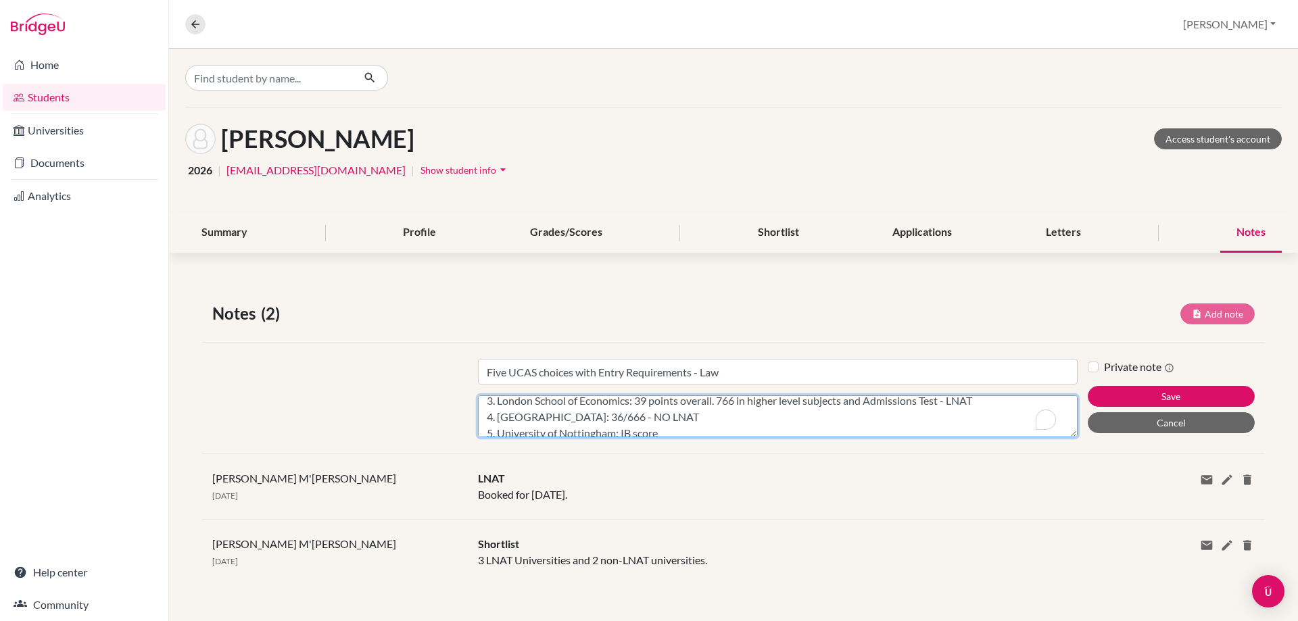
click at [664, 431] on textarea "1. [GEOGRAPHIC_DATA]: 41-42 points, with 776 at Higher Level and Admissions Tes…" at bounding box center [778, 416] width 600 height 42
click at [483, 420] on textarea "1. [GEOGRAPHIC_DATA]: 41-42 points, with 776 at Higher Level and Admissions Tes…" at bounding box center [778, 416] width 600 height 42
click at [493, 436] on textarea "1. [GEOGRAPHIC_DATA]: 41-42 points, with 776 at Higher Level and Admissions Tes…" at bounding box center [778, 416] width 600 height 42
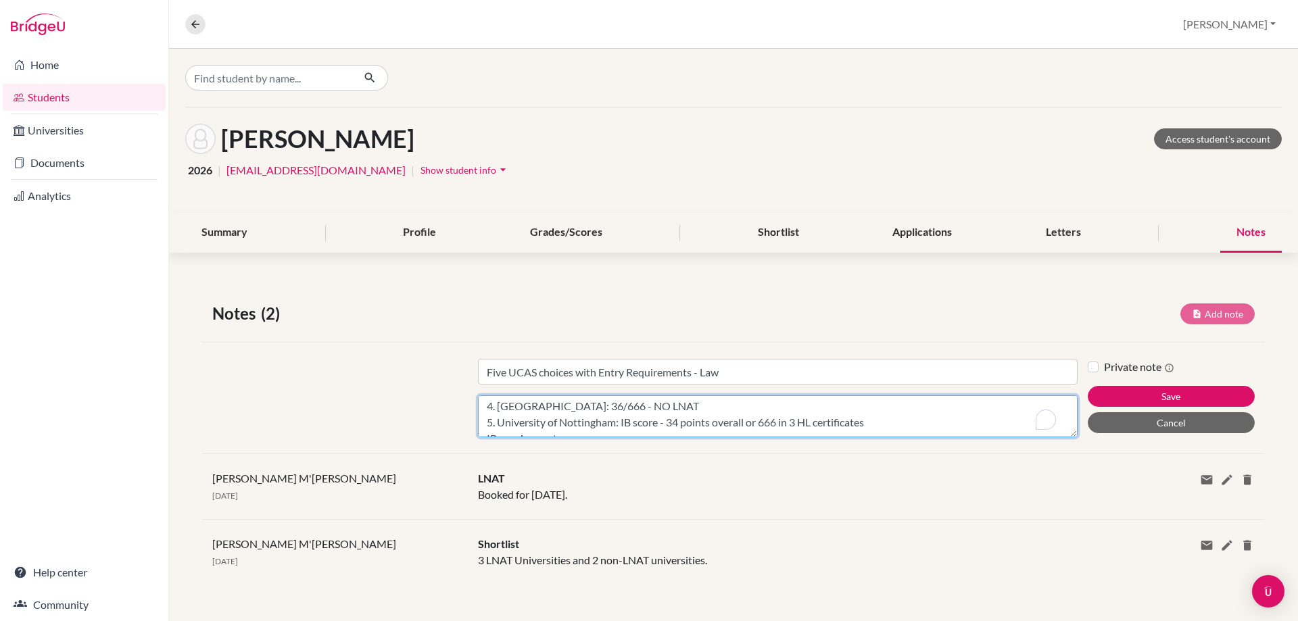
scroll to position [75, 0]
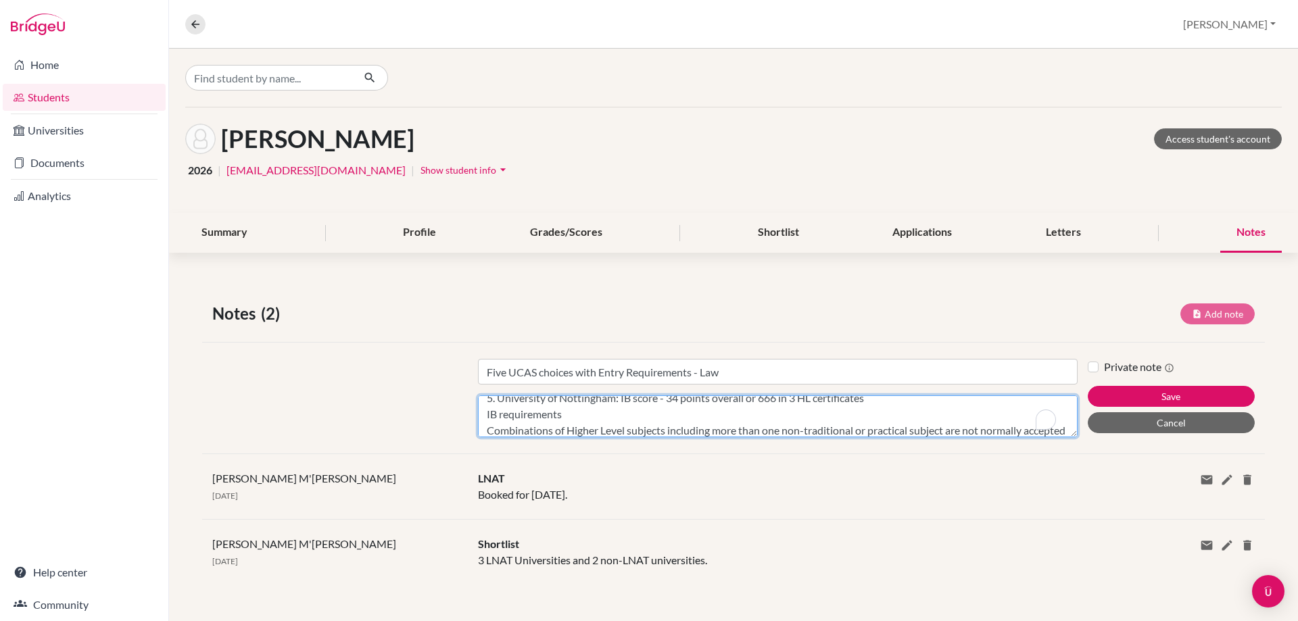
click at [486, 418] on textarea "1. [GEOGRAPHIC_DATA]: 41-42 points, with 776 at Higher Level and Admissions Tes…" at bounding box center [778, 416] width 600 height 42
click at [486, 430] on textarea "1. [GEOGRAPHIC_DATA]: 41-42 points, with 776 at Higher Level and Admissions Tes…" at bounding box center [778, 416] width 600 height 42
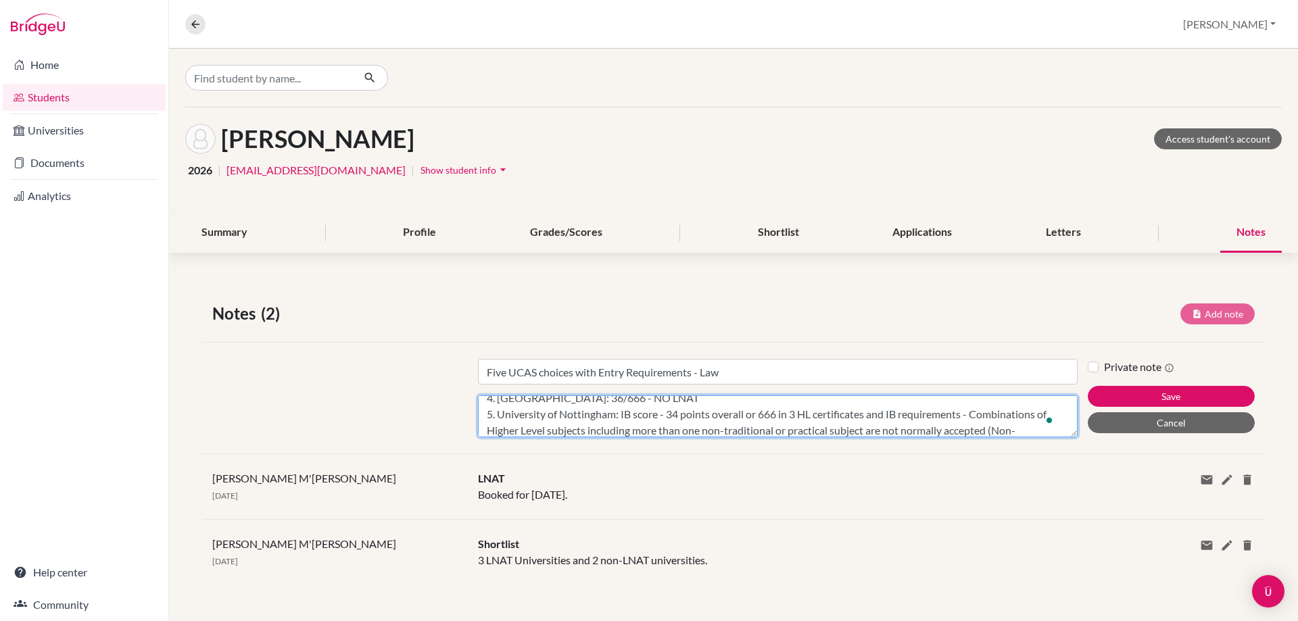
scroll to position [81, 0]
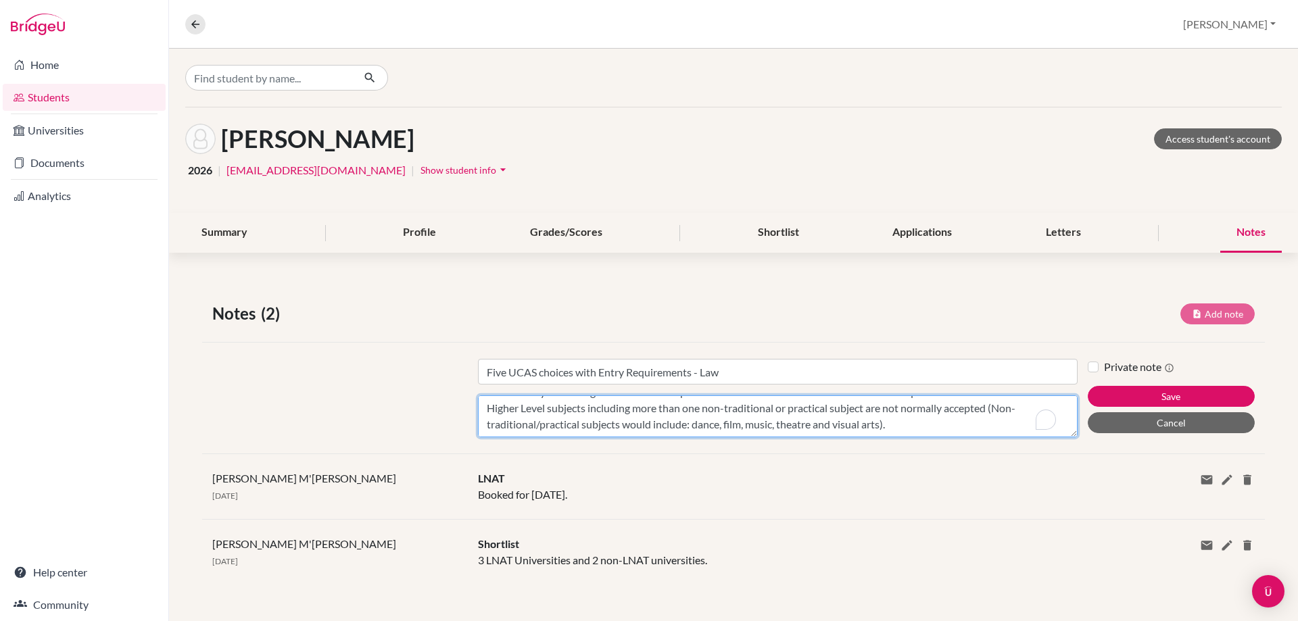
click at [912, 428] on textarea "1. [GEOGRAPHIC_DATA]: 41-42 points, with 776 at Higher Level and Admissions Tes…" at bounding box center [778, 416] width 600 height 42
type textarea "1. [GEOGRAPHIC_DATA]: 41-42 points, with 776 at Higher Level and Admissions Tes…"
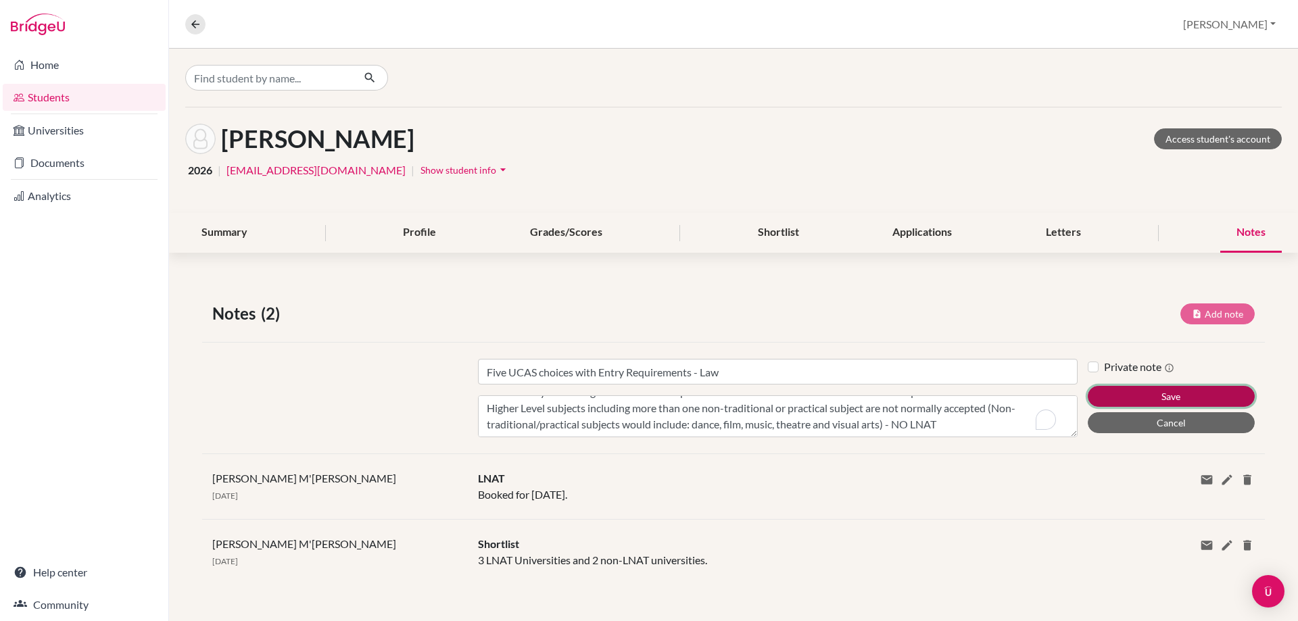
click at [1121, 399] on button "Save" at bounding box center [1171, 396] width 167 height 21
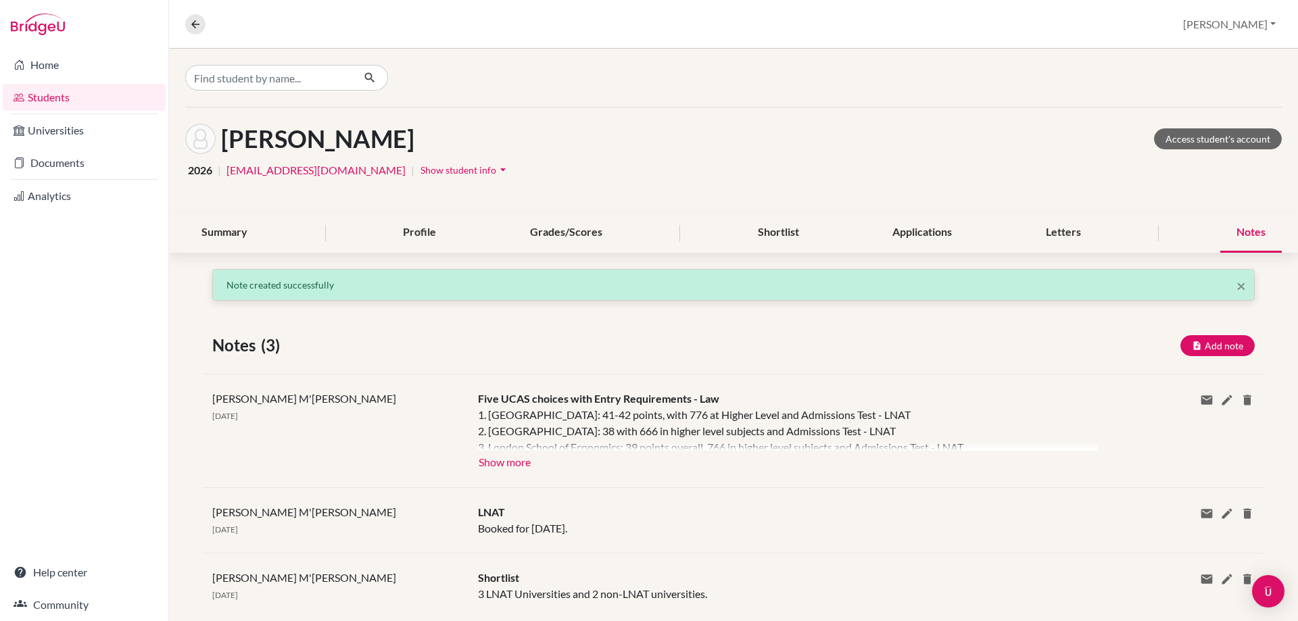
scroll to position [0, 0]
click at [491, 464] on button "Show more" at bounding box center [504, 461] width 53 height 20
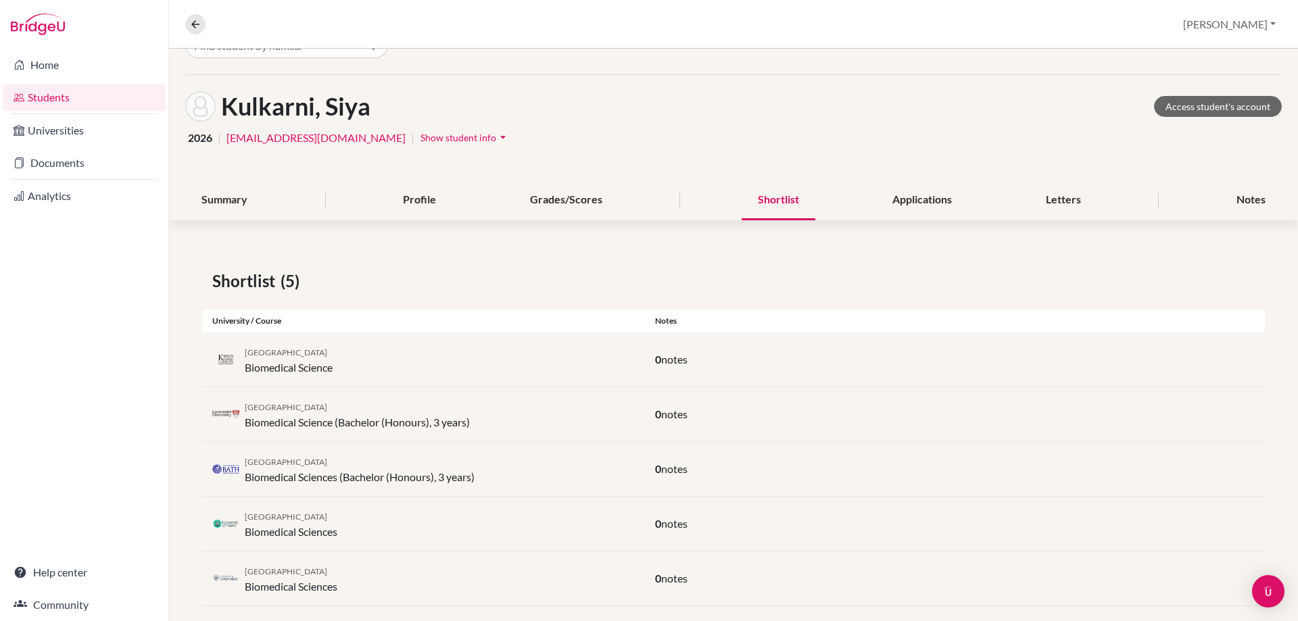
scroll to position [50, 0]
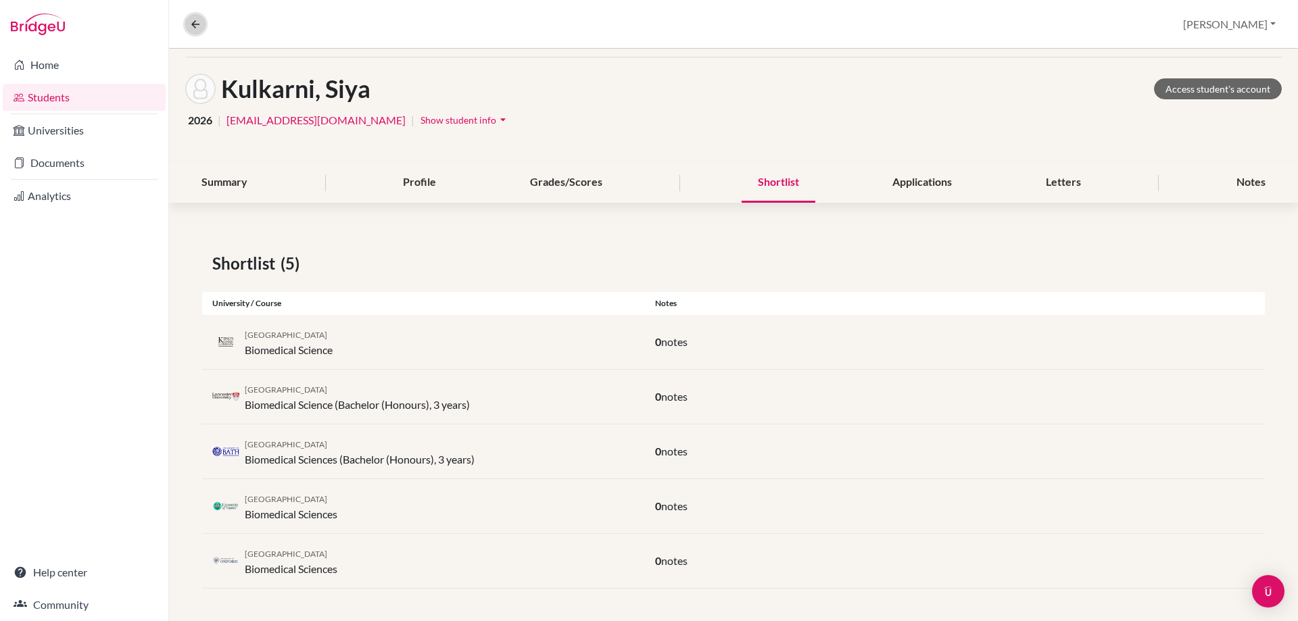
click at [193, 22] on icon at bounding box center [195, 24] width 12 height 12
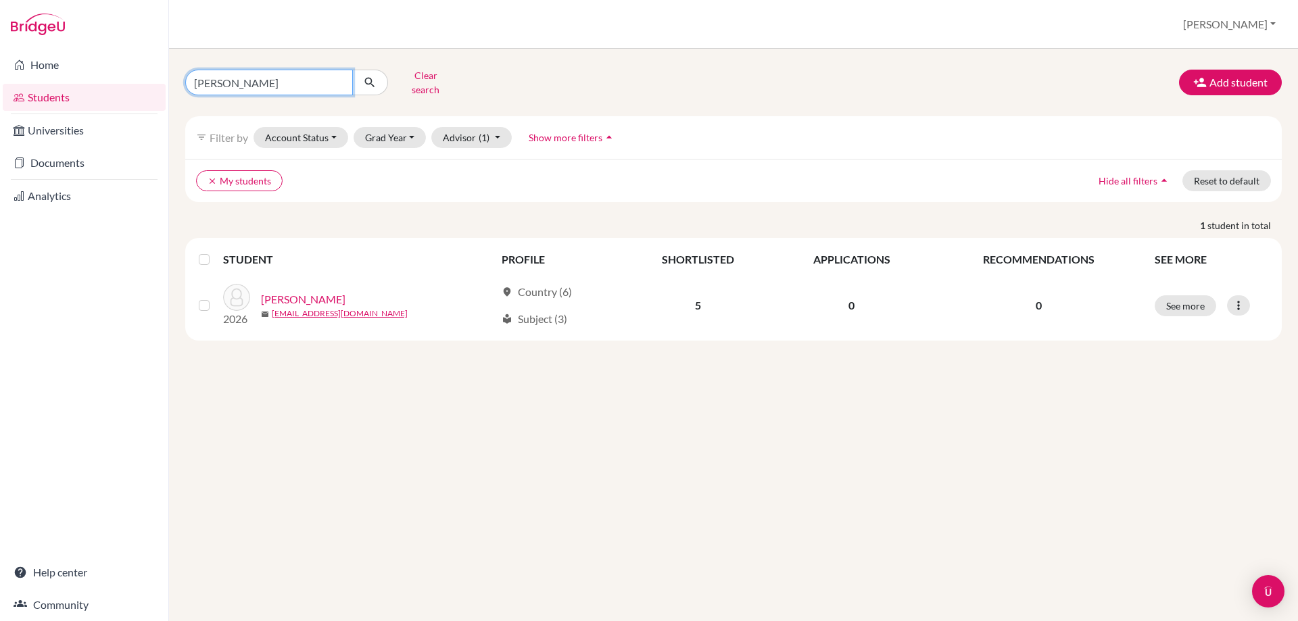
drag, startPoint x: 261, startPoint y: 85, endPoint x: 164, endPoint y: 86, distance: 97.3
click at [164, 87] on div "Home Students Universities Documents Analytics Help center Community Students o…" at bounding box center [649, 310] width 1298 height 621
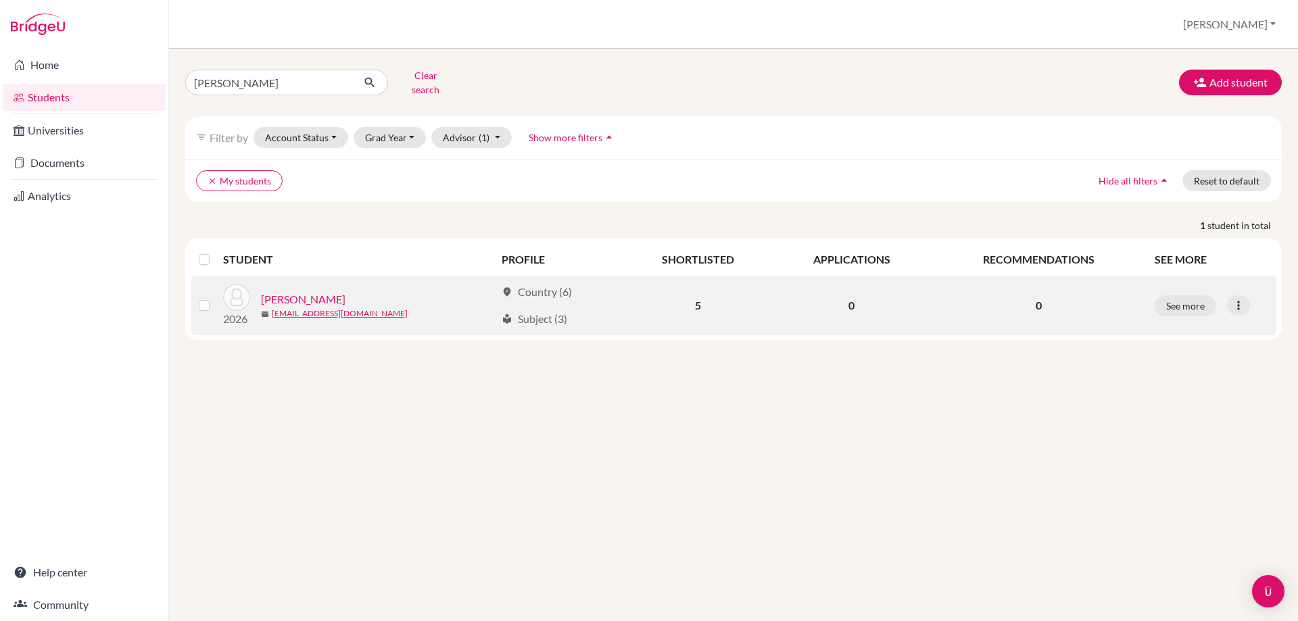
click at [267, 291] on link "Zhu, Mingjie" at bounding box center [303, 299] width 84 height 16
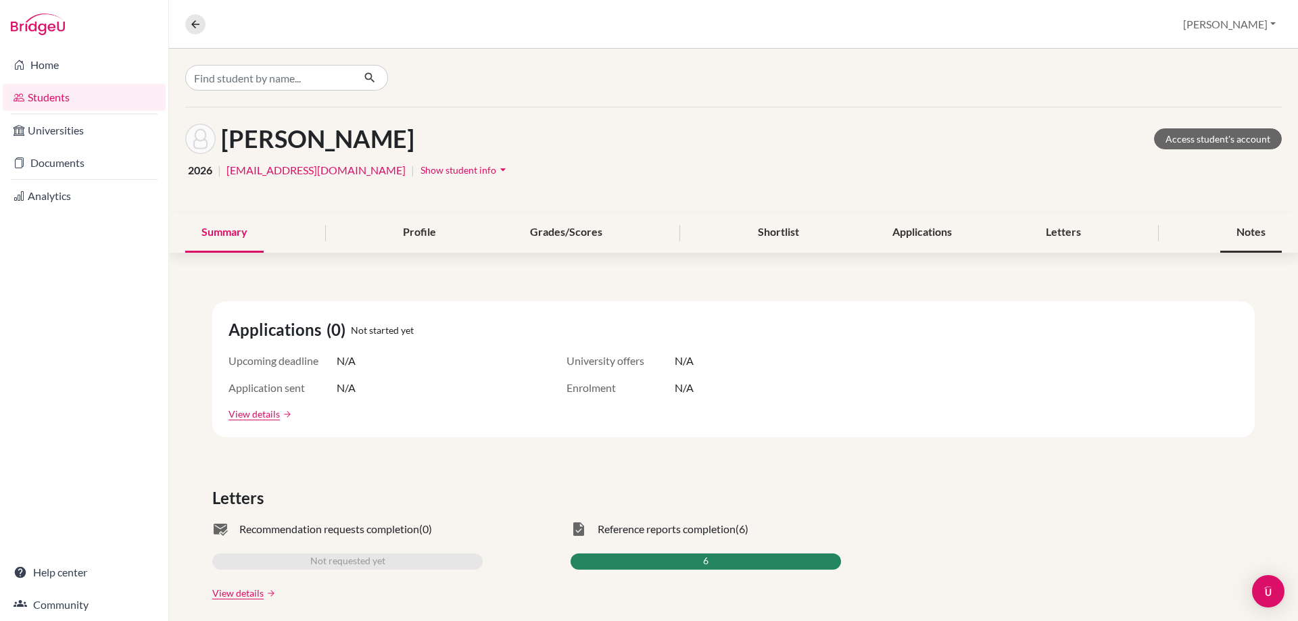
click at [1239, 230] on div "Notes" at bounding box center [1251, 233] width 62 height 40
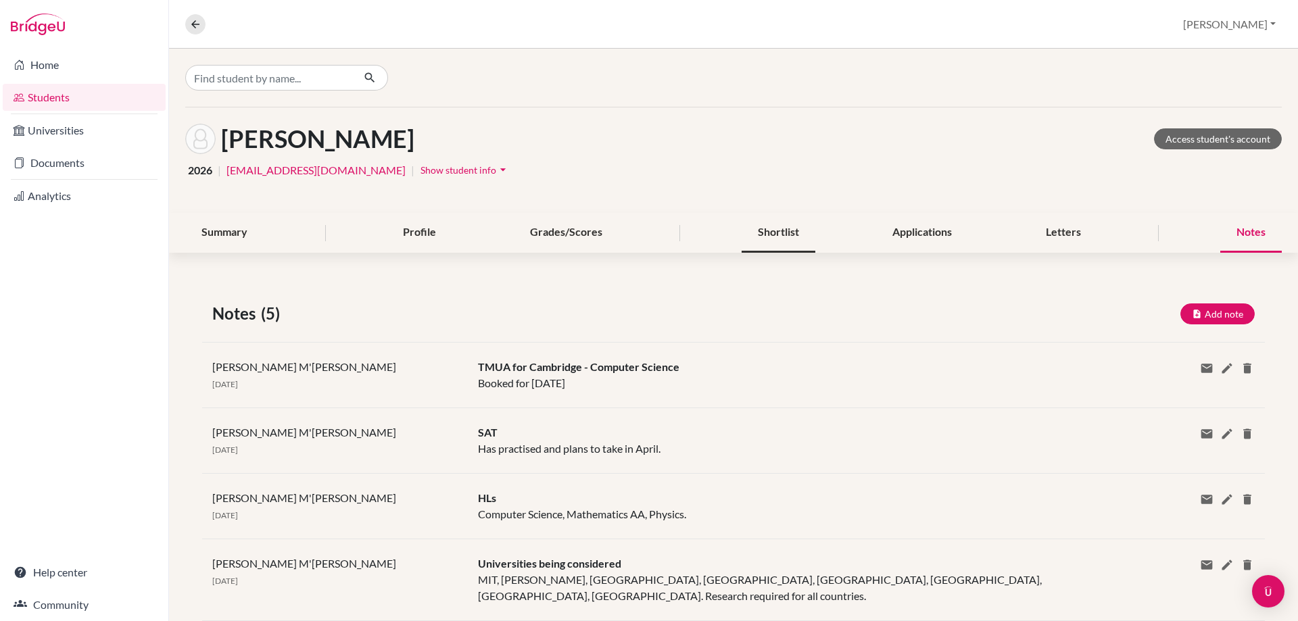
click at [763, 239] on div "Shortlist" at bounding box center [779, 233] width 74 height 40
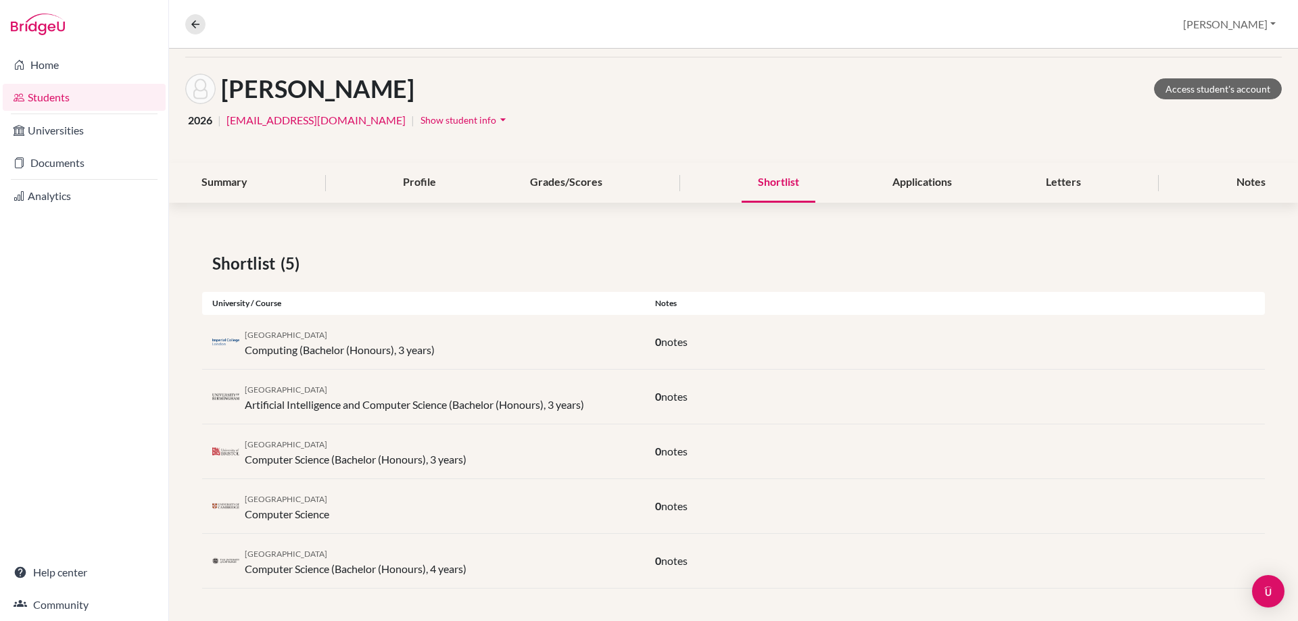
scroll to position [23, 0]
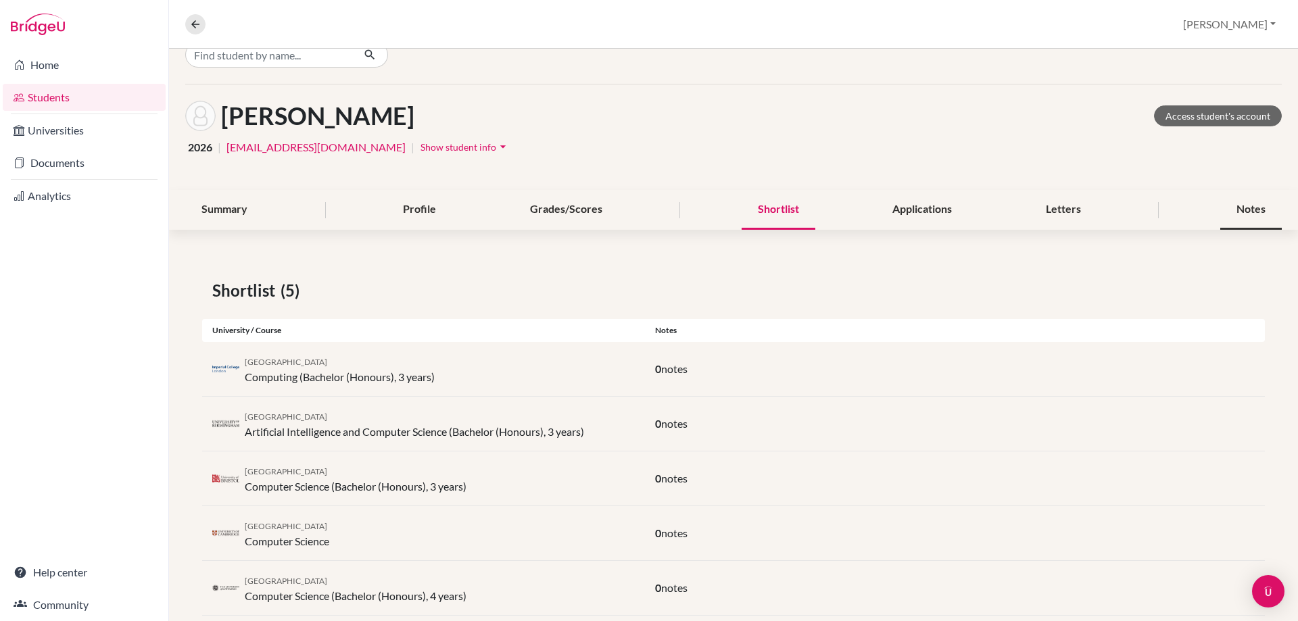
click at [1235, 210] on div "Notes" at bounding box center [1251, 210] width 62 height 40
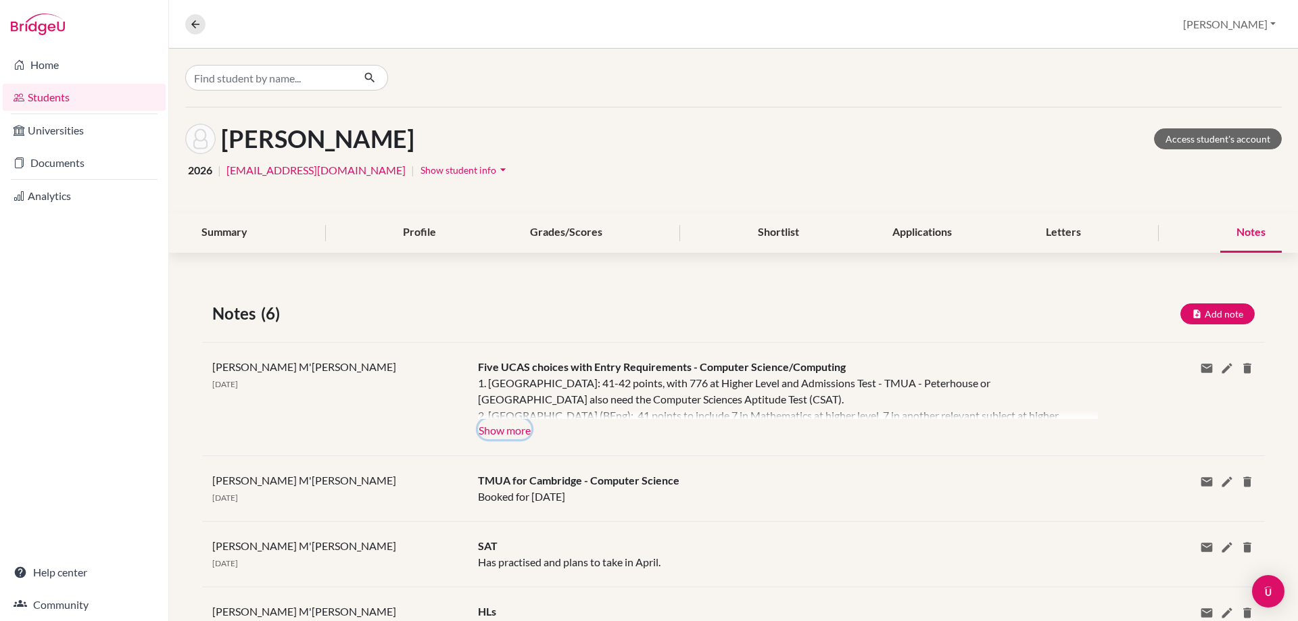
click at [493, 434] on button "Show more" at bounding box center [504, 429] width 53 height 20
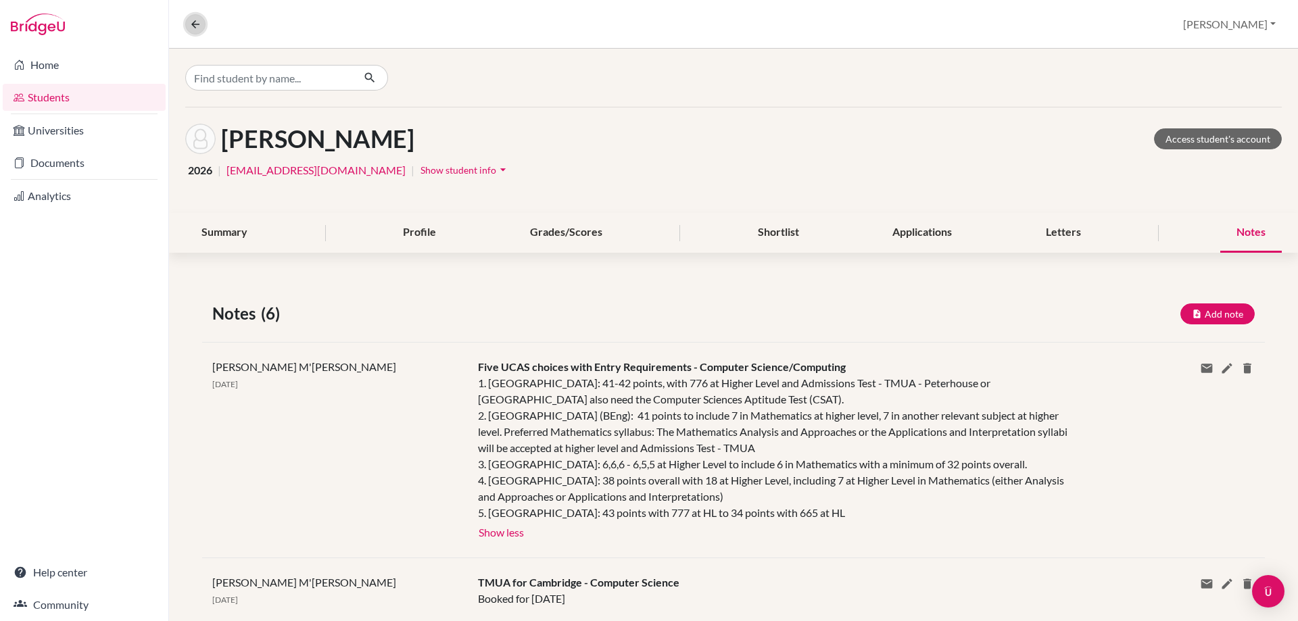
click at [195, 29] on icon at bounding box center [195, 24] width 12 height 12
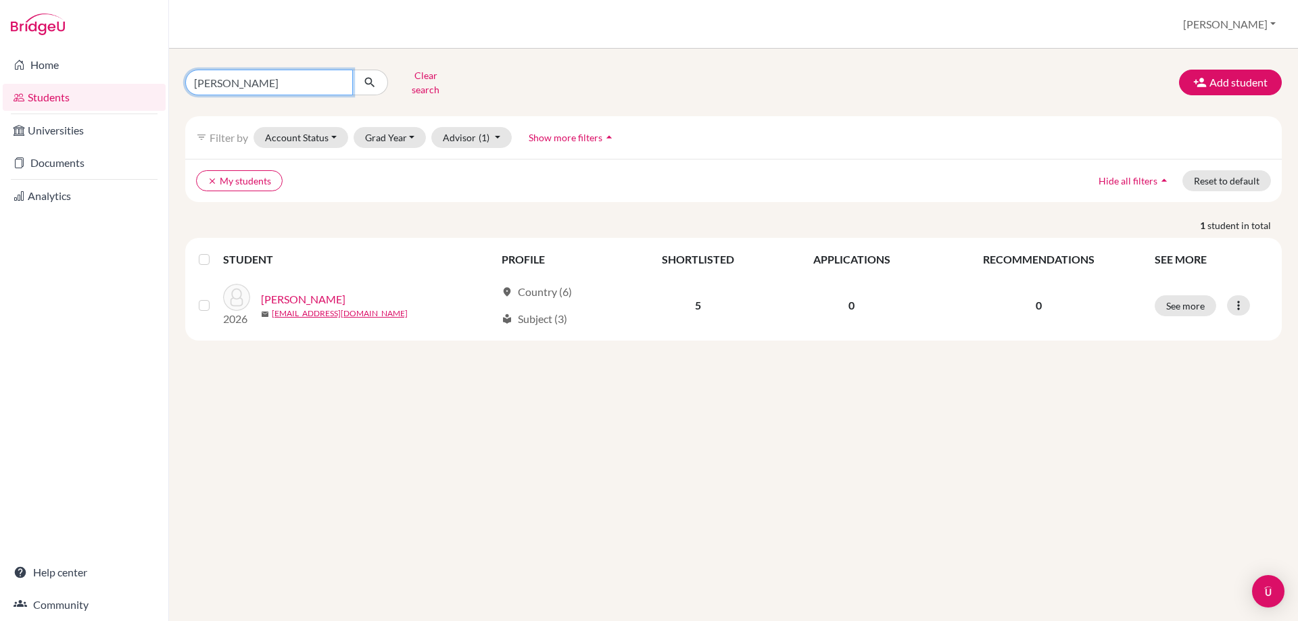
drag, startPoint x: 223, startPoint y: 83, endPoint x: 176, endPoint y: 76, distance: 47.8
click at [176, 76] on div "zhu Clear search" at bounding box center [361, 82] width 372 height 35
type input "rock"
click button "submit" at bounding box center [370, 83] width 36 height 26
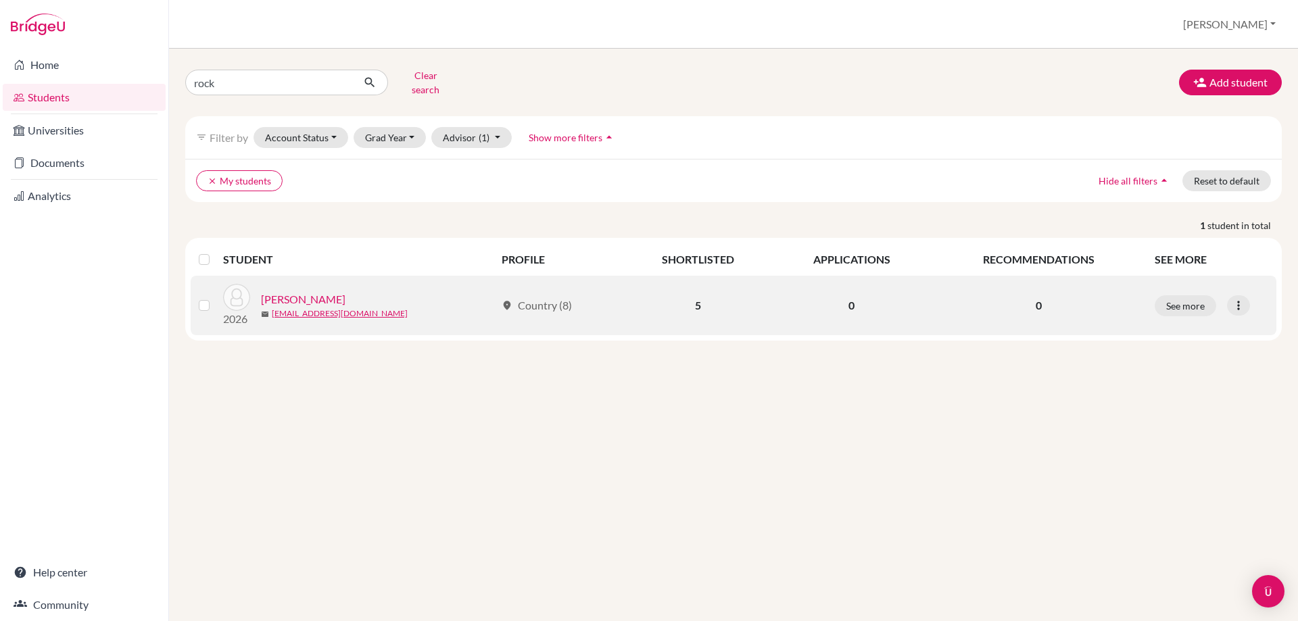
click at [338, 291] on link "[PERSON_NAME]" at bounding box center [303, 299] width 84 height 16
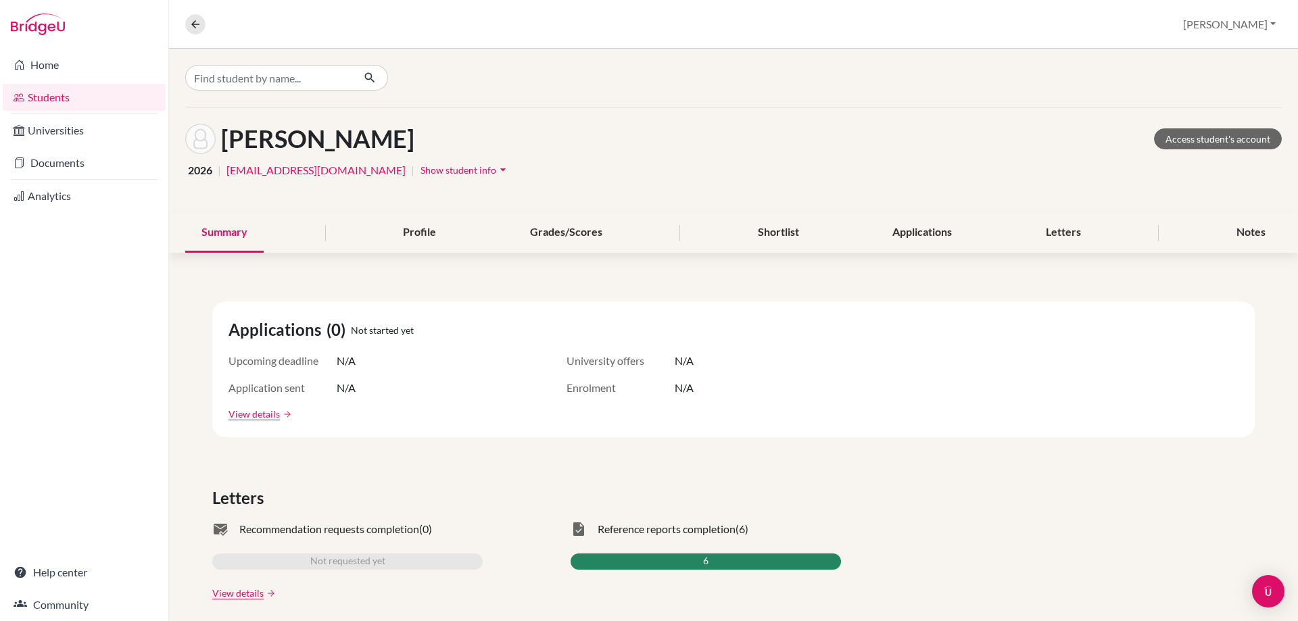
click at [420, 174] on span "Show student info" at bounding box center [458, 169] width 76 height 11
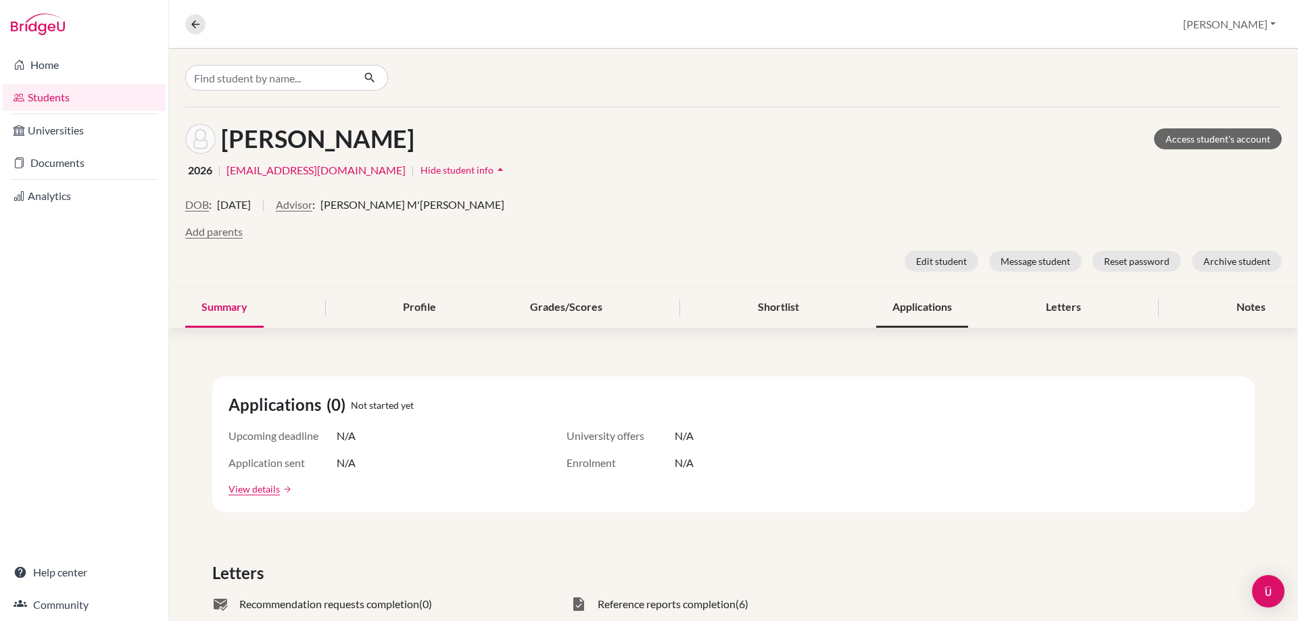
click at [913, 320] on div "Applications" at bounding box center [922, 308] width 92 height 40
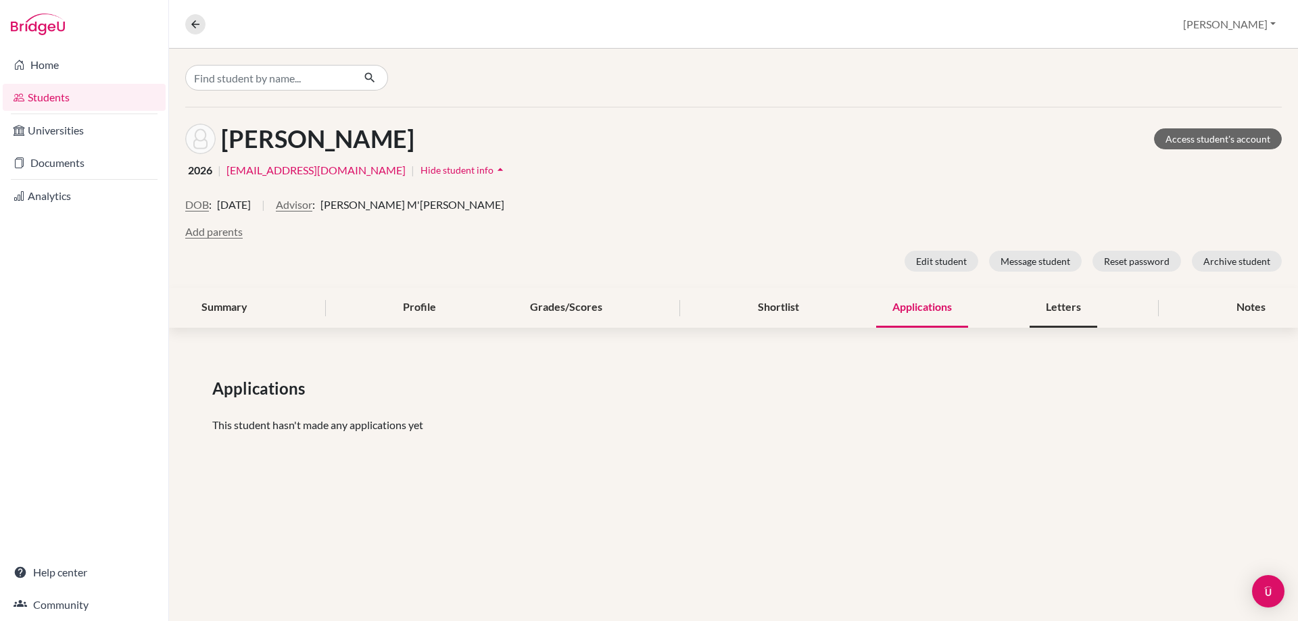
click at [1053, 318] on div "Letters" at bounding box center [1063, 308] width 68 height 40
click at [1239, 312] on div "Notes" at bounding box center [1251, 308] width 62 height 40
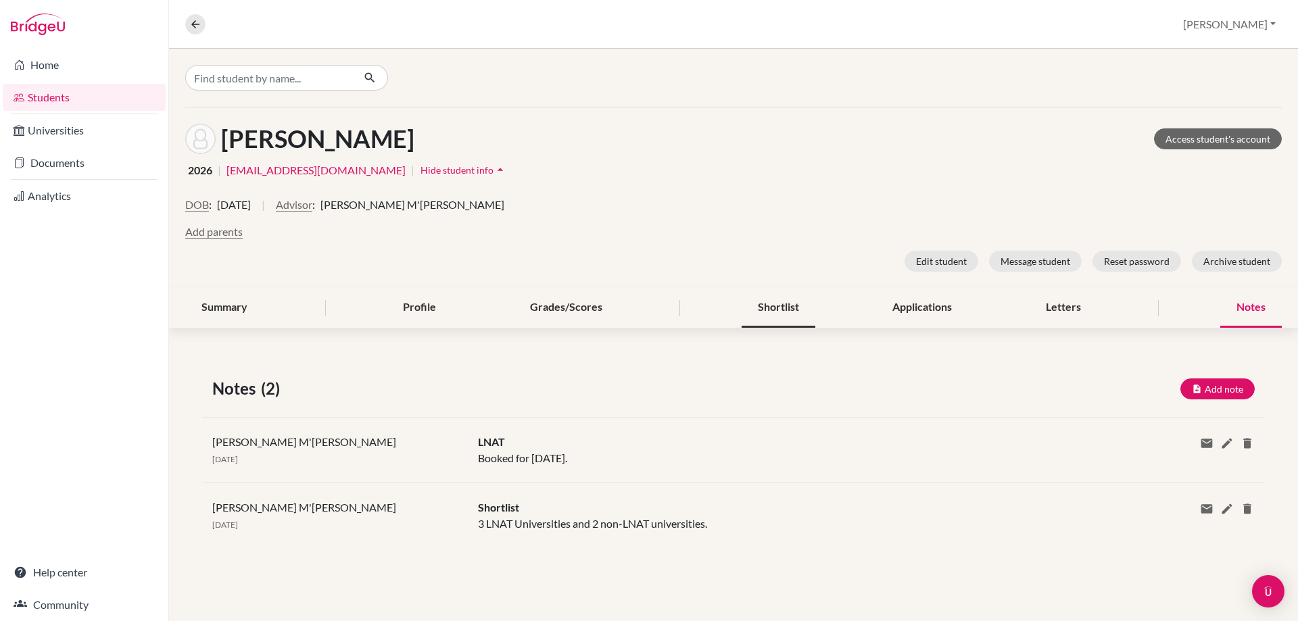
drag, startPoint x: 763, startPoint y: 312, endPoint x: 737, endPoint y: 313, distance: 26.4
click at [763, 312] on div "Shortlist" at bounding box center [779, 308] width 74 height 40
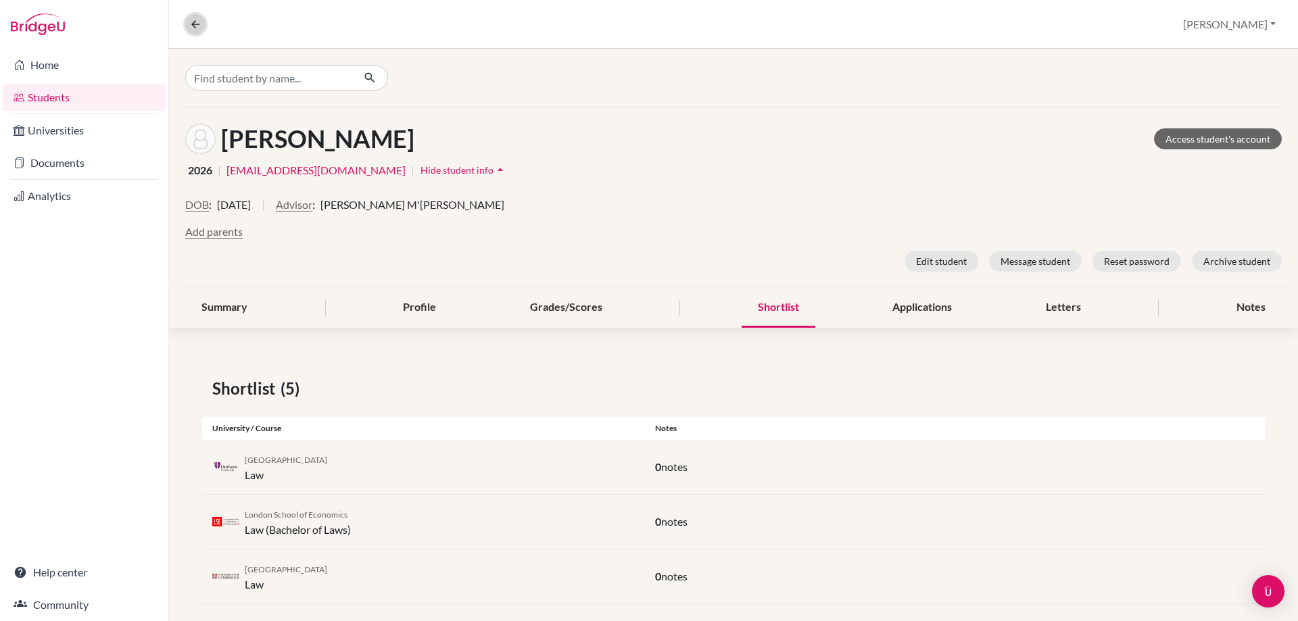
click at [195, 23] on icon at bounding box center [195, 24] width 12 height 12
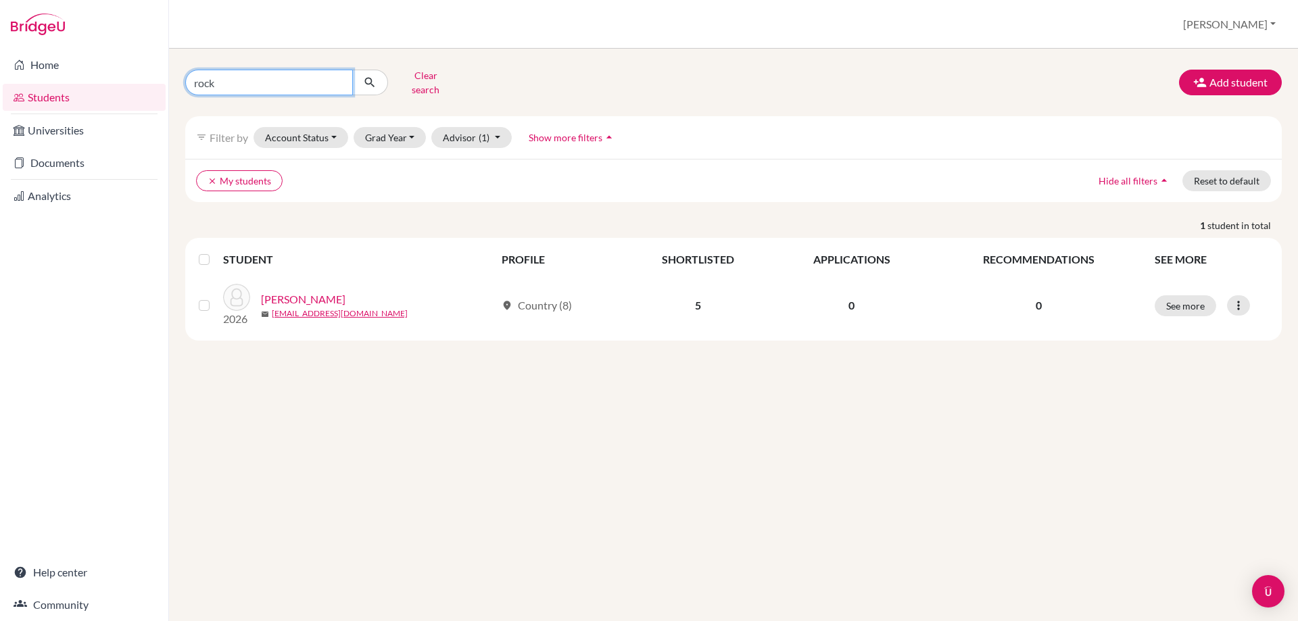
drag, startPoint x: 224, startPoint y: 82, endPoint x: 158, endPoint y: 93, distance: 67.0
click at [158, 93] on div "Home Students Universities Documents Analytics Help center Community Students o…" at bounding box center [649, 310] width 1298 height 621
type input "[PERSON_NAME]"
click button "submit" at bounding box center [370, 83] width 36 height 26
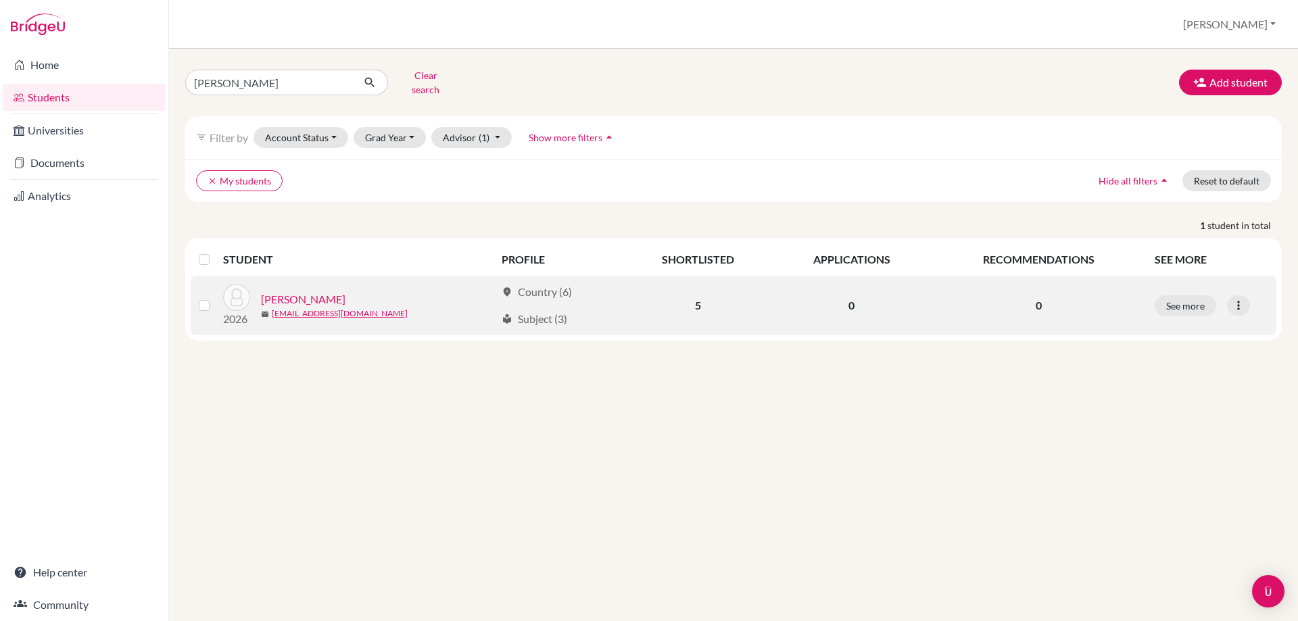
click at [297, 291] on link "[PERSON_NAME]" at bounding box center [303, 299] width 84 height 16
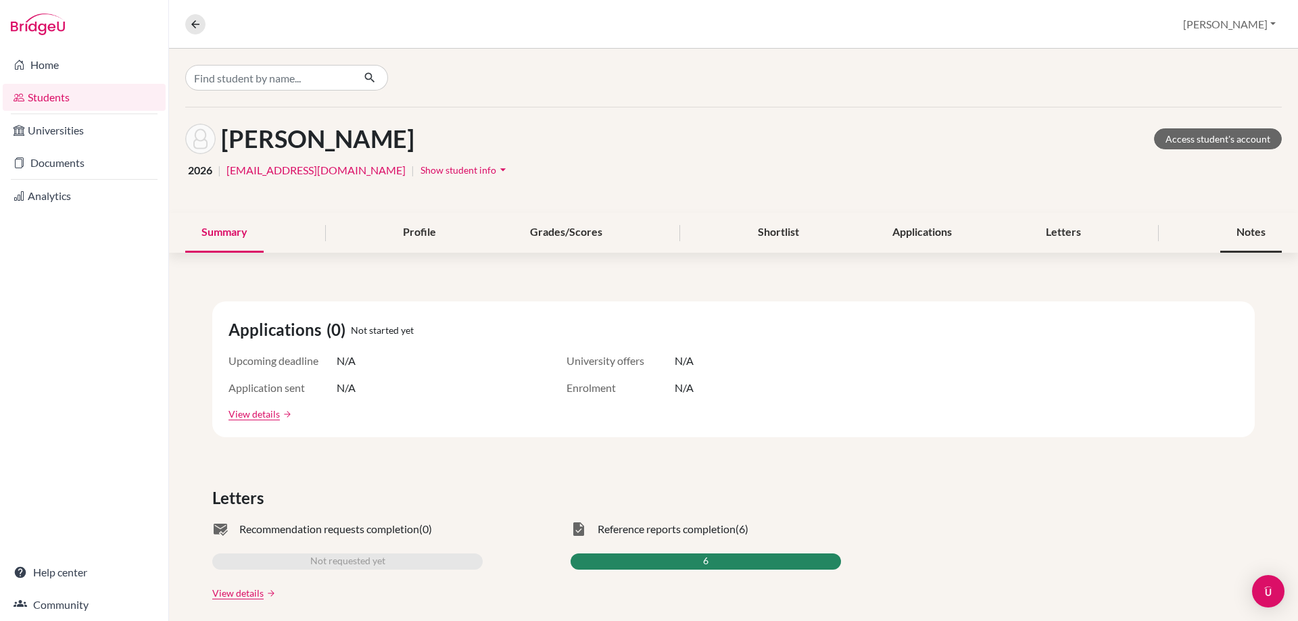
click at [1232, 244] on div "Notes" at bounding box center [1251, 233] width 62 height 40
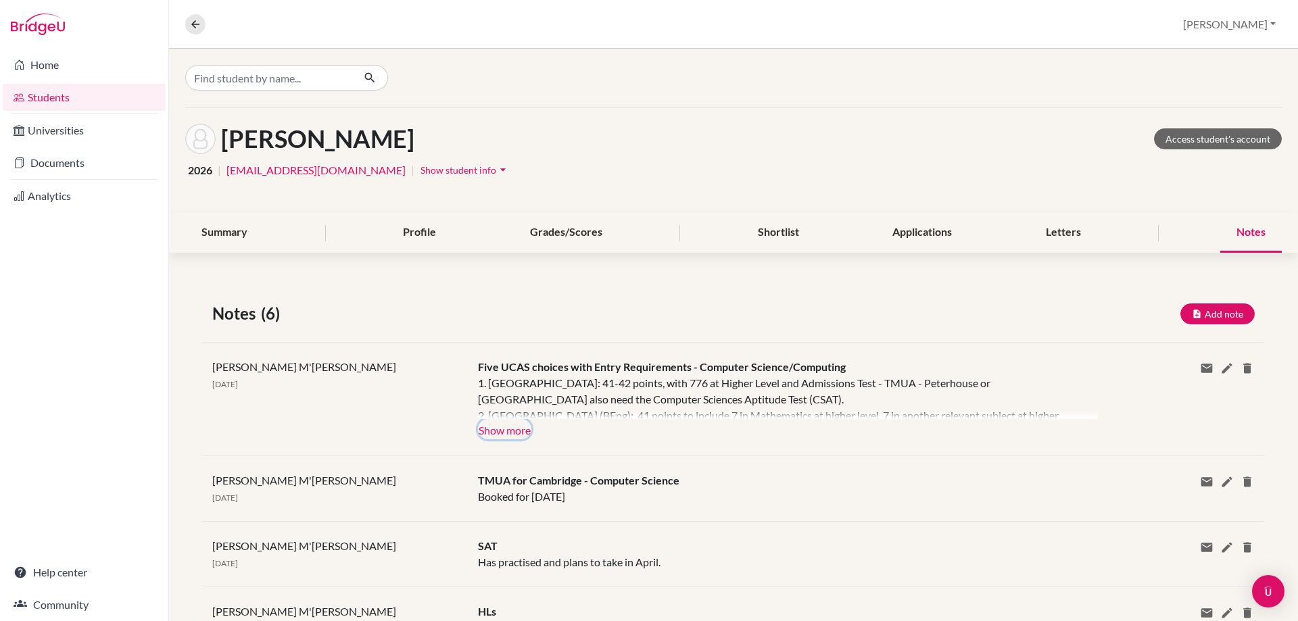
click at [491, 431] on button "Show more" at bounding box center [504, 429] width 53 height 20
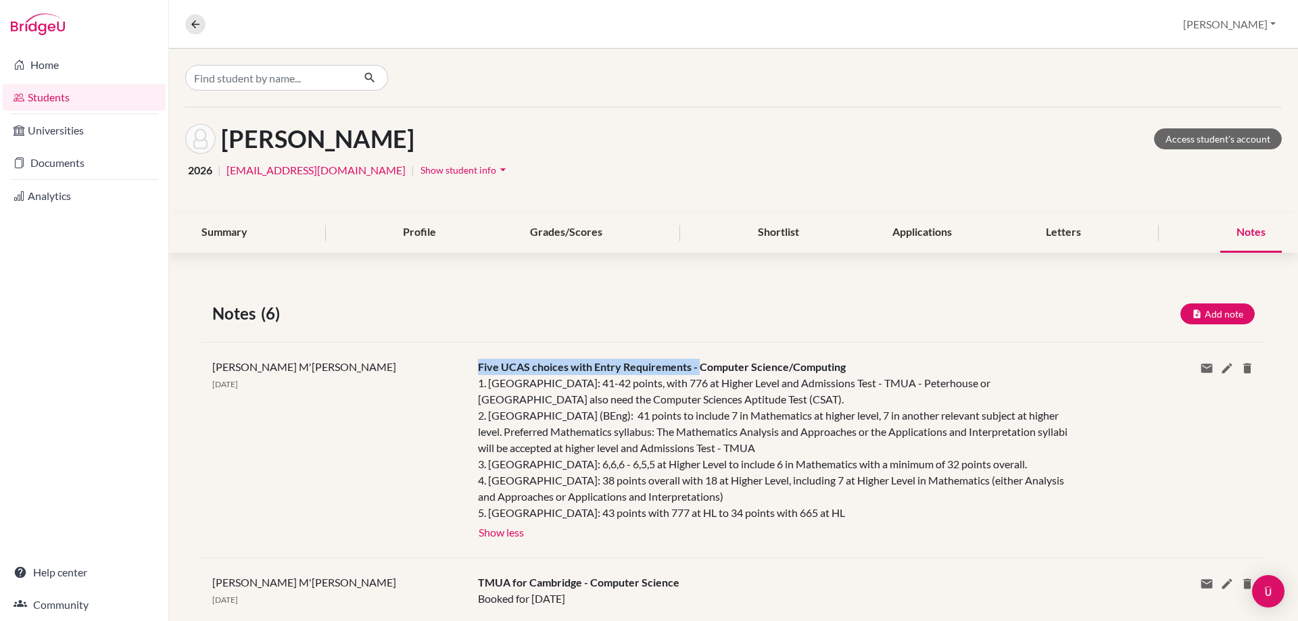
drag, startPoint x: 476, startPoint y: 364, endPoint x: 696, endPoint y: 364, distance: 219.7
click at [696, 364] on span "Five UCAS choices with Entry Requirements - Computer Science/Computing" at bounding box center [662, 366] width 368 height 13
copy span "Five UCAS choices with Entry Requirements -"
click at [199, 28] on icon at bounding box center [195, 24] width 12 height 12
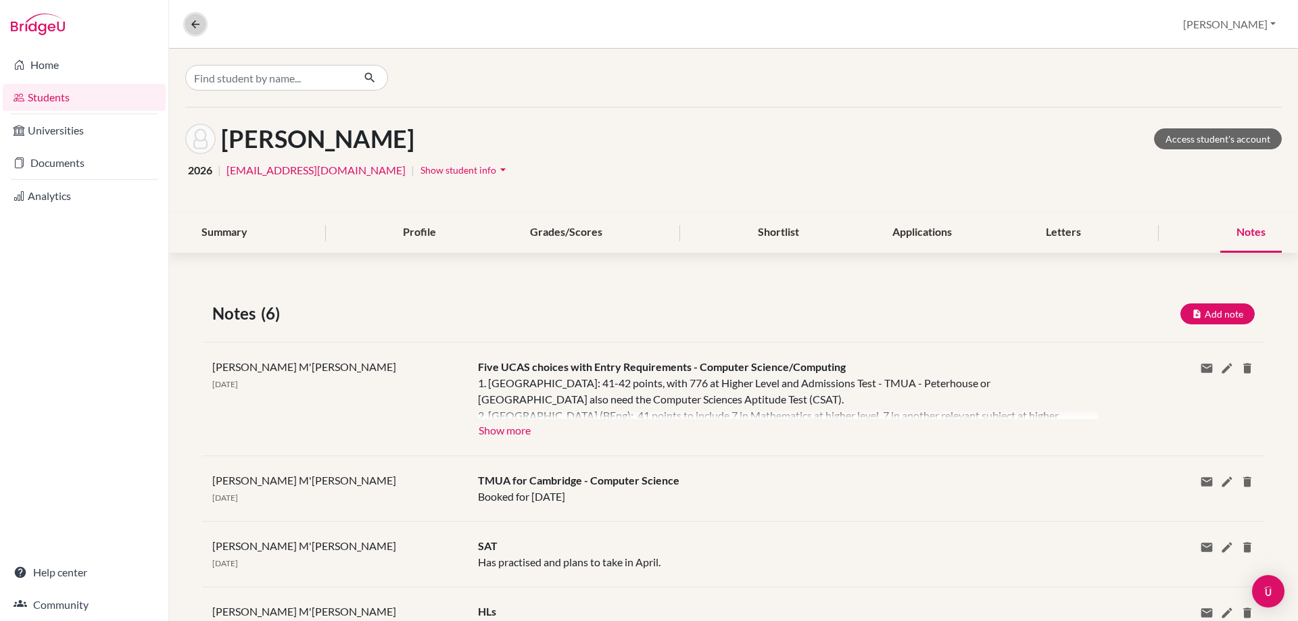
click at [202, 24] on button at bounding box center [195, 24] width 20 height 20
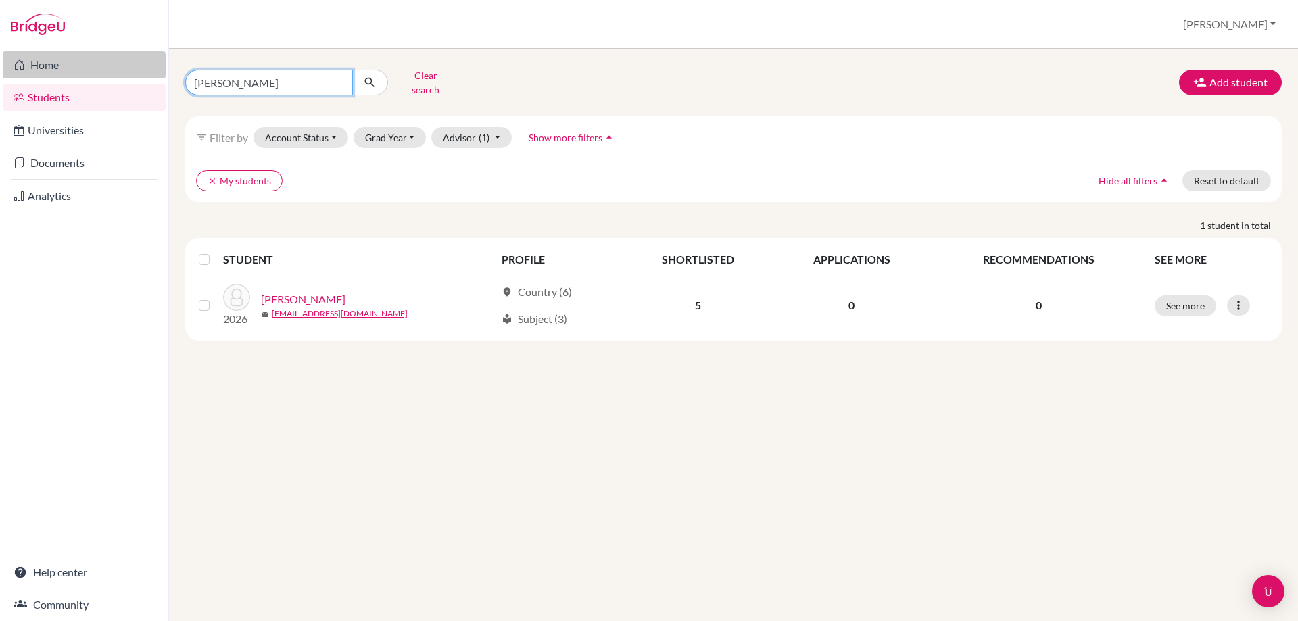
drag, startPoint x: 221, startPoint y: 74, endPoint x: 164, endPoint y: 70, distance: 57.6
click at [176, 76] on div "zhu Clear search" at bounding box center [361, 82] width 372 height 35
type input "rock"
click button "submit" at bounding box center [370, 83] width 36 height 26
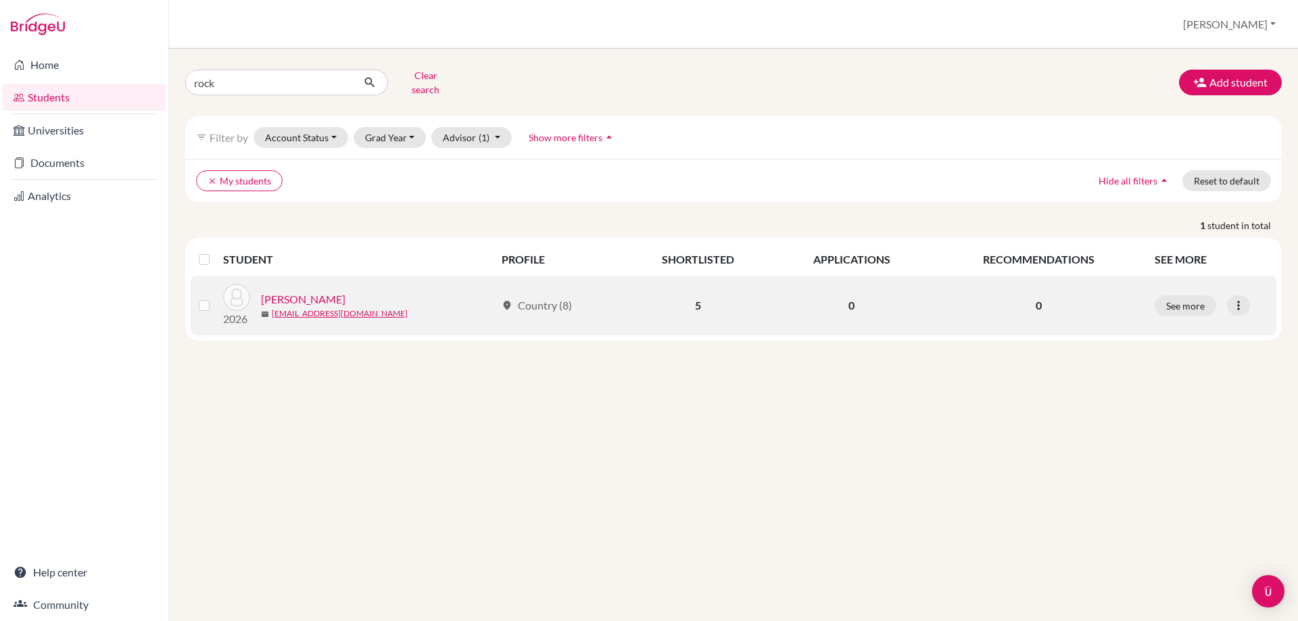
click at [324, 291] on link "[PERSON_NAME]" at bounding box center [303, 299] width 84 height 16
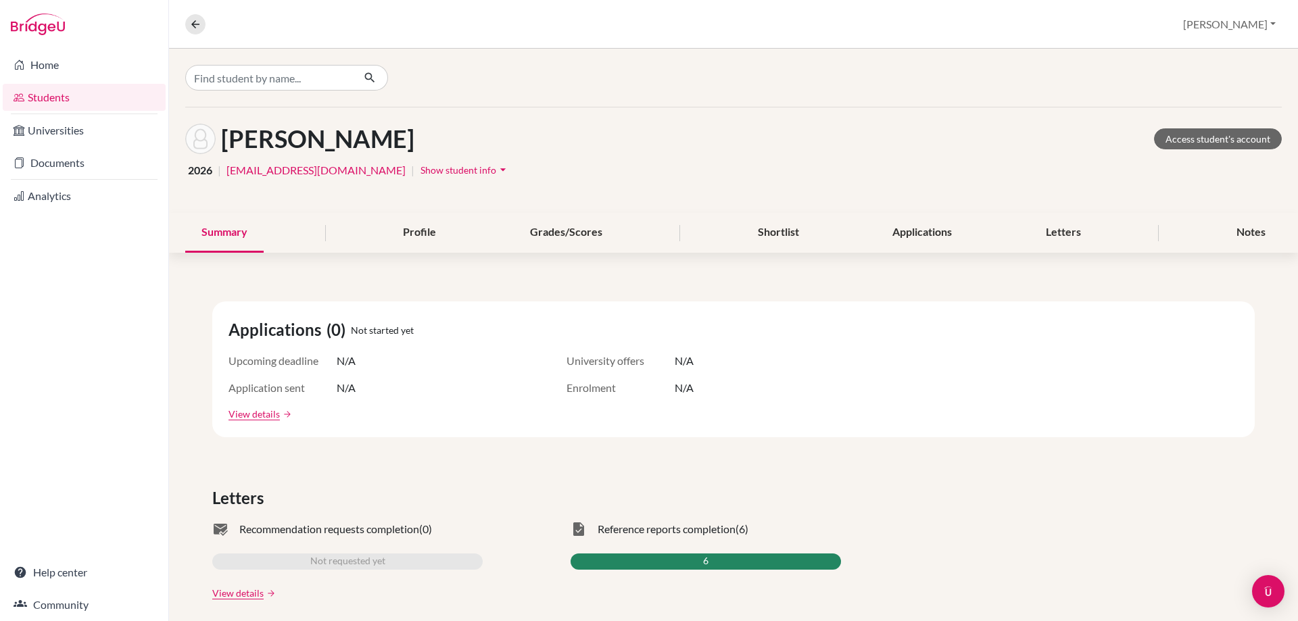
click at [1209, 245] on div "Summary Profile Grades/Scores Shortlist Applications Letters Notes" at bounding box center [733, 233] width 1096 height 40
click at [1236, 235] on div "Notes" at bounding box center [1251, 233] width 62 height 40
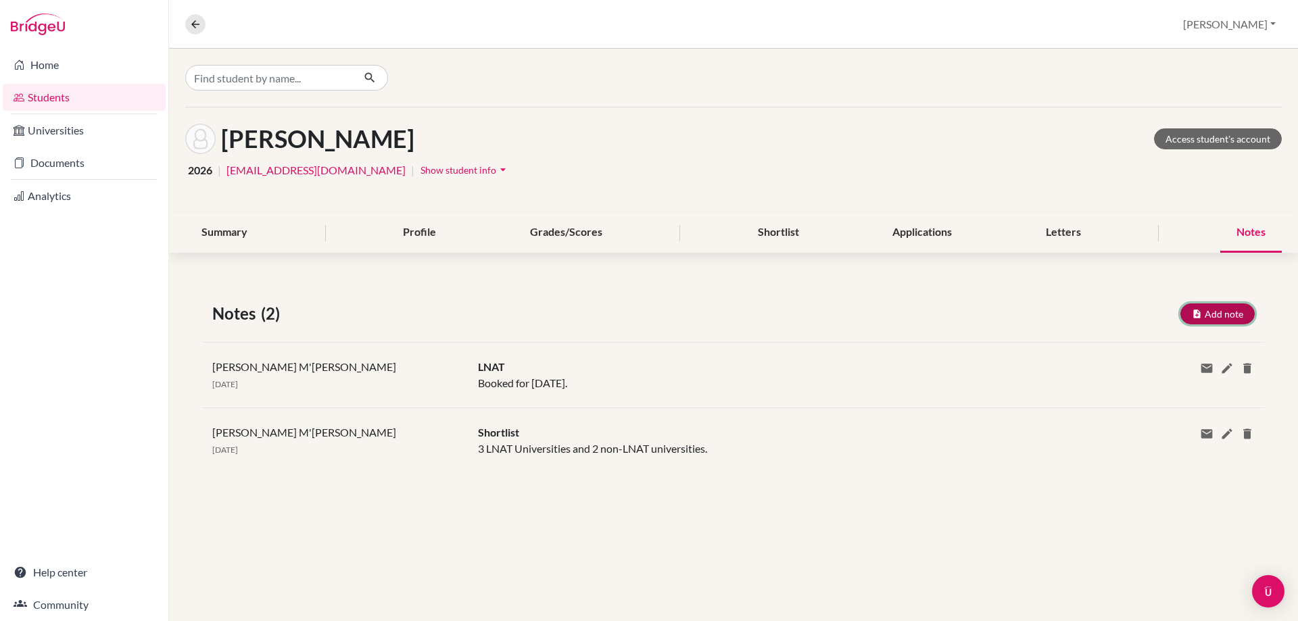
click at [1220, 309] on button "Add note" at bounding box center [1217, 314] width 74 height 21
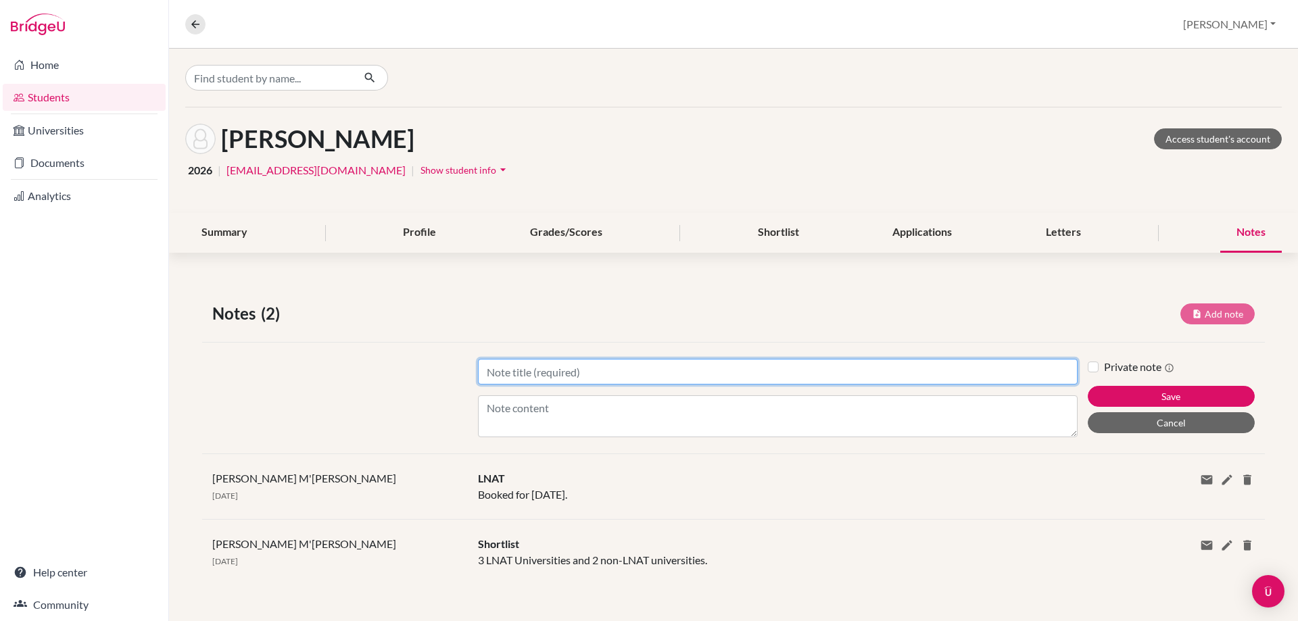
click at [538, 372] on input "Title" at bounding box center [778, 372] width 600 height 26
paste input "Five UCAS choices with Entry Requirements -"
type input "Five UCAS choices with Entry Requirements - Law"
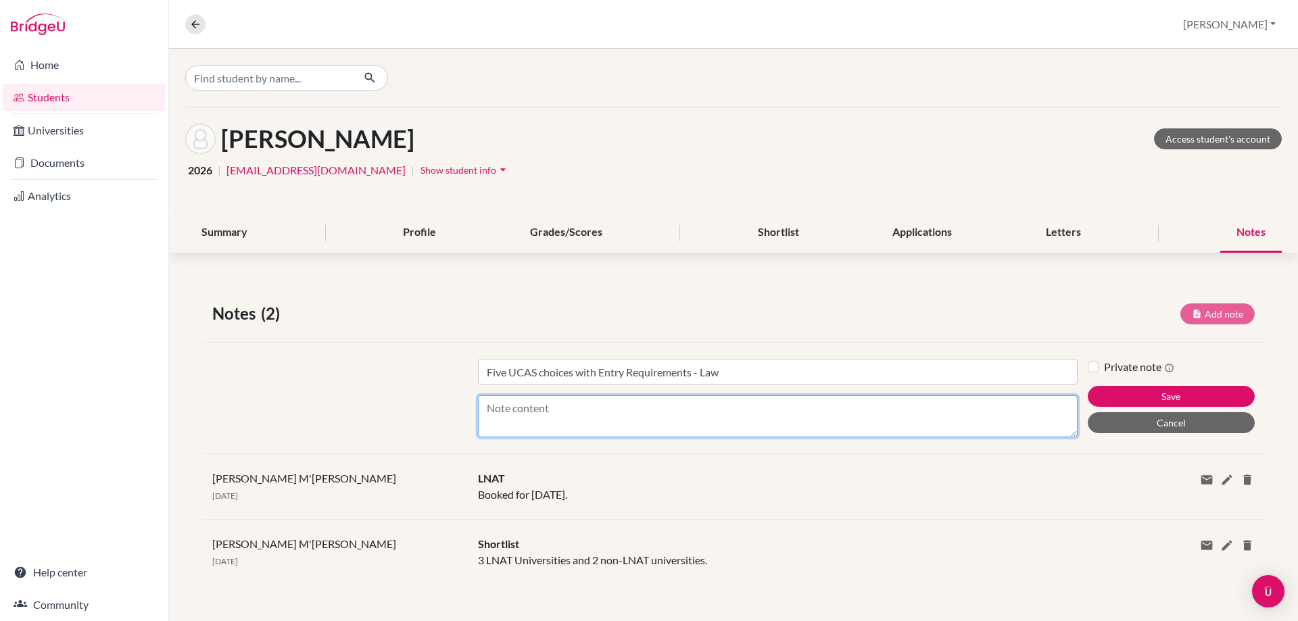
click at [525, 424] on textarea "Content" at bounding box center [778, 416] width 600 height 42
type textarea "1."
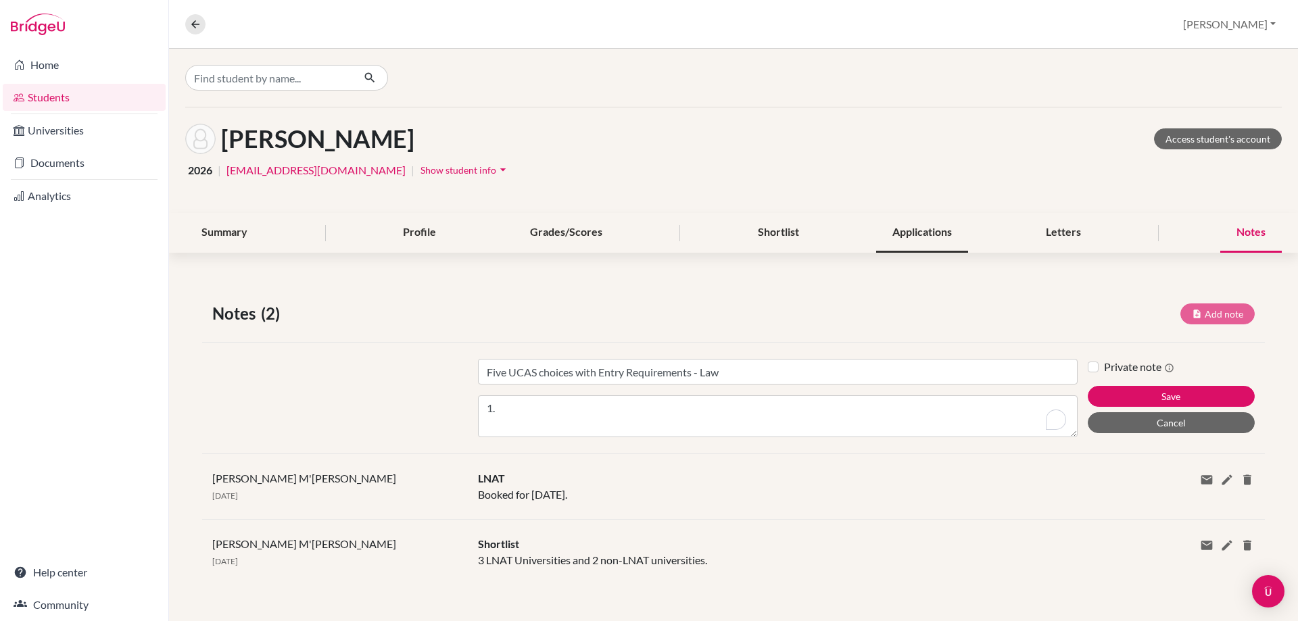
click at [934, 222] on div "Applications" at bounding box center [922, 233] width 92 height 40
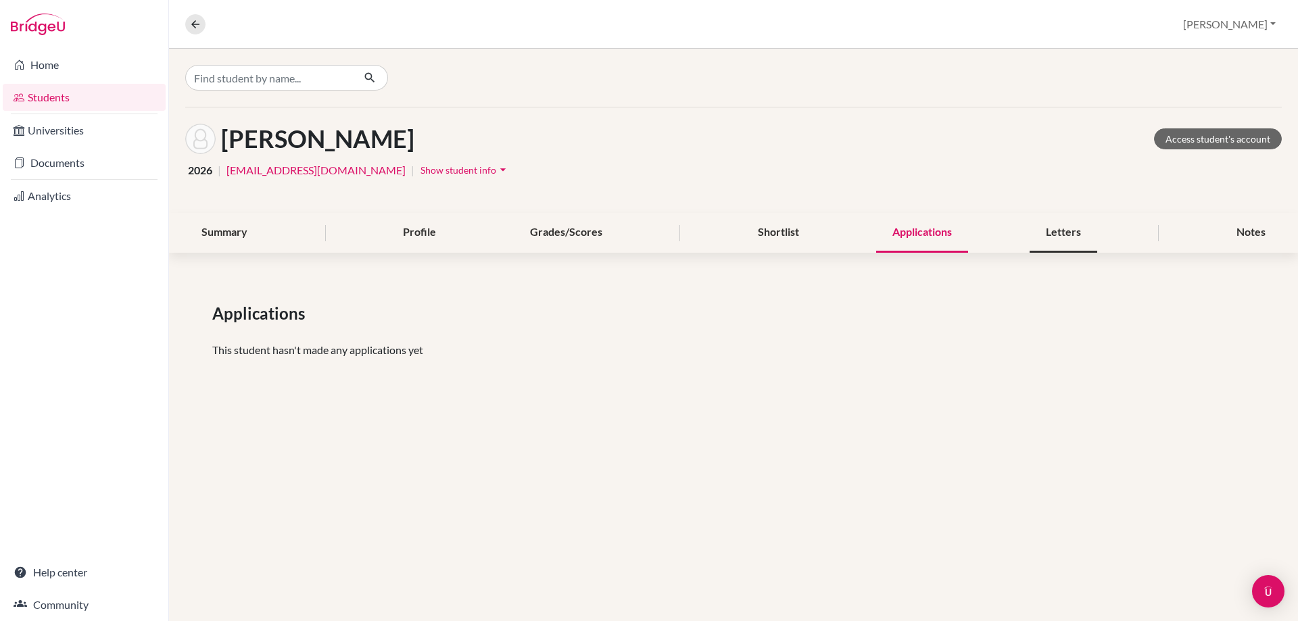
click at [1036, 241] on div "Letters" at bounding box center [1063, 233] width 68 height 40
click at [757, 236] on div "Shortlist" at bounding box center [779, 233] width 74 height 40
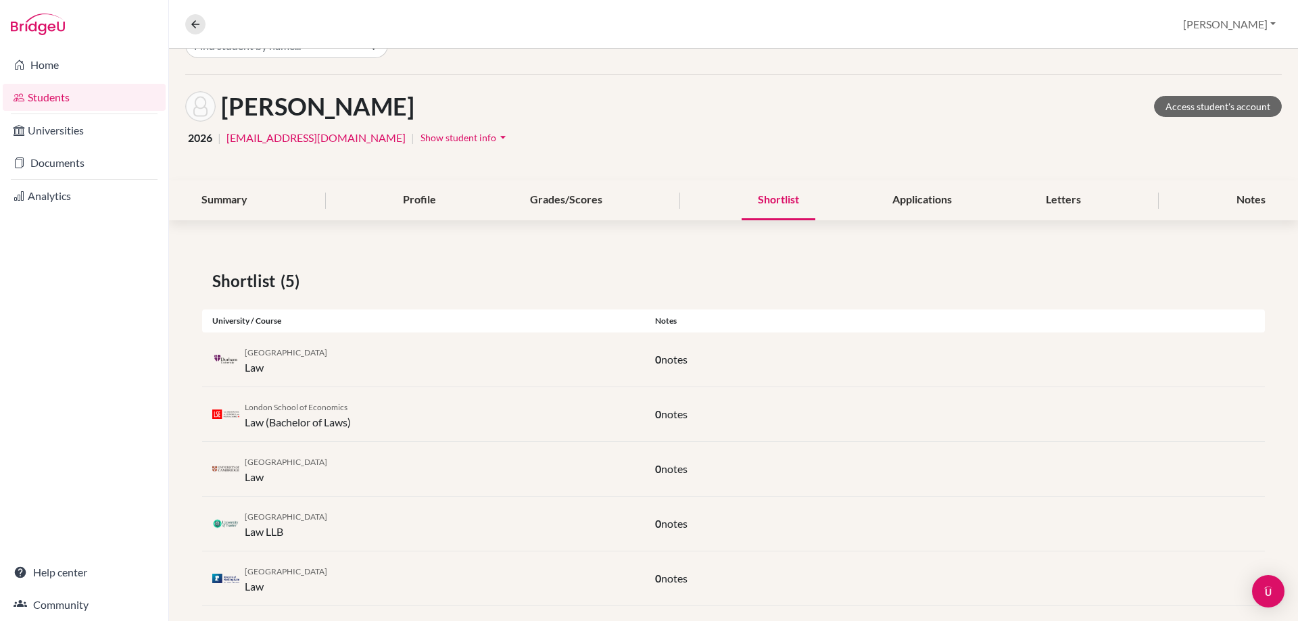
scroll to position [50, 0]
